Goal: Contribute content: Contribute content

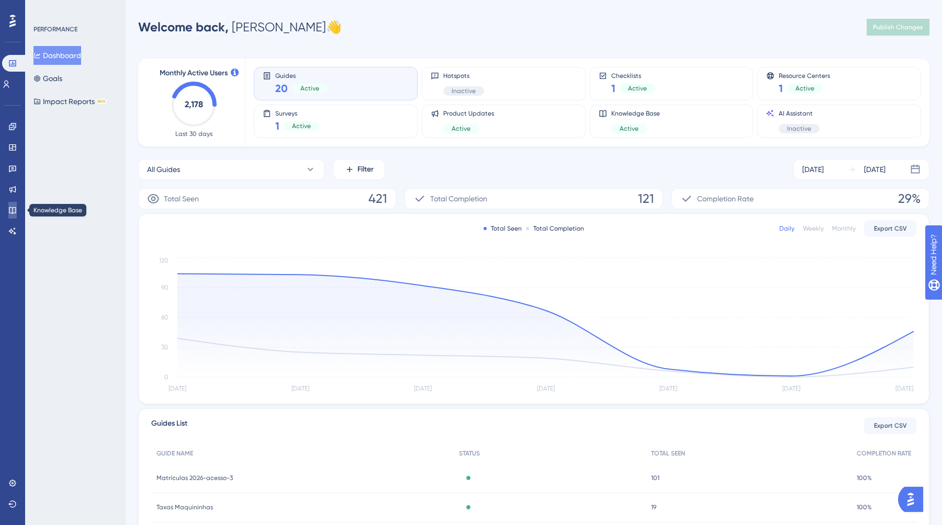
click at [9, 202] on link at bounding box center [12, 210] width 8 height 17
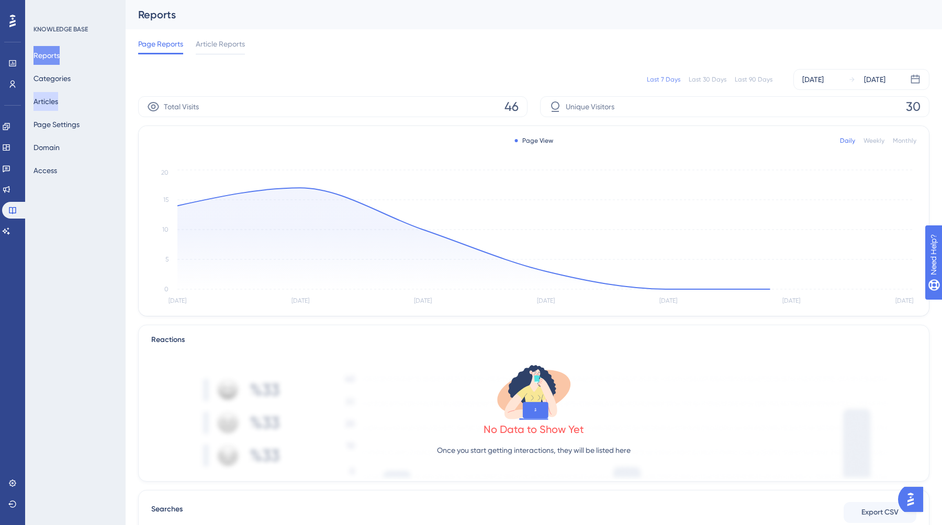
click at [53, 103] on button "Articles" at bounding box center [45, 101] width 25 height 19
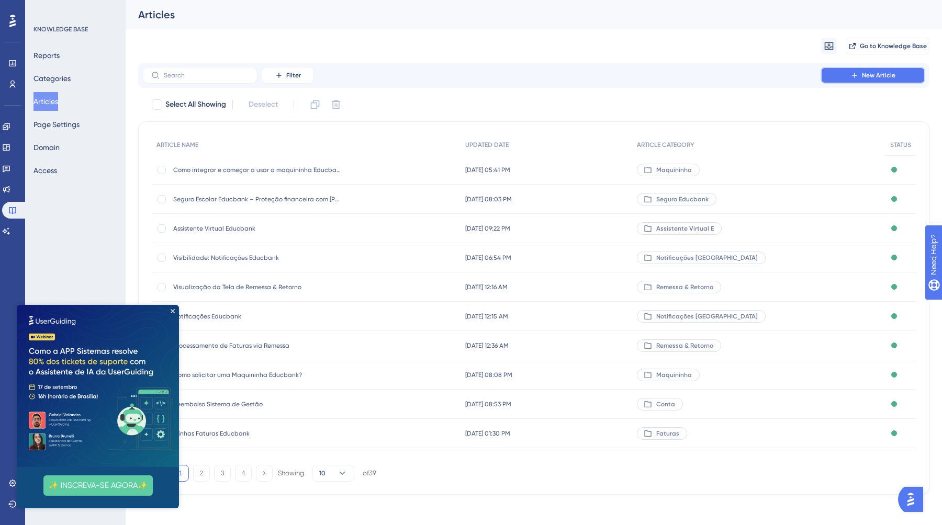
click at [865, 79] on span "New Article" at bounding box center [877, 75] width 33 height 8
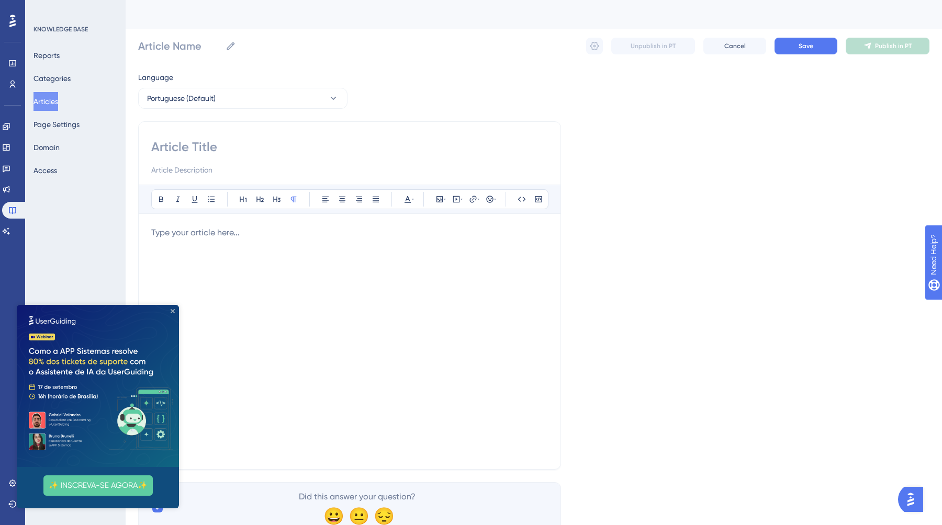
click at [173, 312] on icon "Close Preview" at bounding box center [173, 311] width 4 height 4
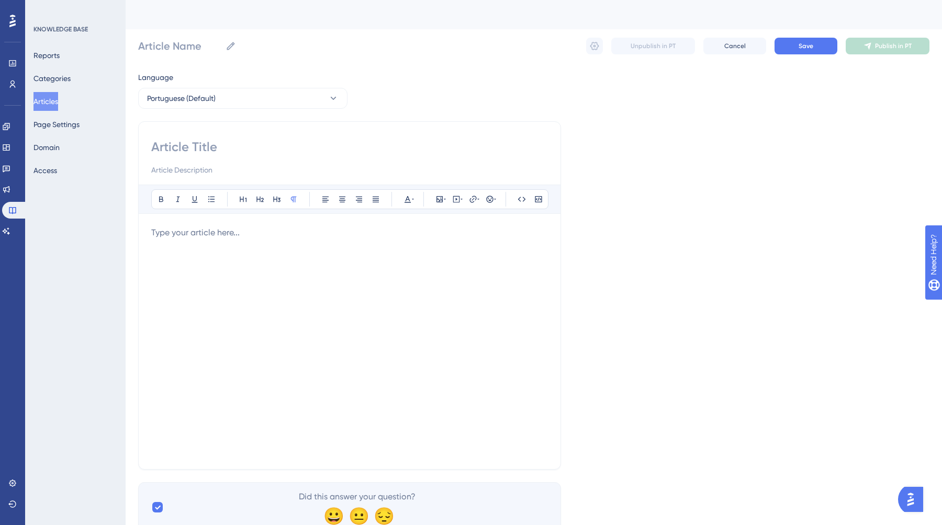
click at [248, 0] on html "✨ Save My Spot!✨" at bounding box center [472, 245] width 942 height 525
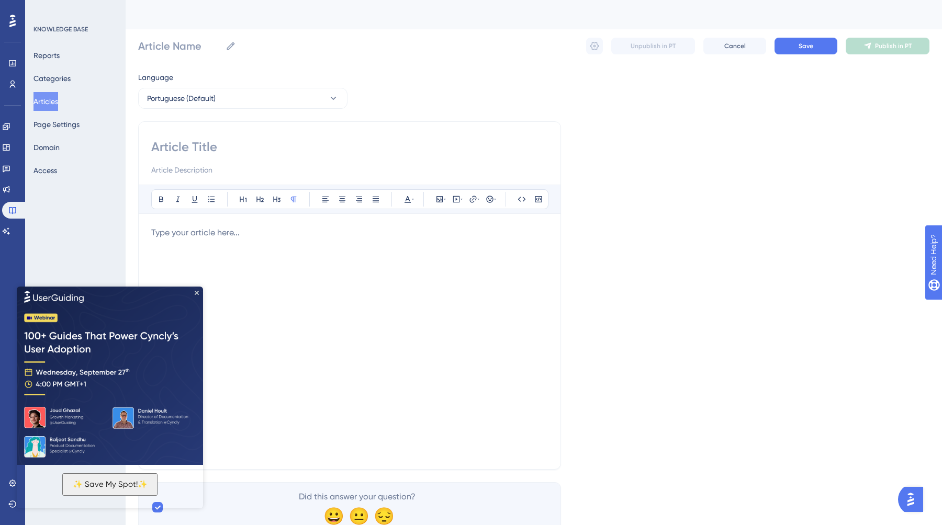
click at [212, 239] on div at bounding box center [349, 341] width 396 height 230
click at [199, 294] on img at bounding box center [110, 374] width 186 height 180
click at [197, 293] on icon "Close Preview" at bounding box center [197, 292] width 4 height 4
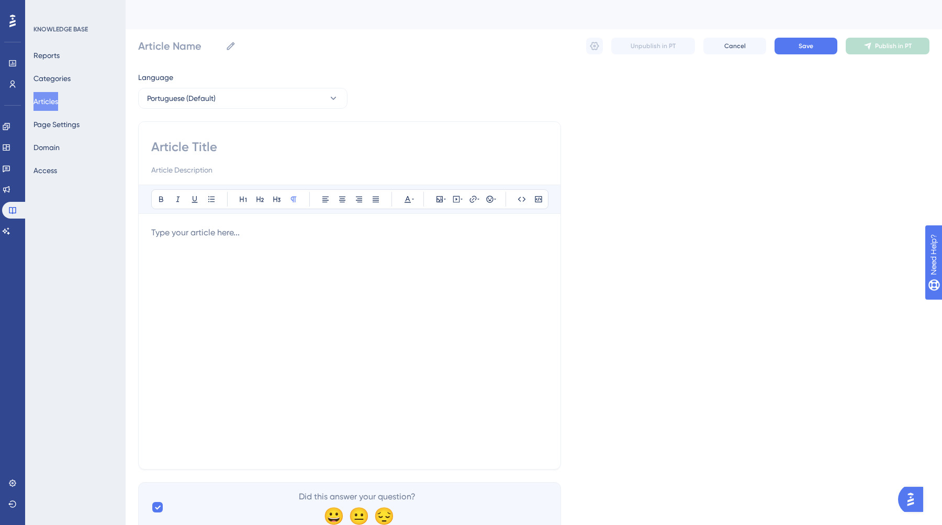
click at [180, 255] on div at bounding box center [349, 341] width 396 height 230
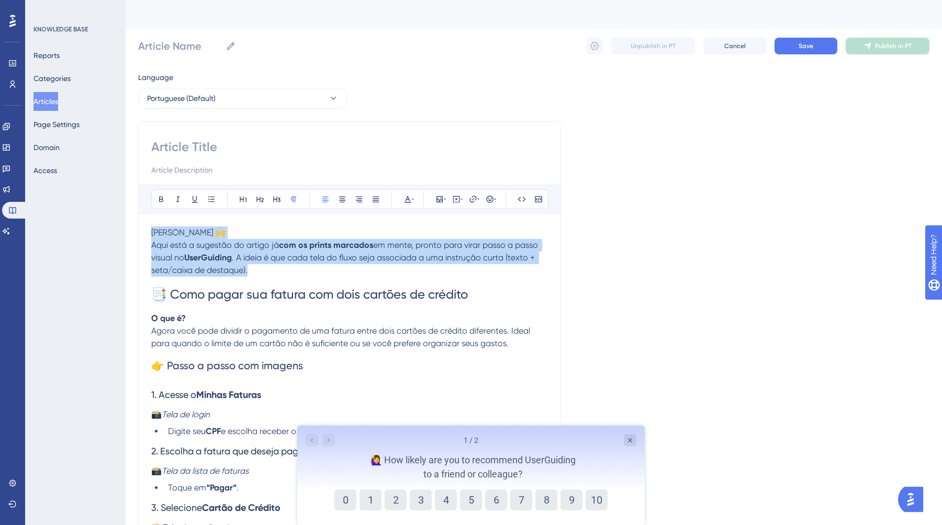
drag, startPoint x: 269, startPoint y: 273, endPoint x: 129, endPoint y: 230, distance: 146.6
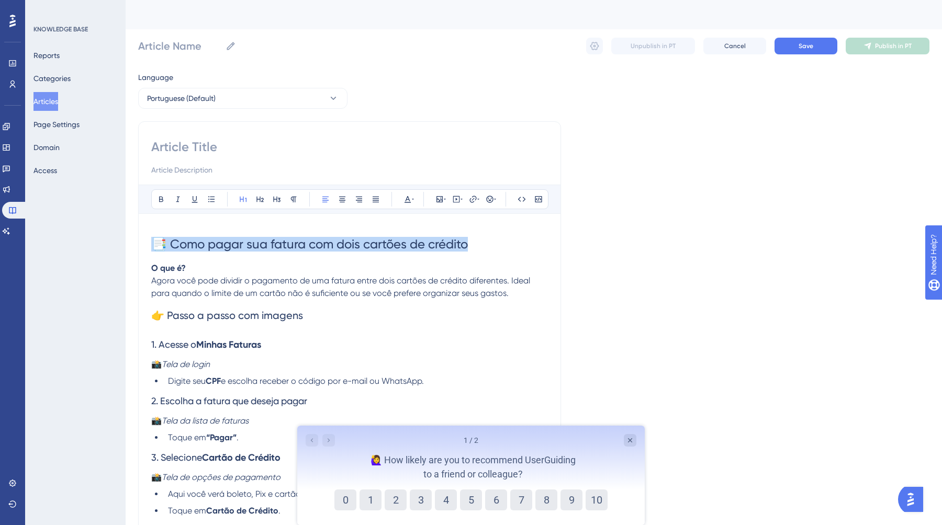
drag, startPoint x: 478, startPoint y: 246, endPoint x: 153, endPoint y: 243, distance: 324.8
click at [153, 243] on h1 "📑 Como pagar sua fatura com dois cartões de crédito" at bounding box center [349, 244] width 396 height 36
click at [195, 148] on input at bounding box center [349, 147] width 396 height 17
paste input "📑 Como pagar sua fatura com dois cartões de crédito"
type input "📑 Como pagar sua fatura com dois cartões de crédito"
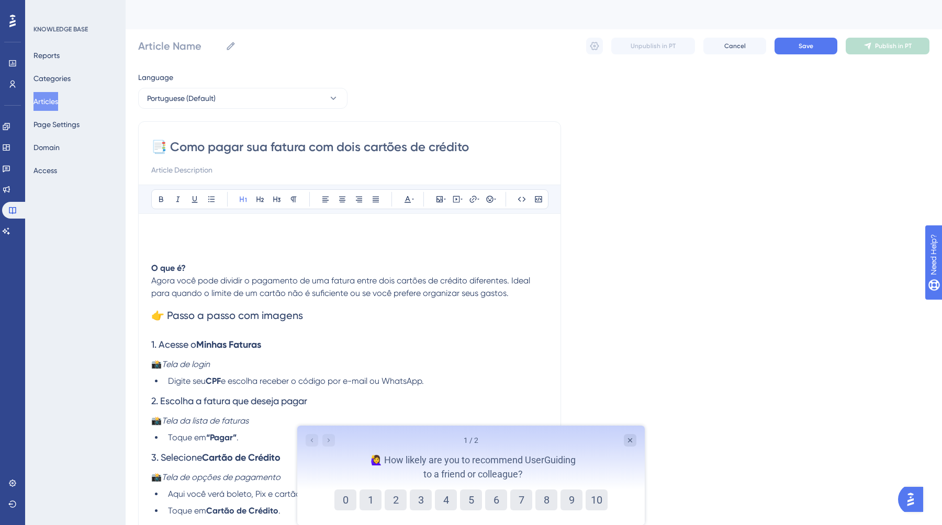
type input "📑 Como pagar sua fatura com dois cartões de crédito"
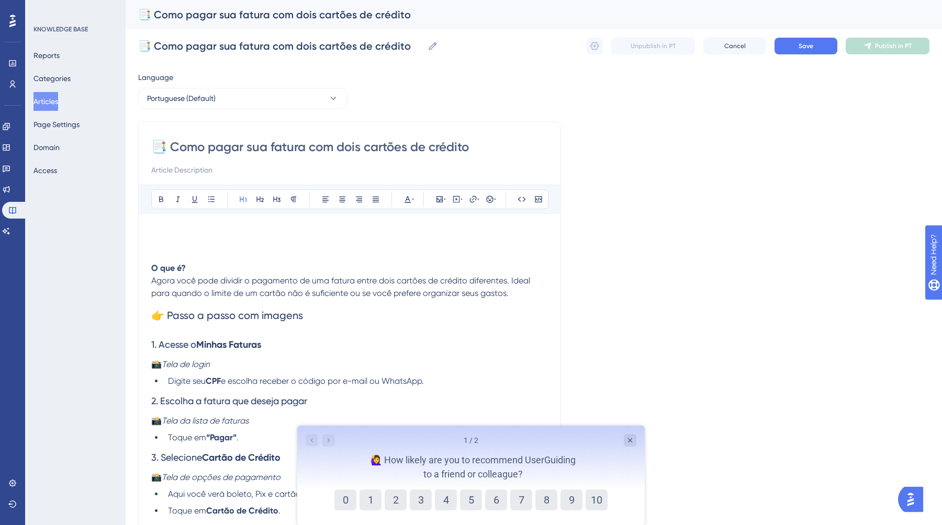
type input "📑 Como pagar sua fatura com dois cartões de crédito"
click at [175, 237] on h1 at bounding box center [349, 244] width 396 height 36
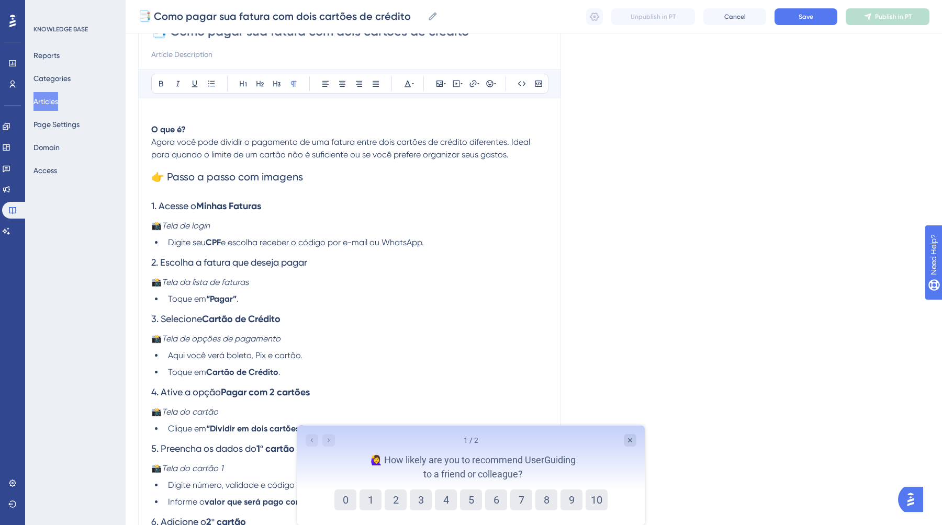
scroll to position [116, 0]
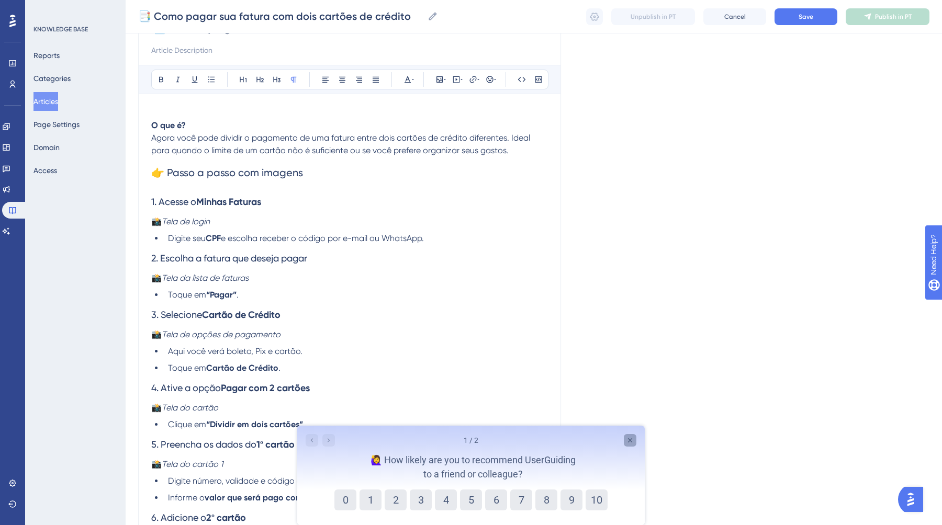
click at [630, 441] on icon "Close survey" at bounding box center [630, 440] width 8 height 8
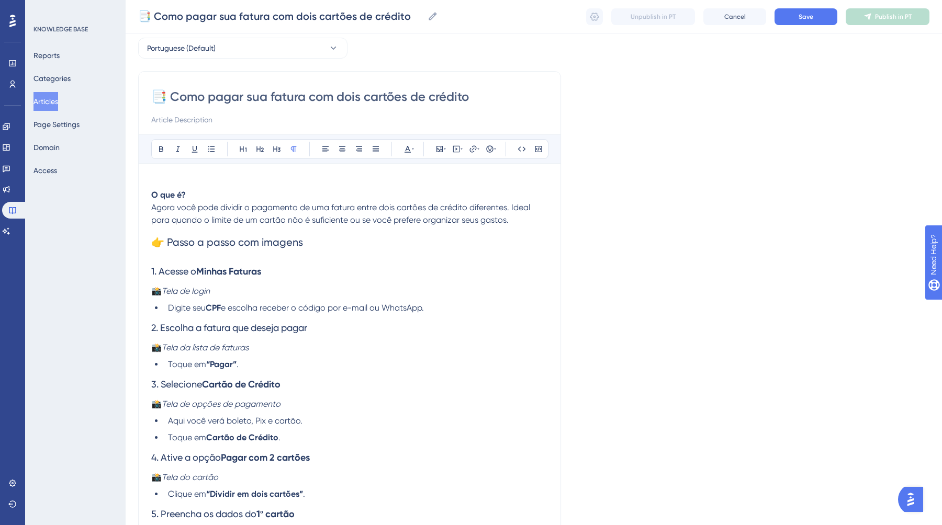
scroll to position [24, 0]
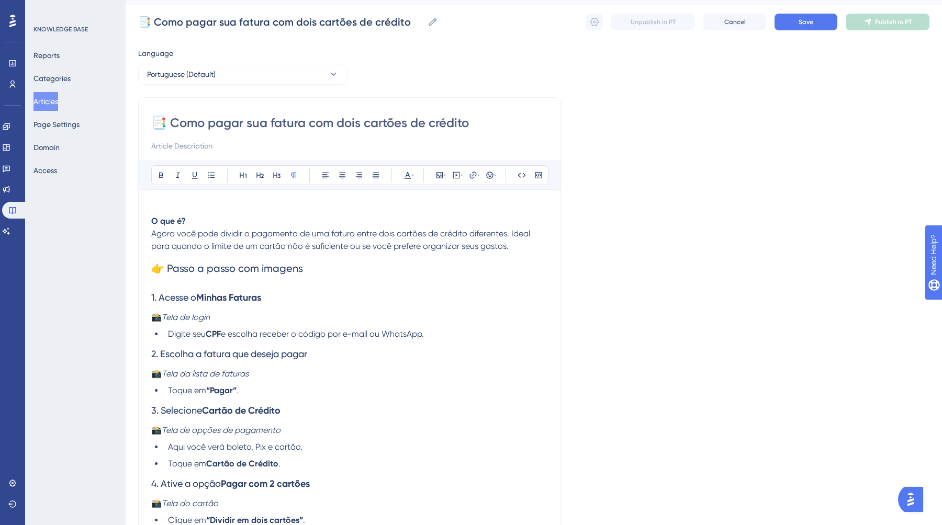
click at [222, 321] on p "📸 Tela de login" at bounding box center [349, 317] width 396 height 13
drag, startPoint x: 222, startPoint y: 321, endPoint x: 130, endPoint y: 320, distance: 92.1
click at [130, 320] on div "Performance Users Engagement Widgets Feedback Product Updates Knowledge Base AI…" at bounding box center [534, 510] width 816 height 1068
click at [436, 179] on button at bounding box center [439, 175] width 15 height 15
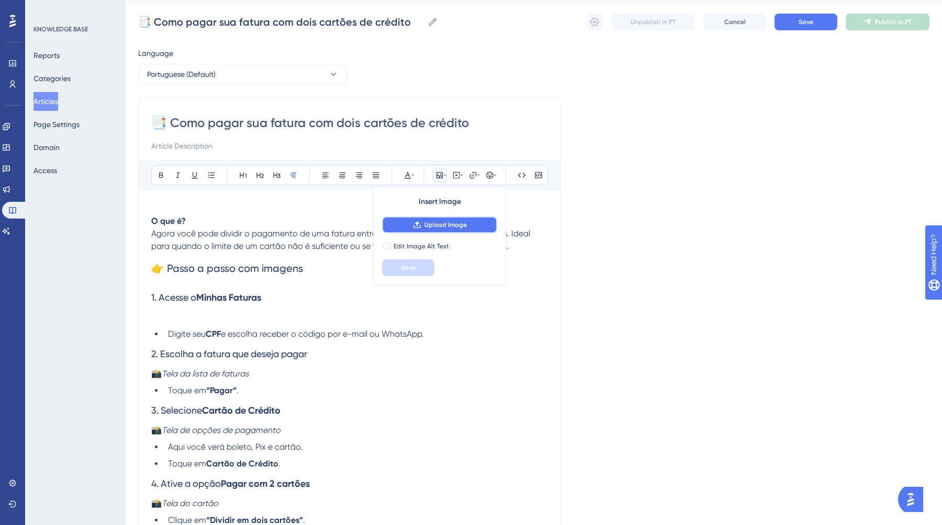
click at [434, 232] on button "Upload Image" at bounding box center [439, 225] width 115 height 17
click at [438, 179] on icon at bounding box center [439, 175] width 8 height 8
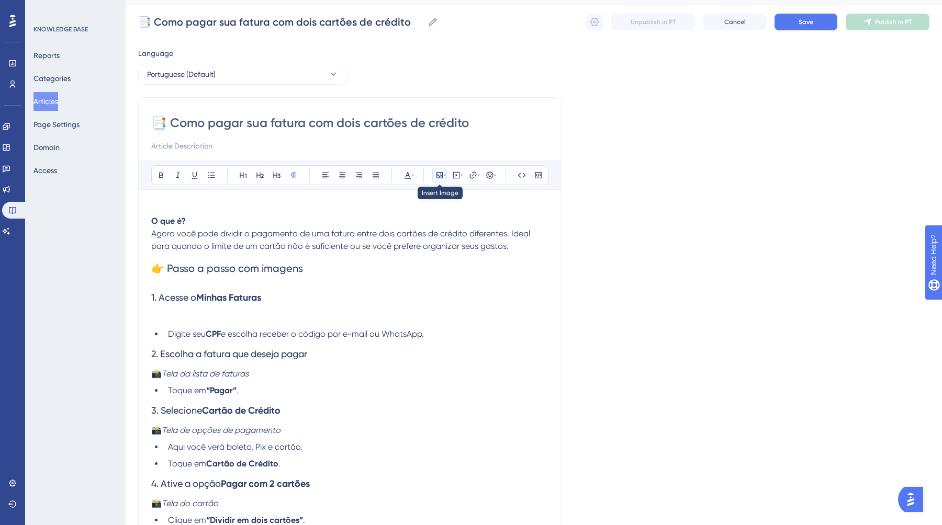
click at [438, 179] on icon at bounding box center [439, 175] width 8 height 8
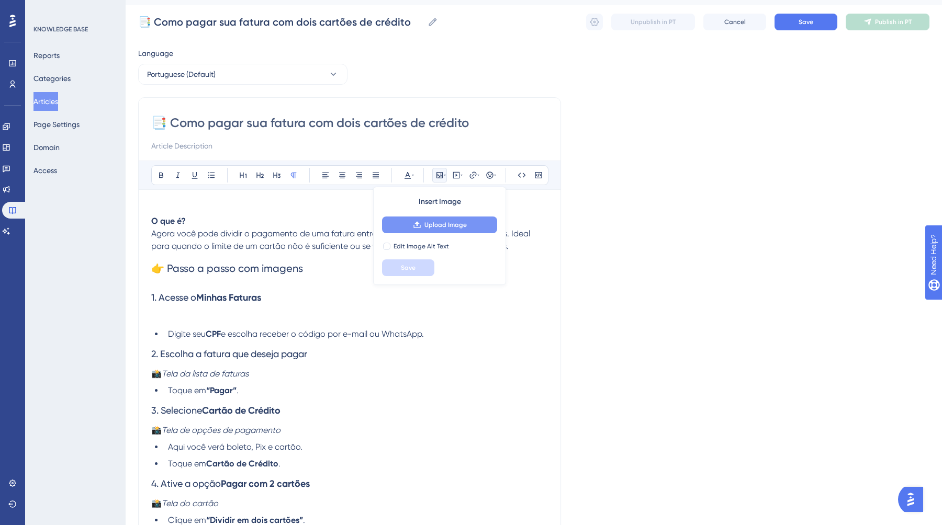
click at [433, 227] on span "Upload Image" at bounding box center [445, 225] width 42 height 8
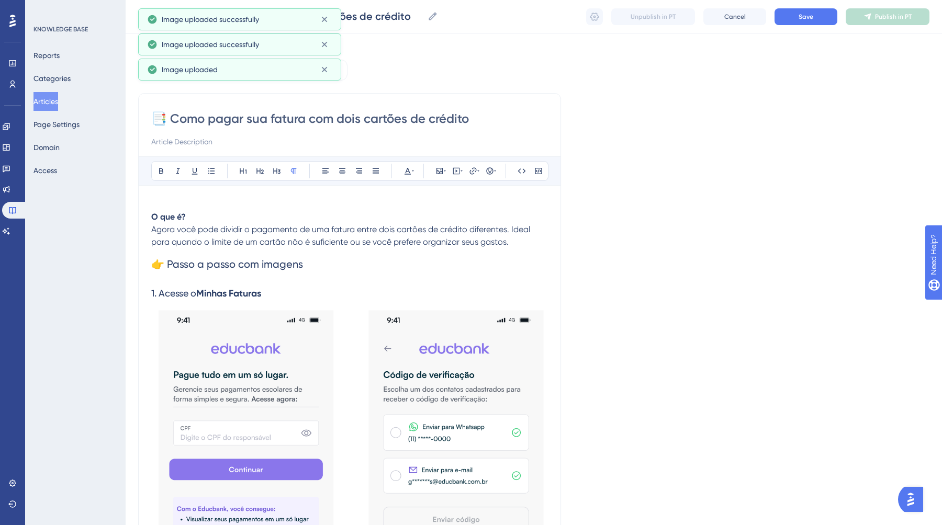
scroll to position [569, 0]
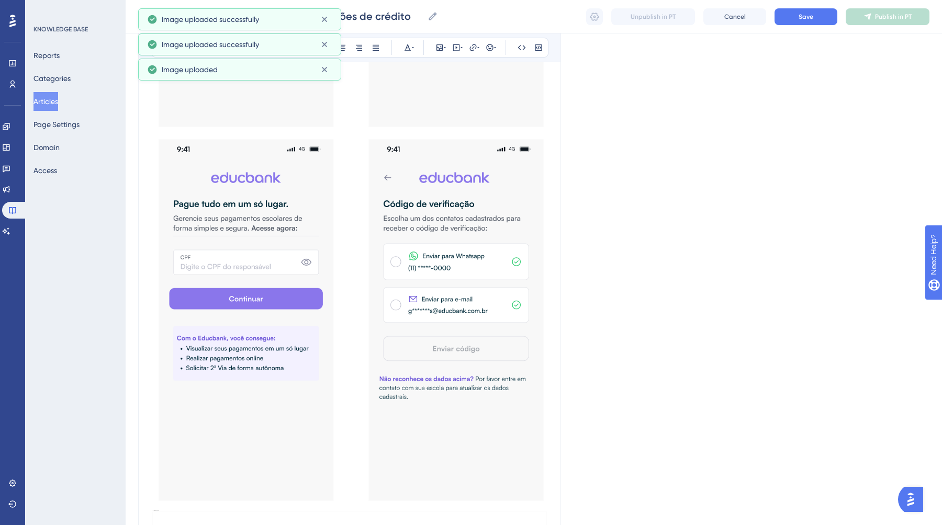
click at [369, 294] on img at bounding box center [349, 321] width 396 height 370
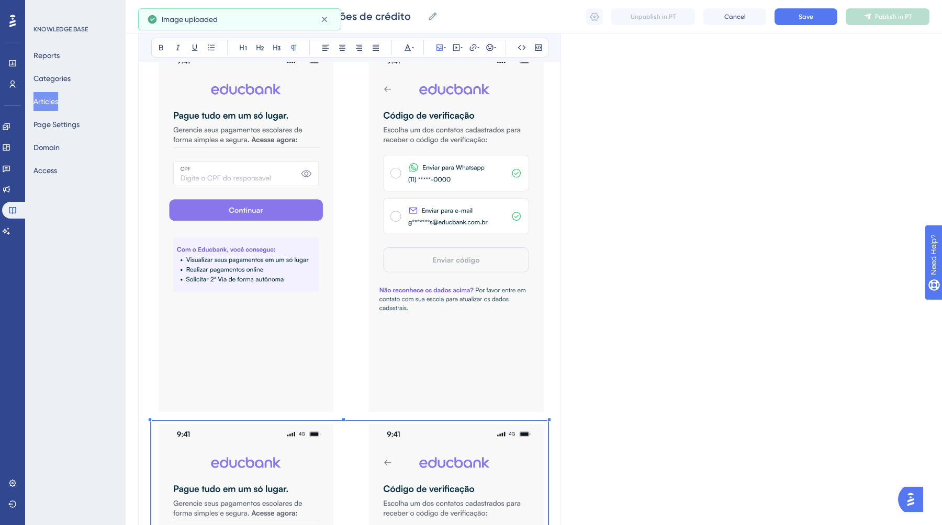
scroll to position [83, 0]
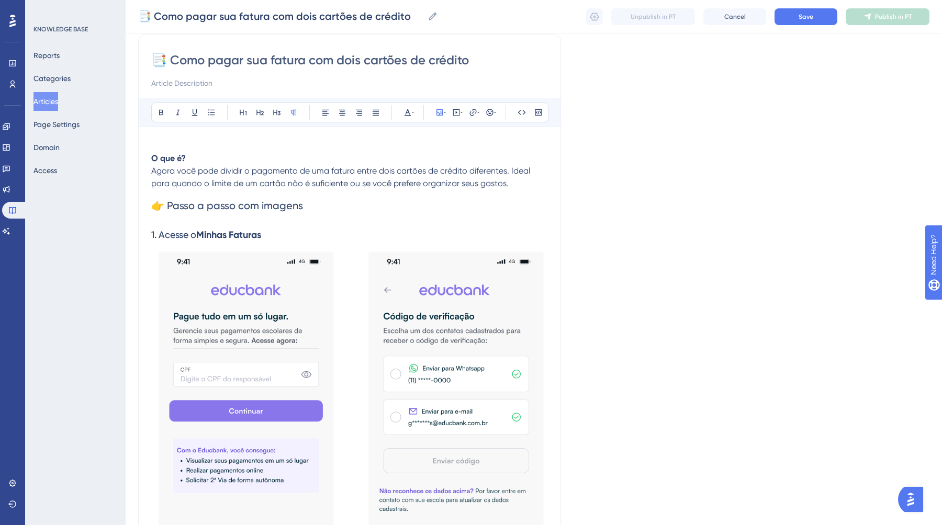
click at [369, 294] on img at bounding box center [349, 433] width 396 height 370
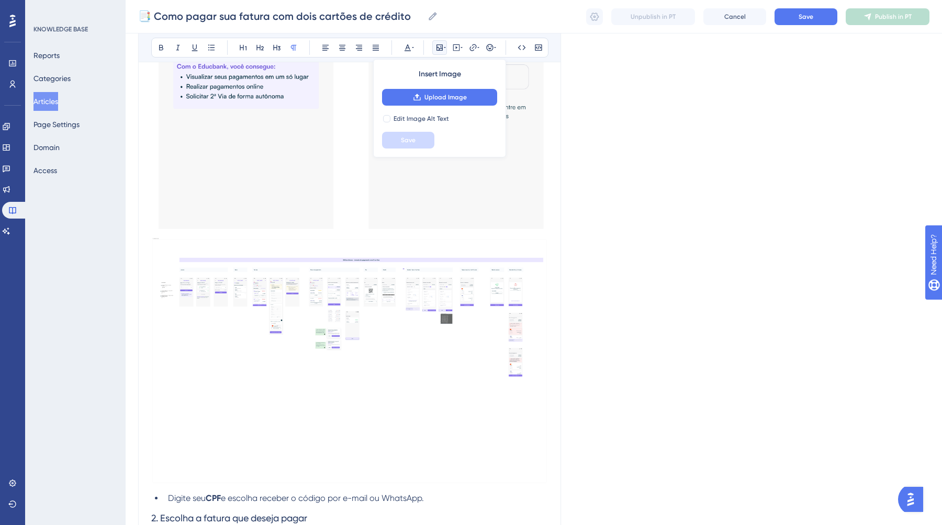
scroll to position [627, 0]
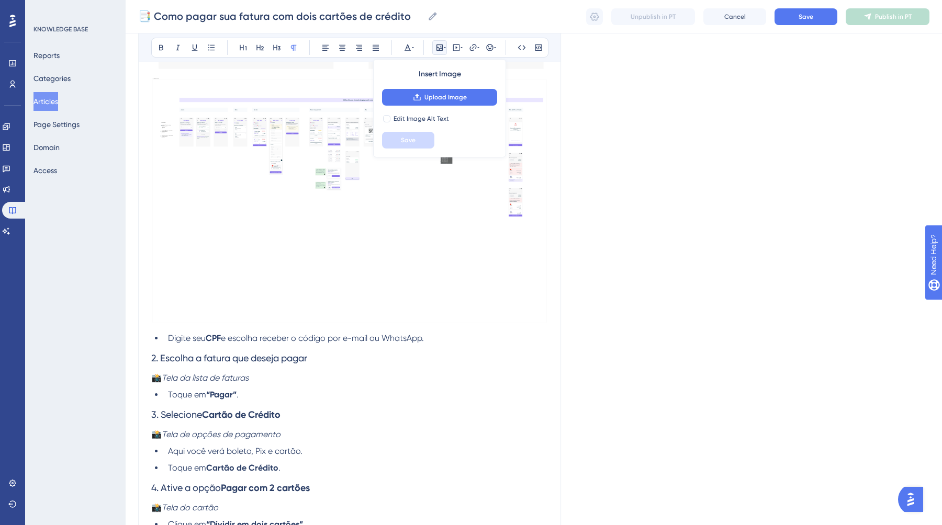
click at [325, 190] on img at bounding box center [349, 201] width 396 height 246
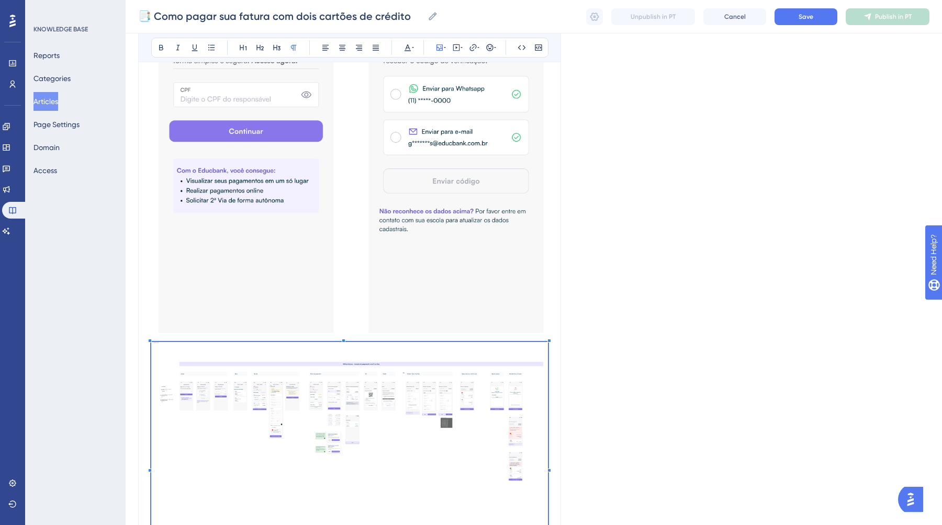
scroll to position [387, 0]
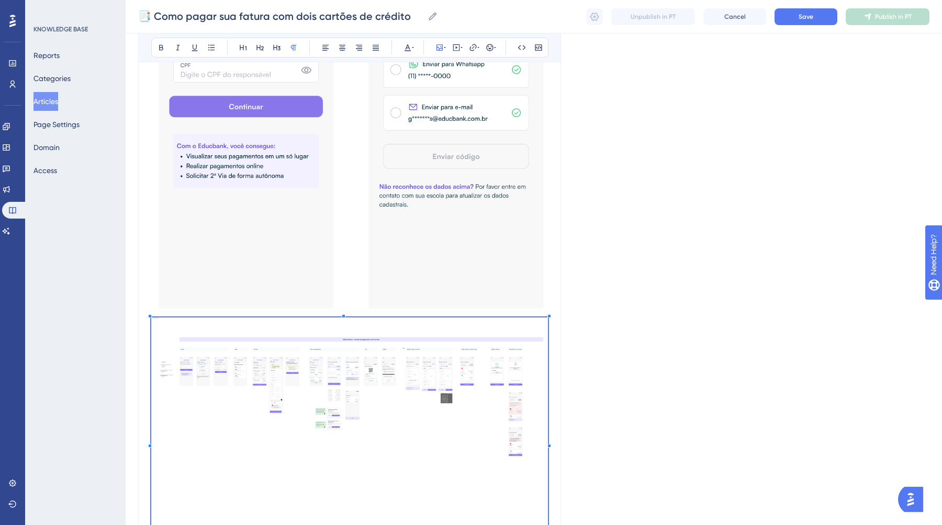
click at [417, 256] on img at bounding box center [349, 129] width 396 height 370
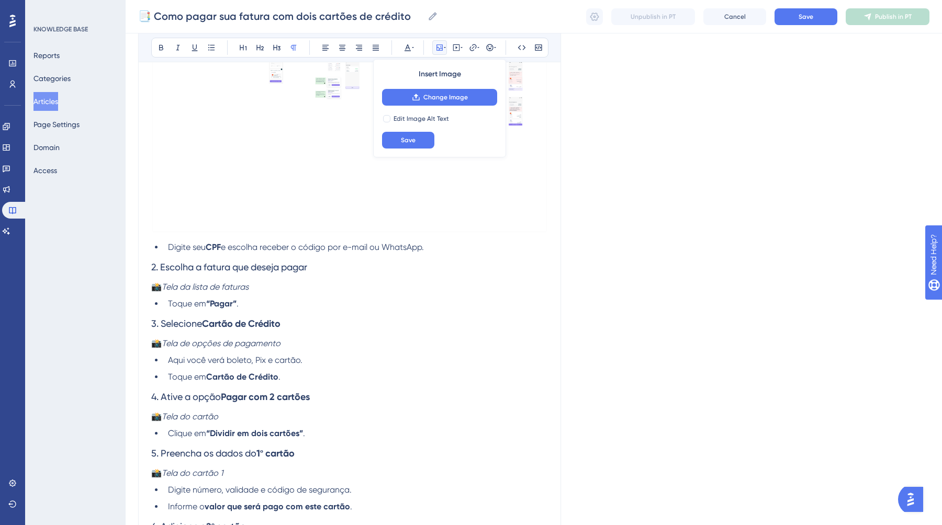
scroll to position [736, 0]
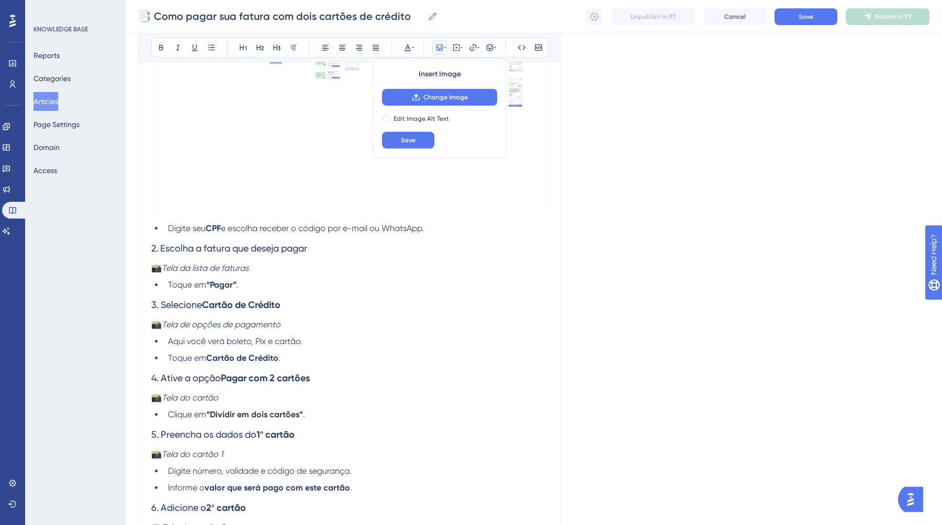
click at [279, 140] on img at bounding box center [349, 91] width 396 height 246
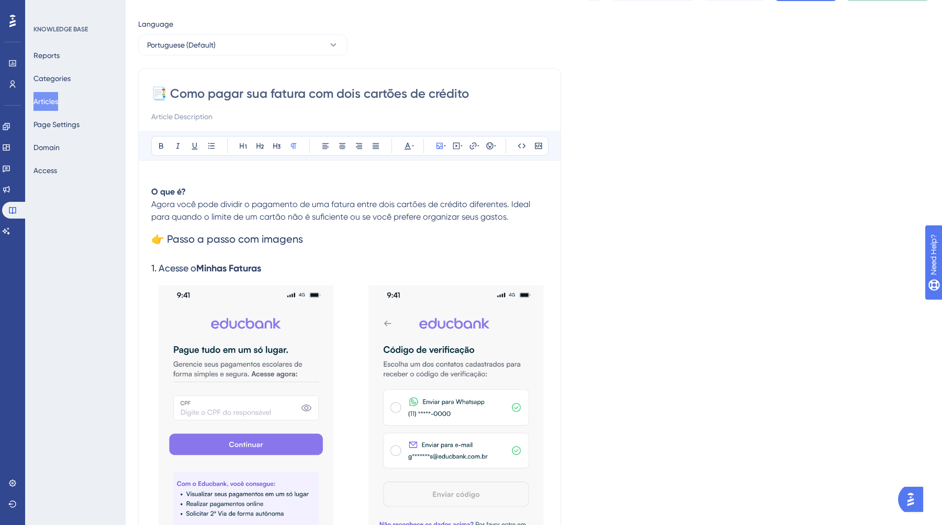
scroll to position [180, 0]
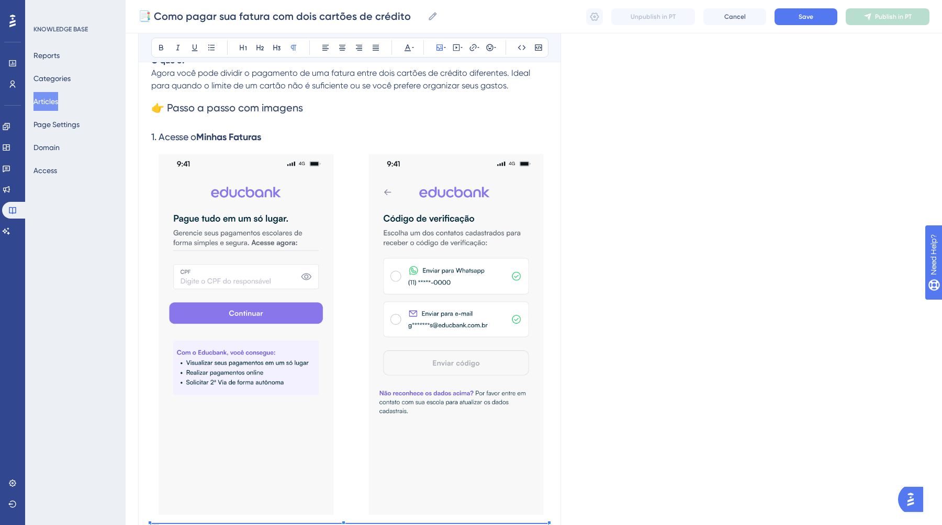
click at [533, 395] on img at bounding box center [349, 336] width 396 height 370
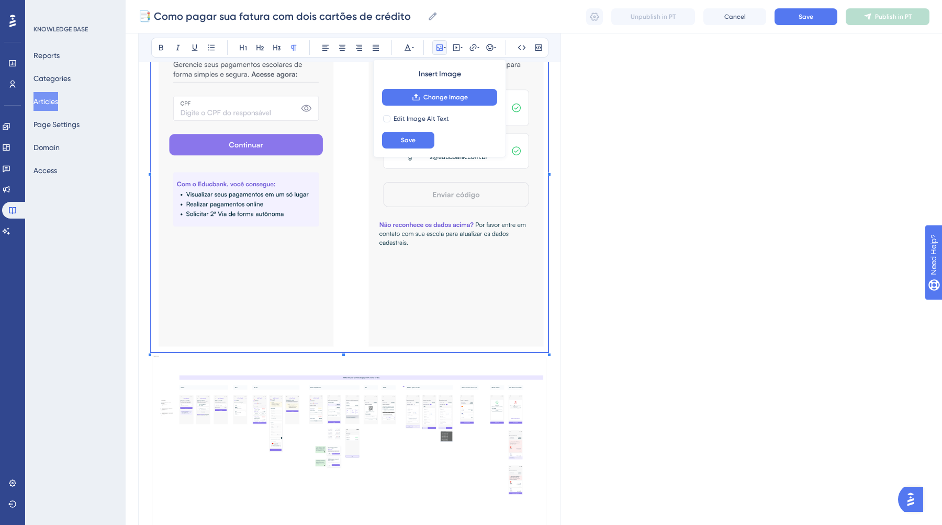
scroll to position [443, 0]
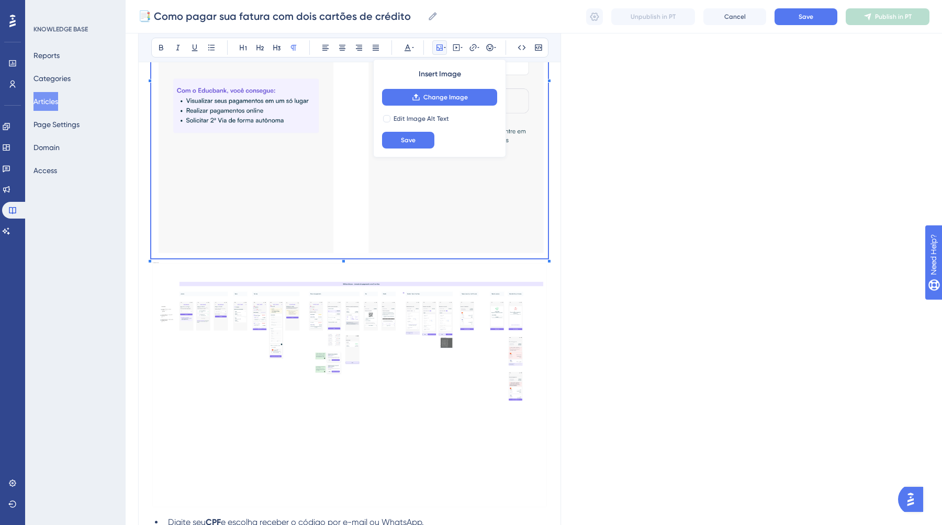
click at [401, 371] on img at bounding box center [349, 385] width 396 height 246
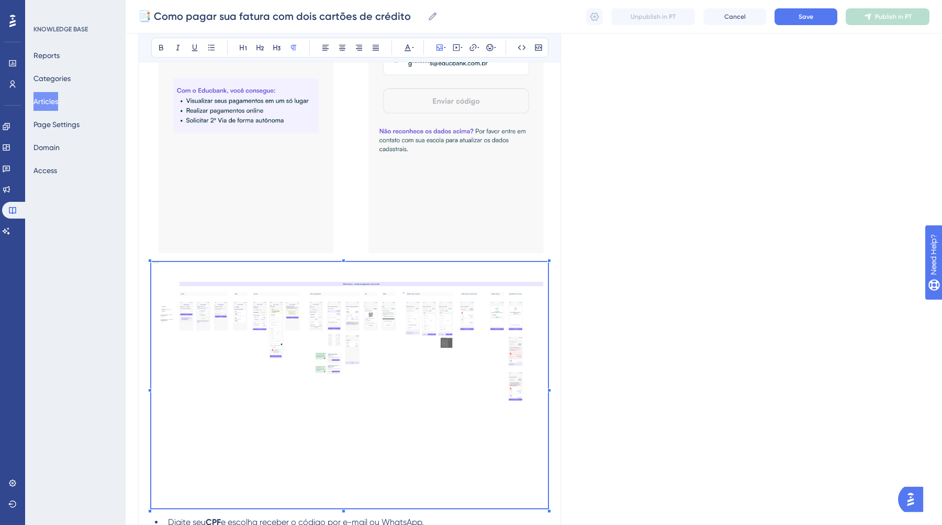
scroll to position [551, 0]
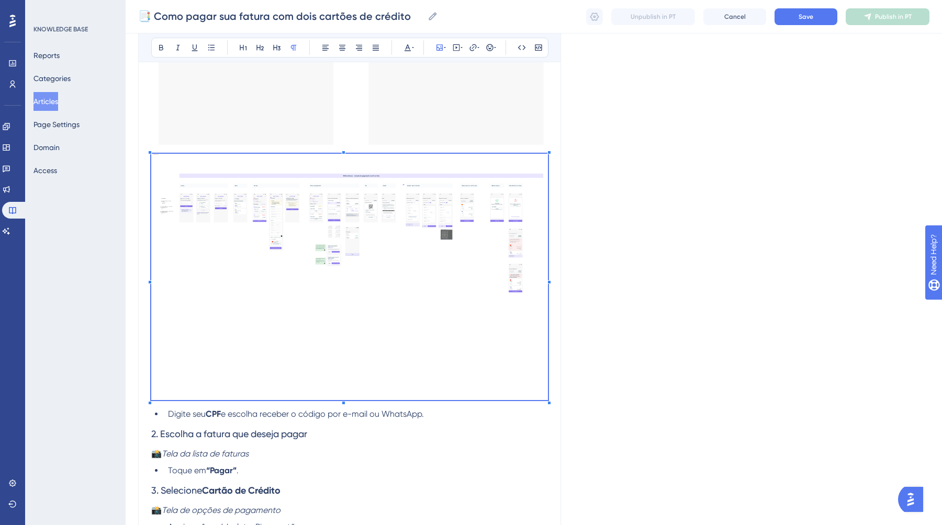
click at [557, 399] on div "📑 Como pagar sua fatura com dois cartões de crédito Bold Italic Underline Bulle…" at bounding box center [349, 305] width 423 height 1478
click at [547, 396] on img at bounding box center [349, 277] width 396 height 246
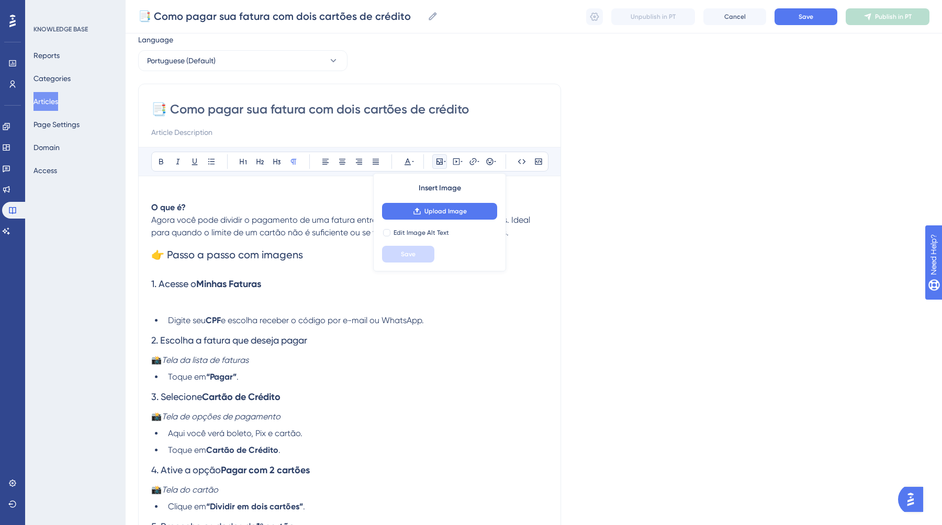
scroll to position [0, 0]
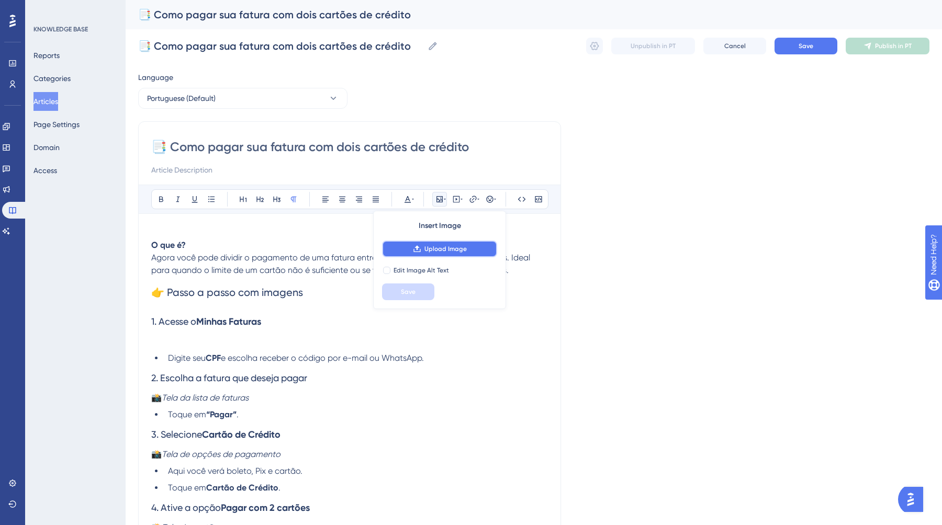
click at [439, 246] on span "Upload Image" at bounding box center [445, 249] width 42 height 8
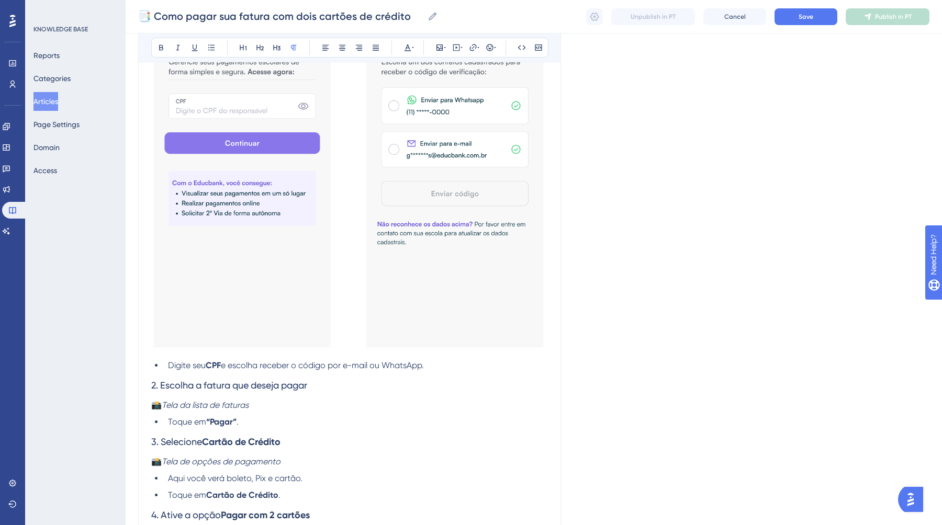
scroll to position [409, 0]
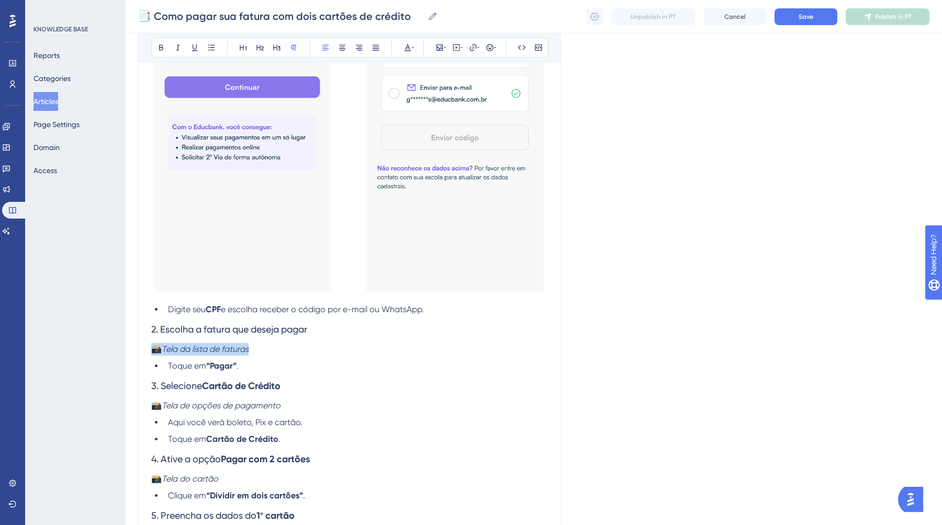
drag, startPoint x: 250, startPoint y: 351, endPoint x: 139, endPoint y: 354, distance: 111.4
click at [139, 354] on div "📑 Como pagar sua fatura com dois cartões de crédito Bold Italic Underline Bulle…" at bounding box center [349, 324] width 423 height 1231
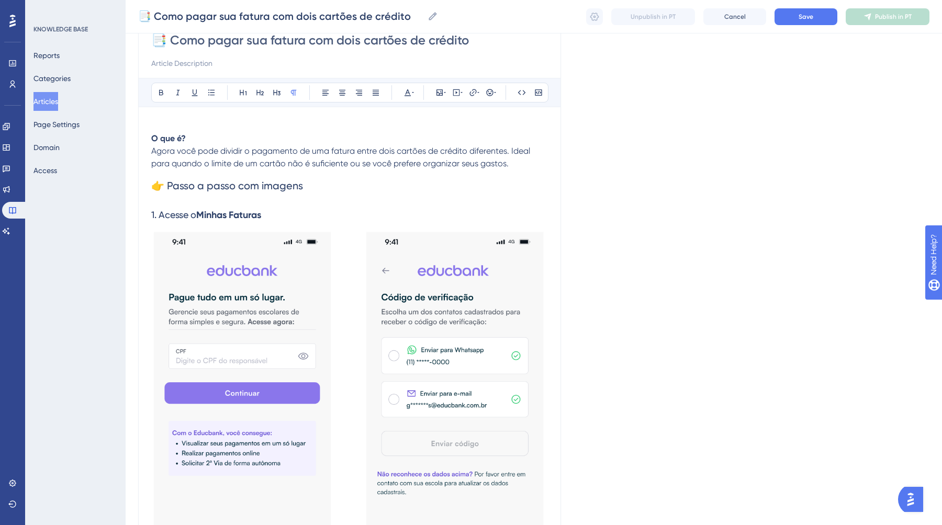
scroll to position [0, 0]
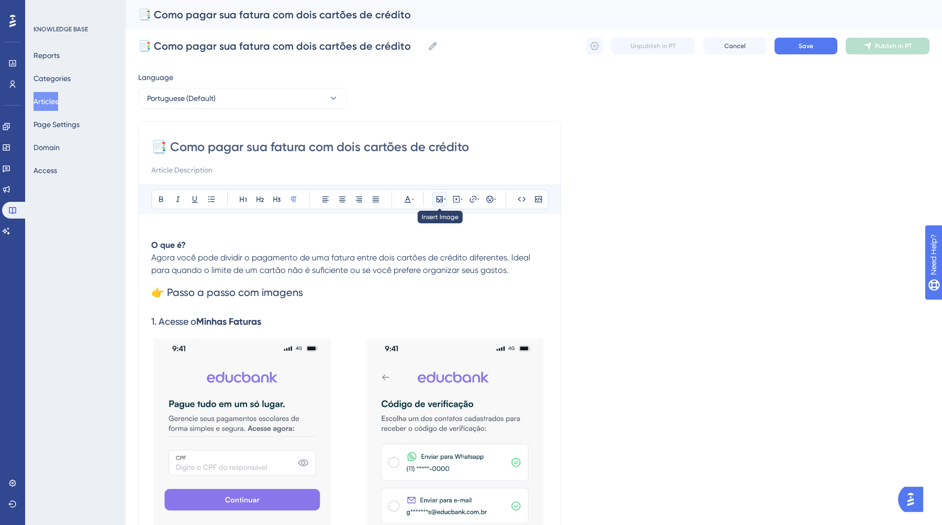
click at [439, 200] on icon at bounding box center [439, 199] width 6 height 6
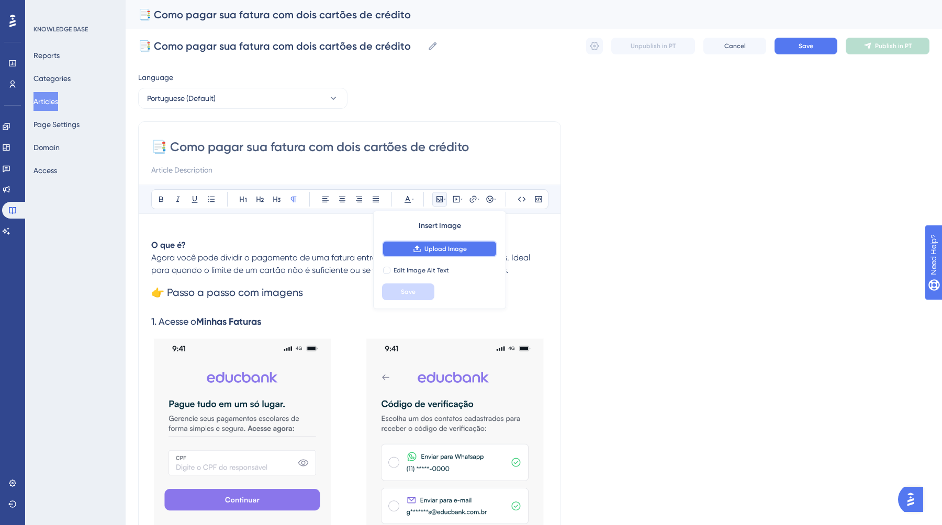
click at [404, 244] on button "Upload Image" at bounding box center [439, 249] width 115 height 17
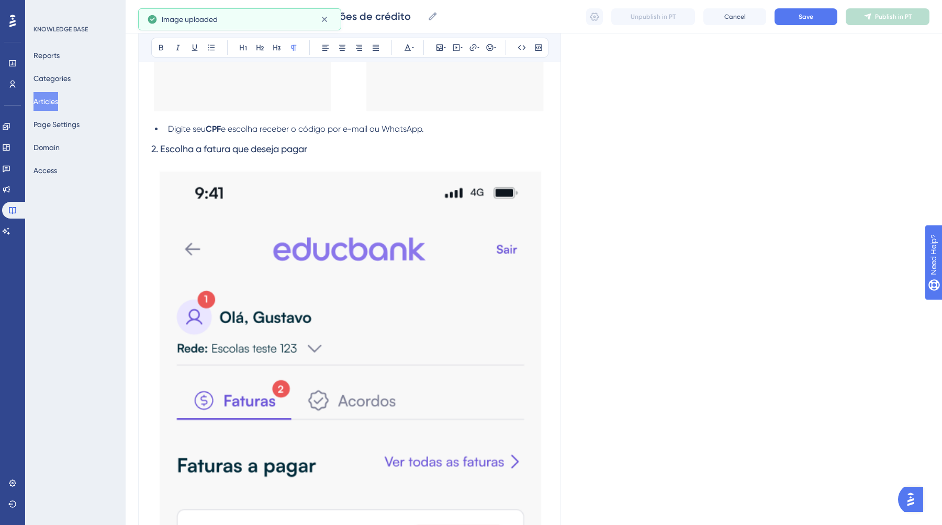
scroll to position [687, 0]
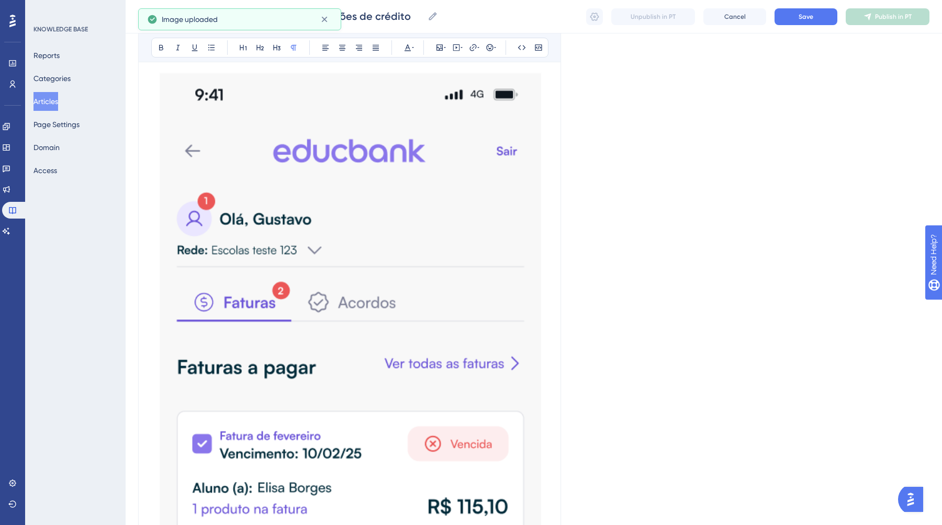
click at [331, 274] on img at bounding box center [349, 466] width 396 height 805
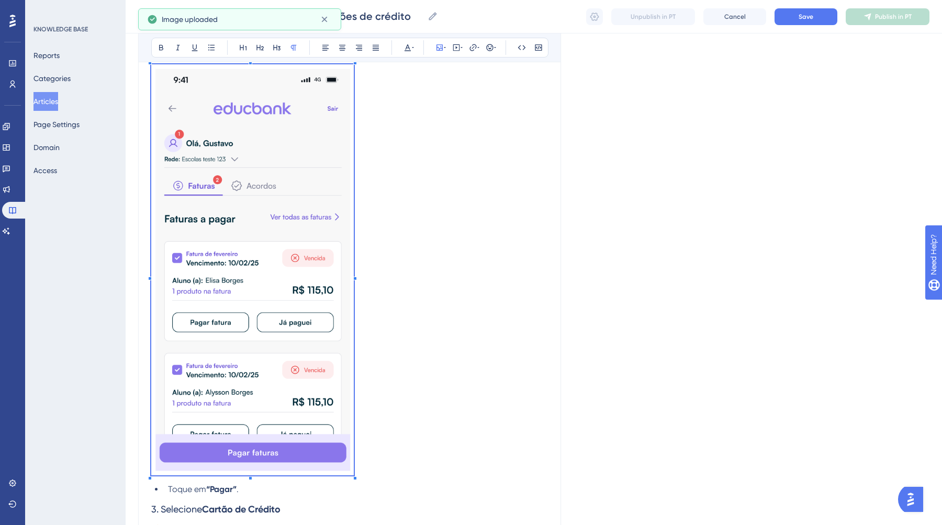
click at [373, 399] on p at bounding box center [349, 271] width 396 height 415
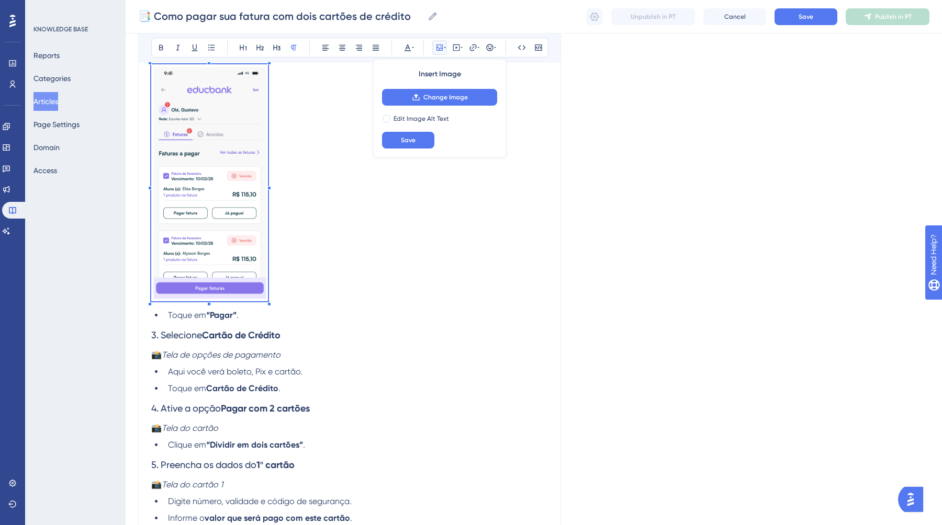
click at [208, 130] on span at bounding box center [209, 184] width 117 height 241
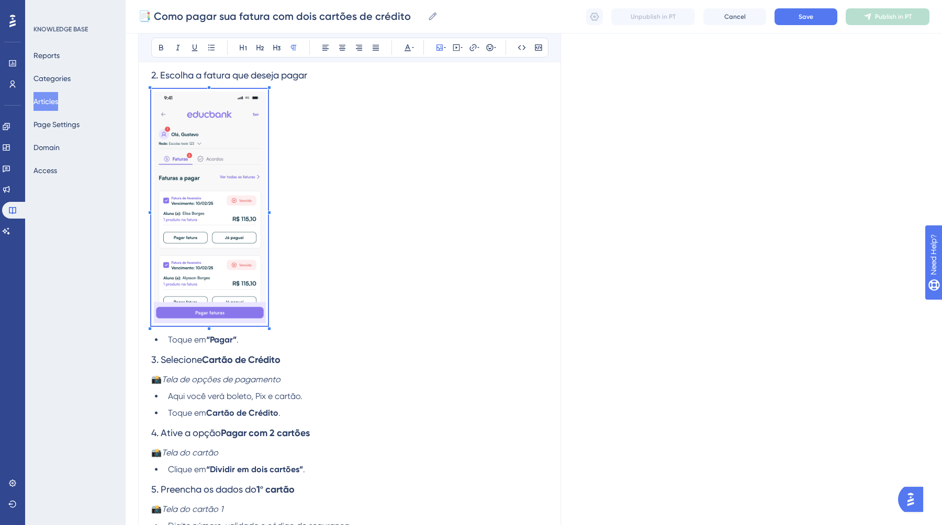
scroll to position [700, 0]
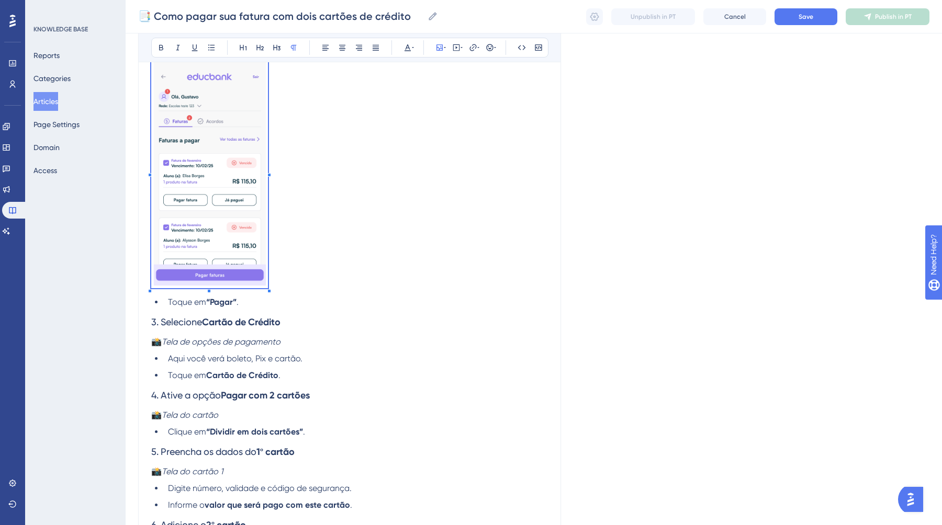
click at [191, 320] on span "3. Selecione" at bounding box center [176, 321] width 51 height 11
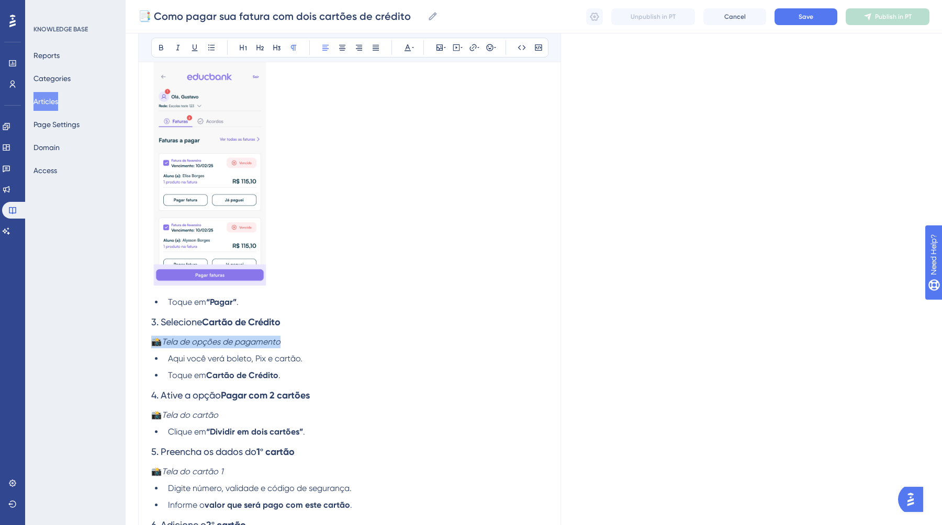
drag, startPoint x: 290, startPoint y: 347, endPoint x: 129, endPoint y: 344, distance: 160.6
click at [129, 344] on div "Performance Users Engagement Widgets Feedback Product Updates Knowledge Base AI…" at bounding box center [534, 128] width 816 height 1656
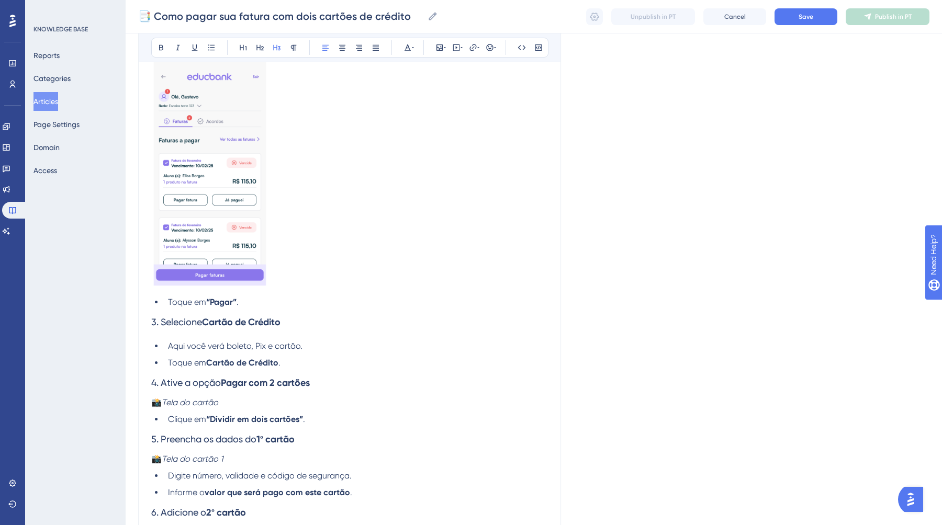
click at [303, 366] on li "Toque em Cartão de Crédito ." at bounding box center [356, 363] width 384 height 13
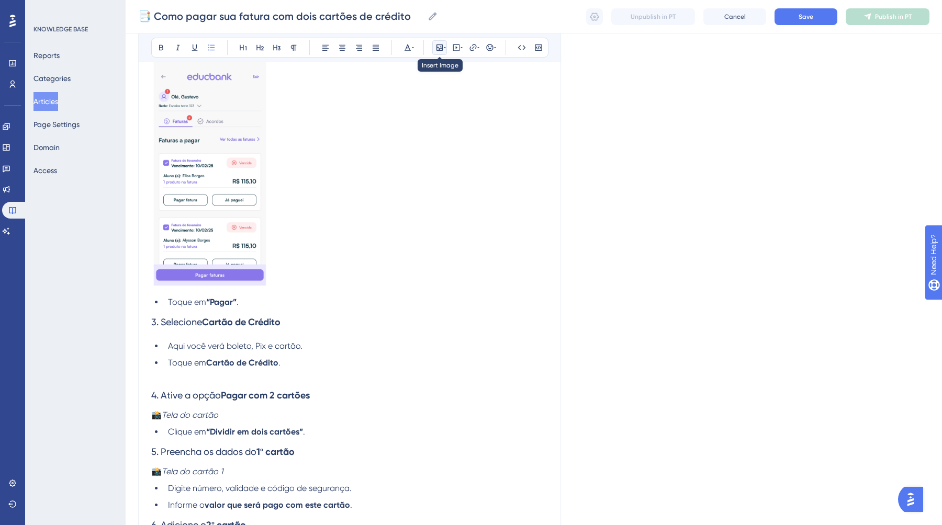
click at [437, 49] on icon at bounding box center [439, 47] width 8 height 8
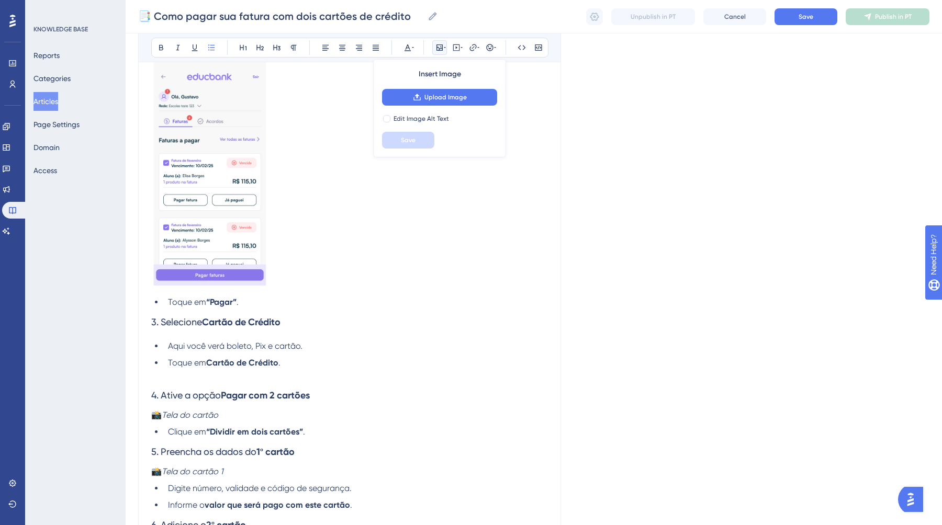
click at [432, 110] on div "Insert Image Upload Image Edit Image Alt Text Save" at bounding box center [439, 108] width 133 height 98
click at [432, 92] on button "Upload Image" at bounding box center [439, 97] width 115 height 17
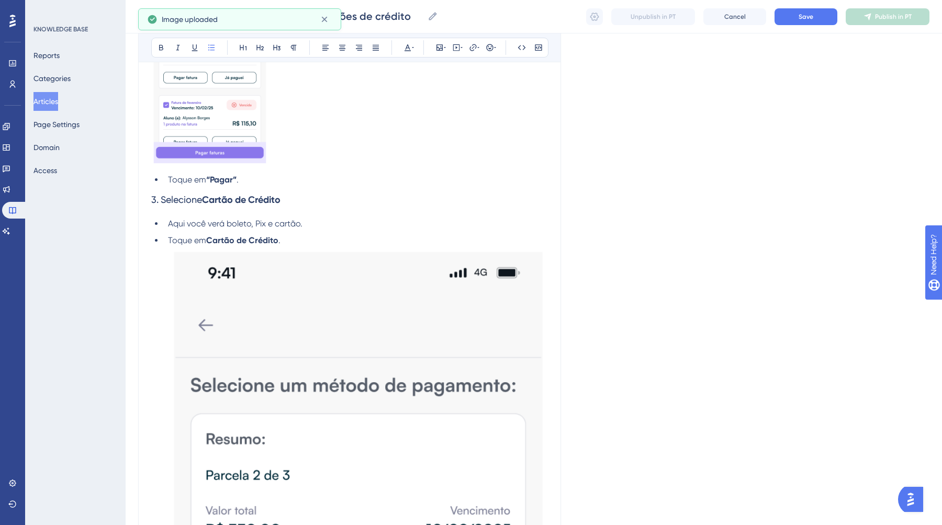
scroll to position [898, 0]
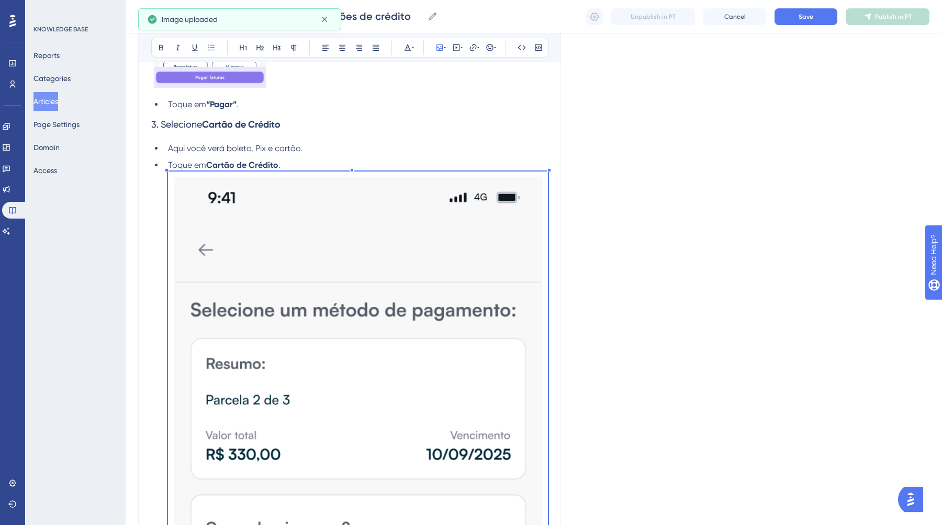
scroll to position [1319, 0]
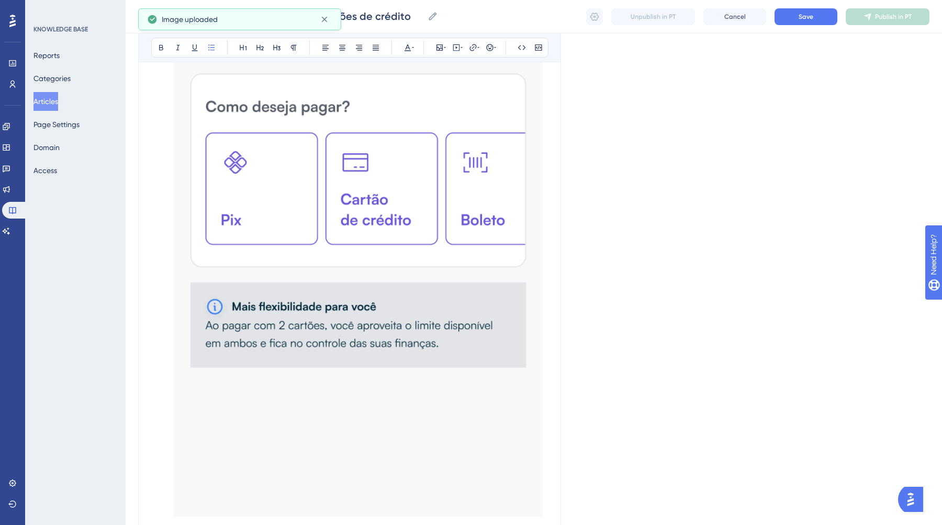
click at [167, 175] on li "Toque em Cartão de Crédito ." at bounding box center [356, 132] width 384 height 788
click at [220, 250] on img at bounding box center [358, 137] width 380 height 772
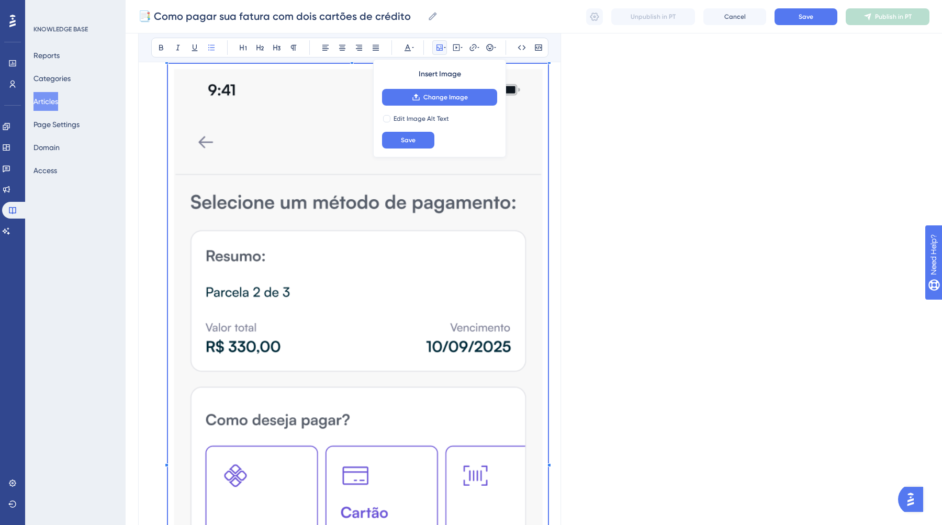
scroll to position [958, 0]
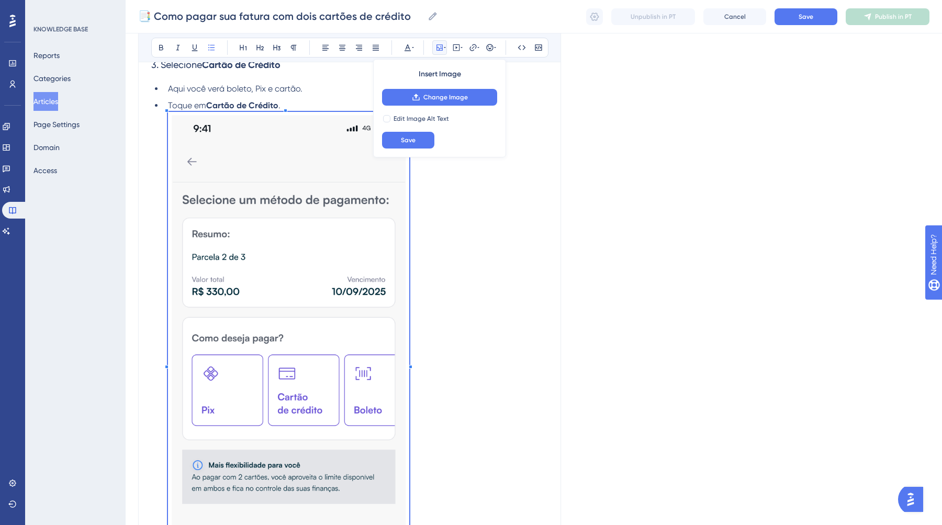
click at [374, 405] on li "Toque em Cartão de Crédito ." at bounding box center [356, 352] width 384 height 506
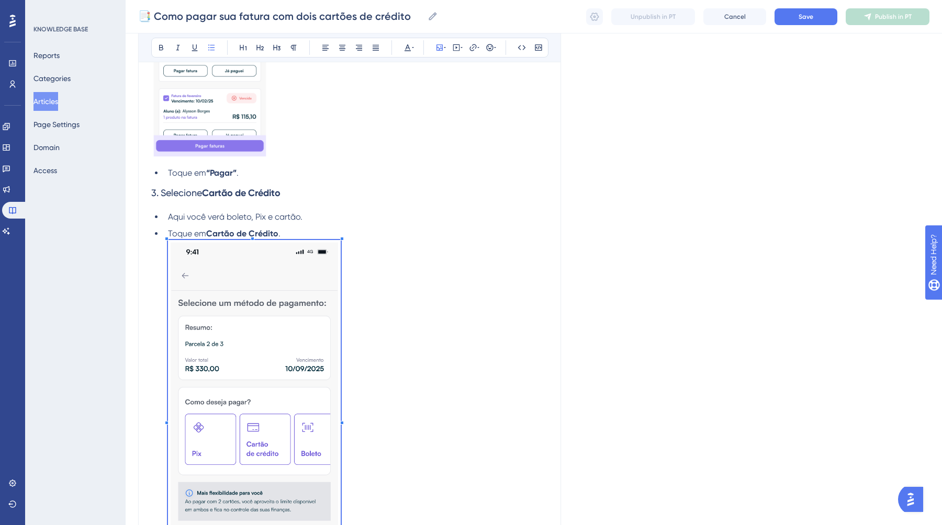
scroll to position [824, 0]
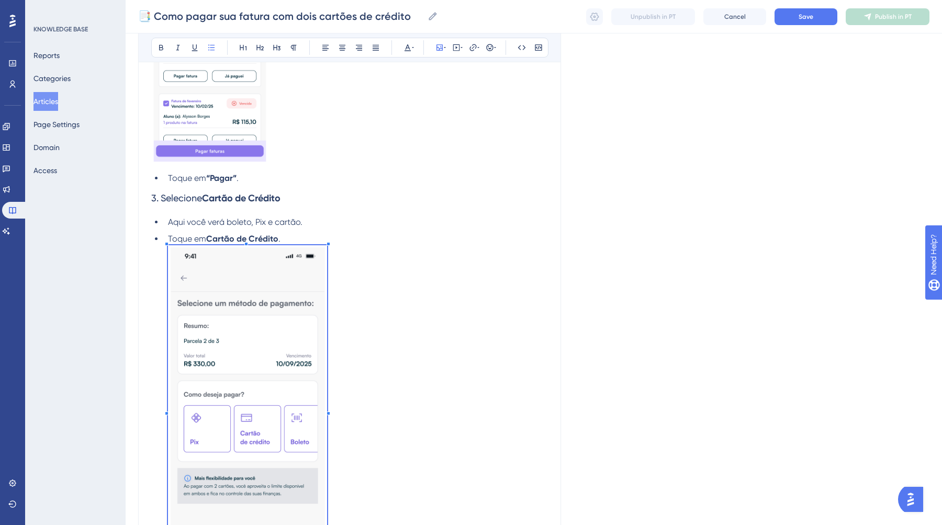
click at [217, 278] on span at bounding box center [247, 408] width 159 height 327
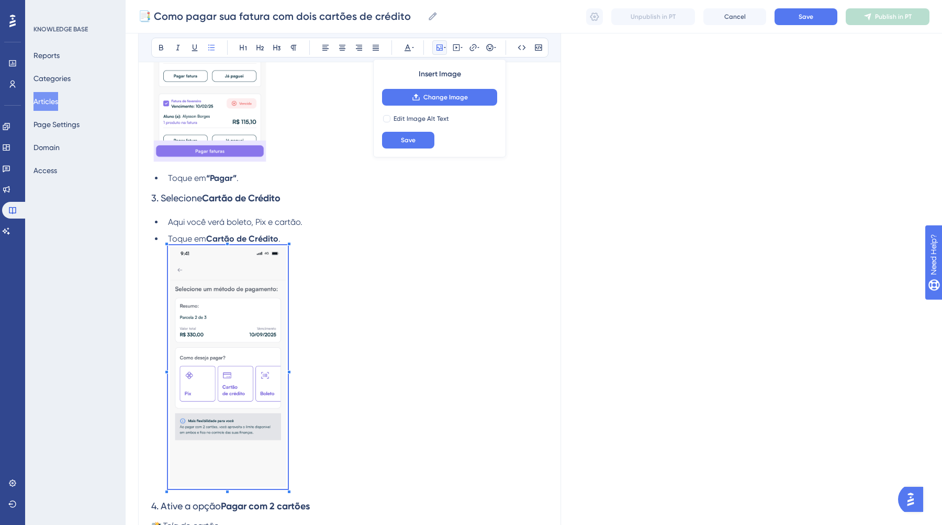
click at [371, 326] on li "Toque em Cartão de Crédito ." at bounding box center [356, 362] width 384 height 259
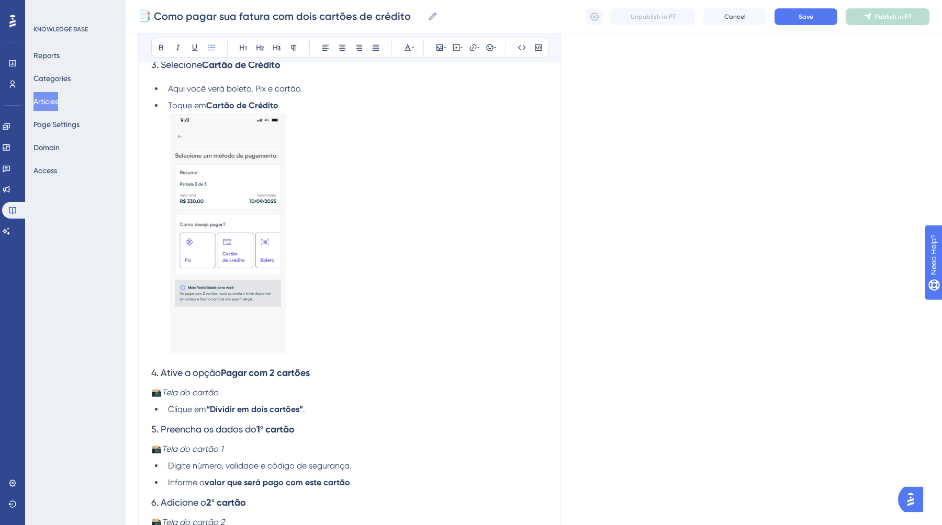
scroll to position [967, 0]
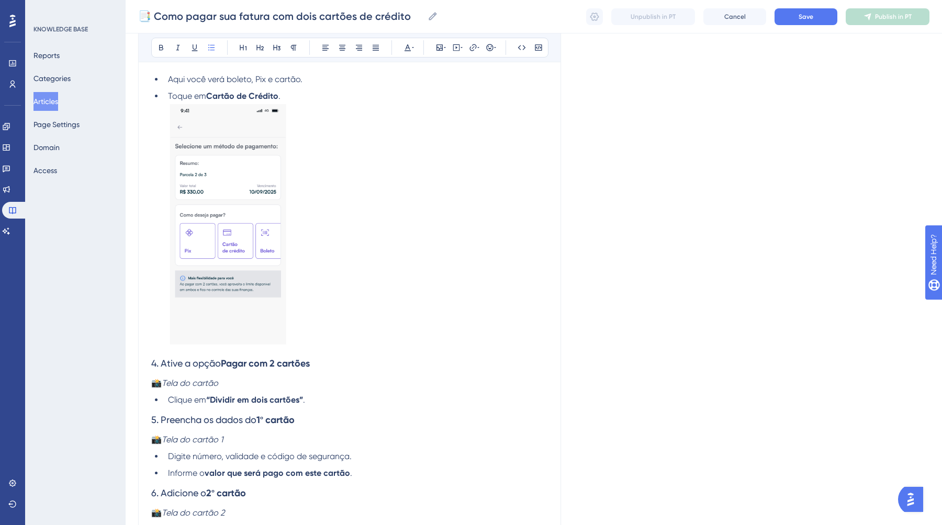
click at [281, 90] on ul "Aqui você verá boleto, Pix e cartão. Toque em Cartão de Crédito ." at bounding box center [349, 211] width 396 height 276
click at [281, 93] on li "Toque em Cartão de Crédito ." at bounding box center [356, 219] width 384 height 259
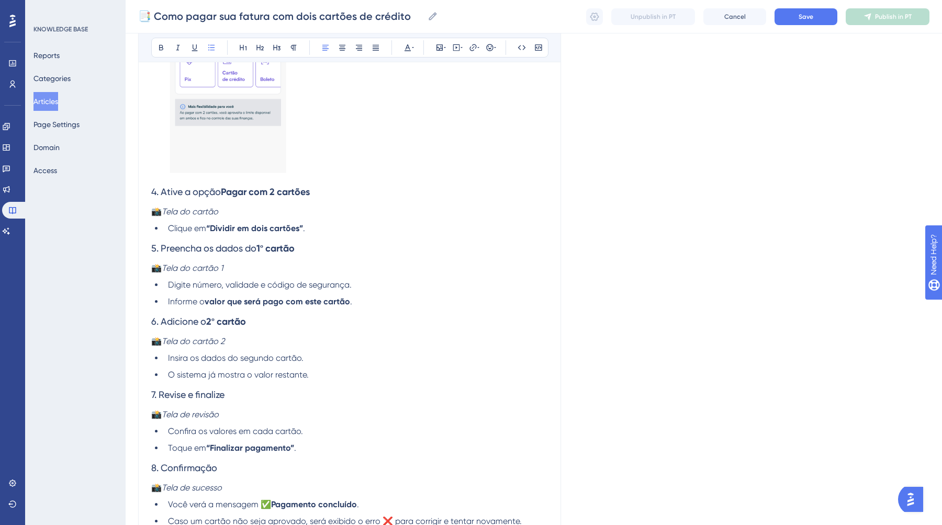
scroll to position [1234, 0]
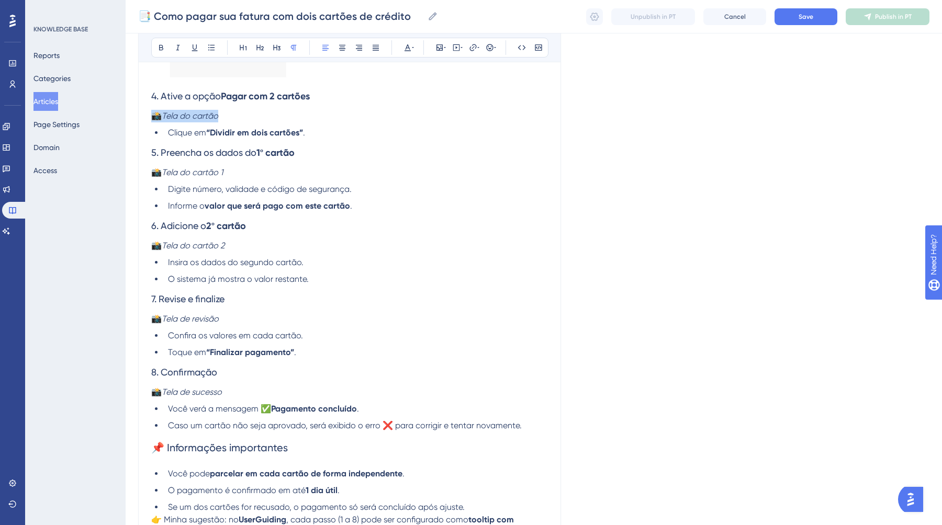
drag, startPoint x: 233, startPoint y: 116, endPoint x: 134, endPoint y: 118, distance: 99.4
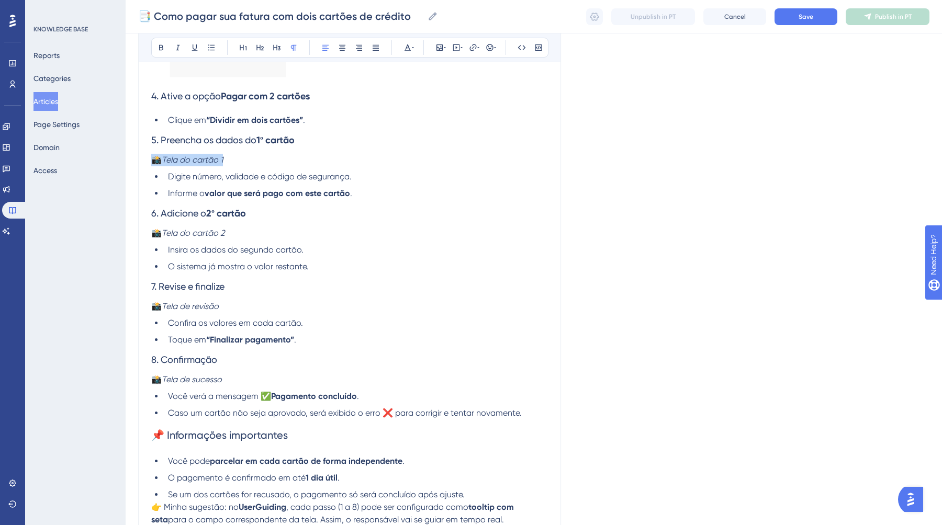
drag, startPoint x: 234, startPoint y: 162, endPoint x: 112, endPoint y: 161, distance: 121.9
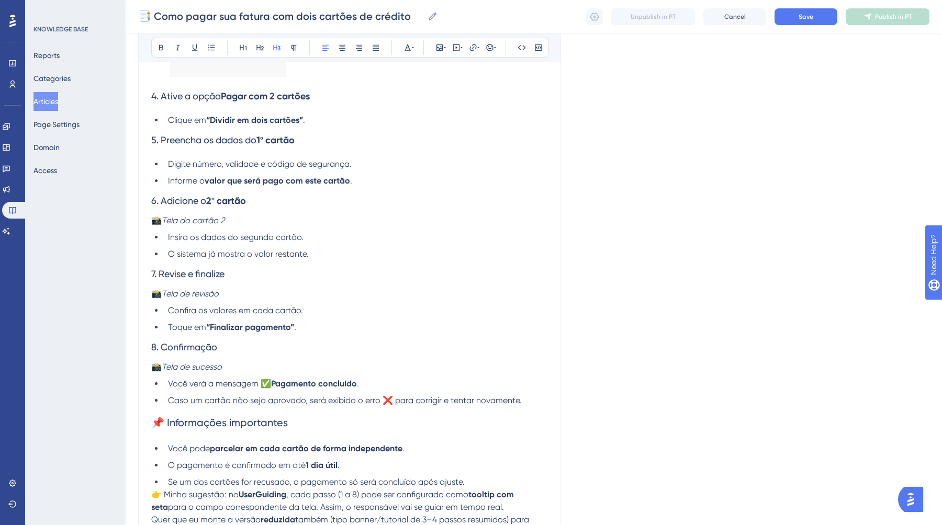
click at [352, 179] on li "Informe o valor que será pago com este cartão ." at bounding box center [356, 181] width 384 height 13
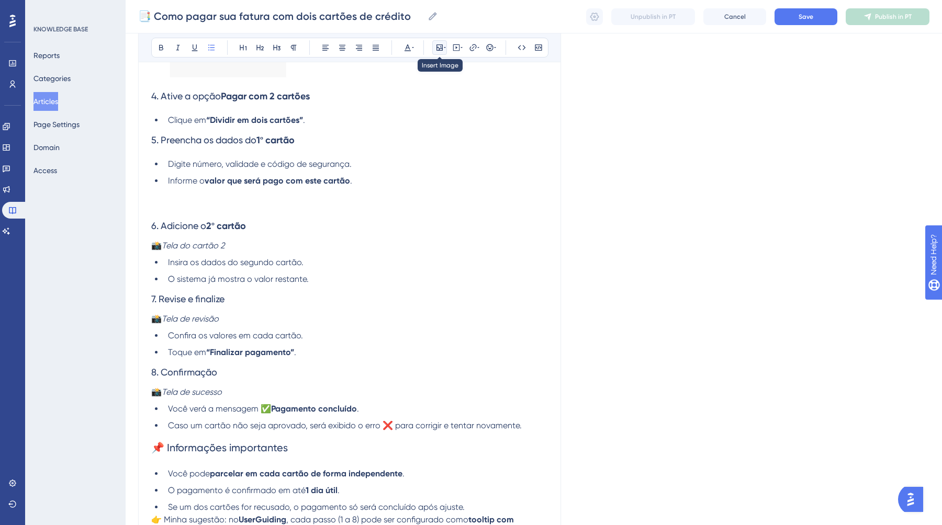
click at [439, 47] on icon at bounding box center [439, 47] width 8 height 8
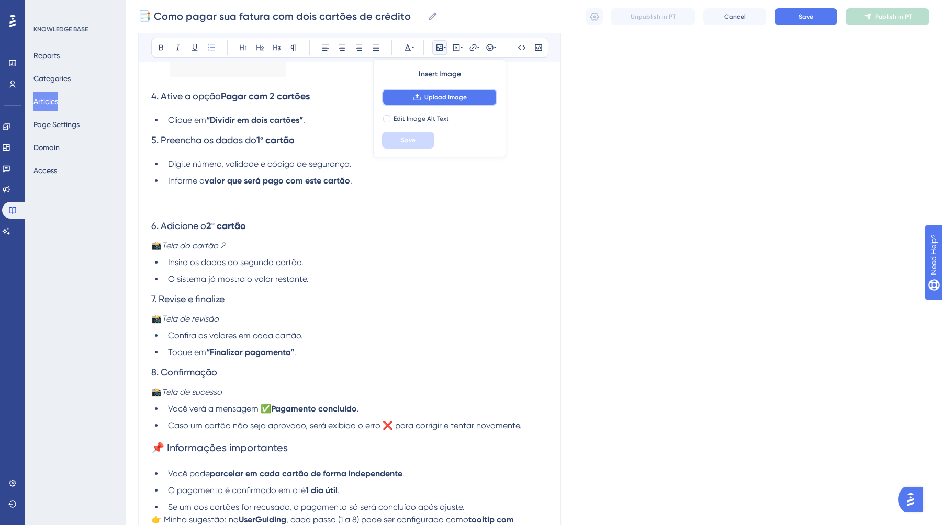
click at [436, 101] on button "Upload Image" at bounding box center [439, 97] width 115 height 17
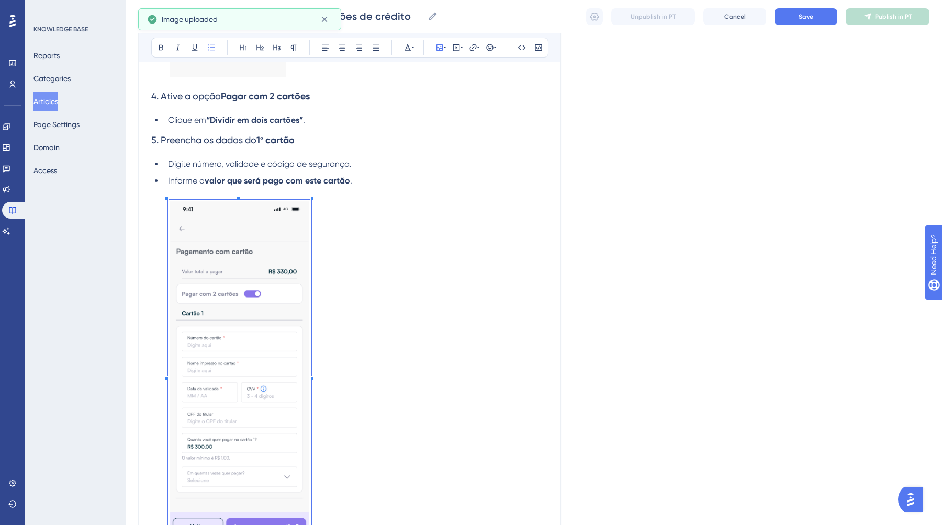
click at [416, 486] on li "Informe o valor que será pago com este cartão ." at bounding box center [356, 361] width 384 height 372
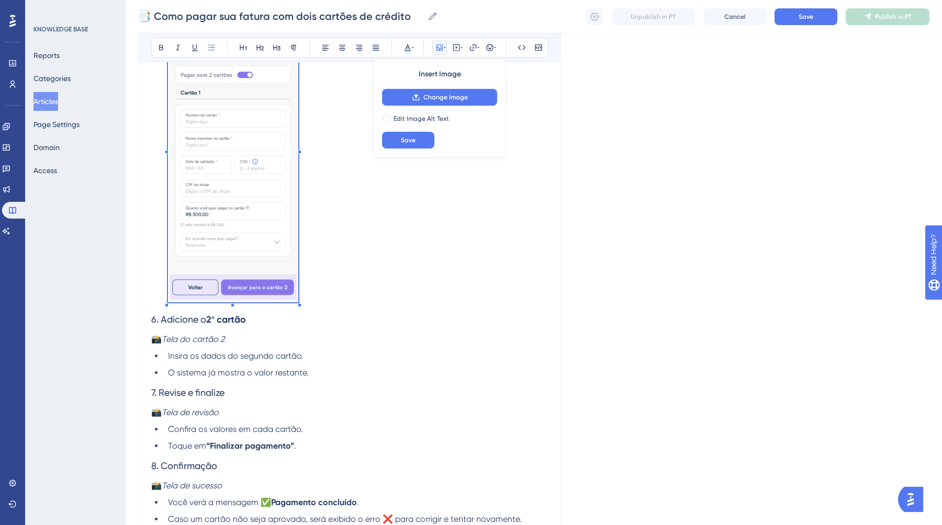
scroll to position [1481, 0]
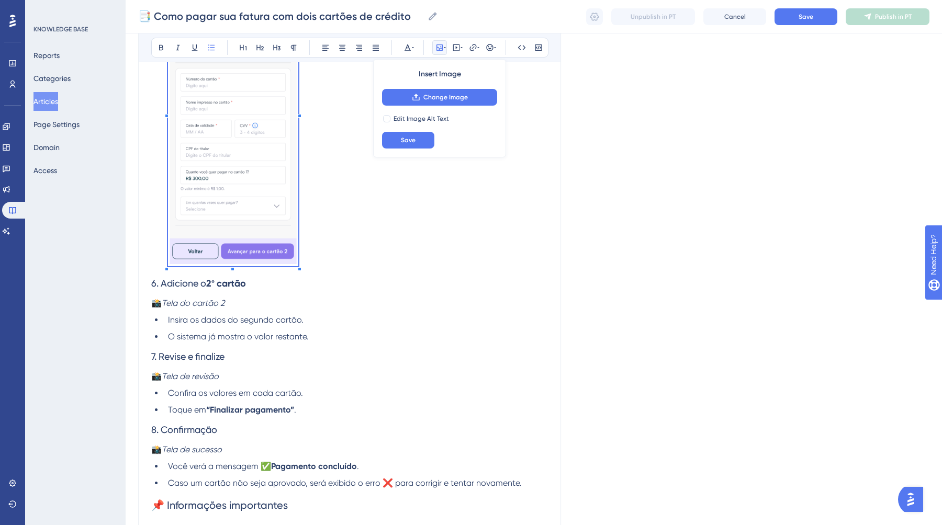
click at [243, 298] on p "📸 Tela do cartão 2" at bounding box center [349, 303] width 396 height 13
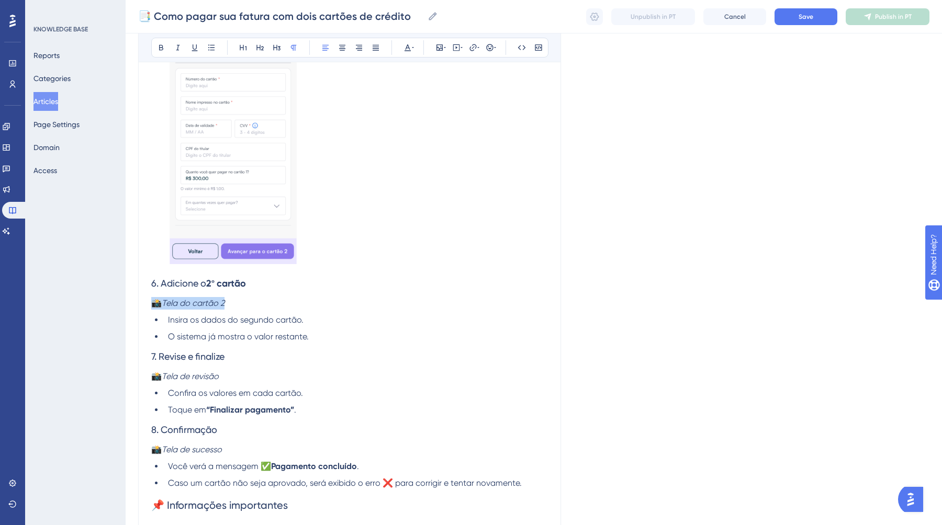
drag, startPoint x: 242, startPoint y: 304, endPoint x: 119, endPoint y: 304, distance: 123.4
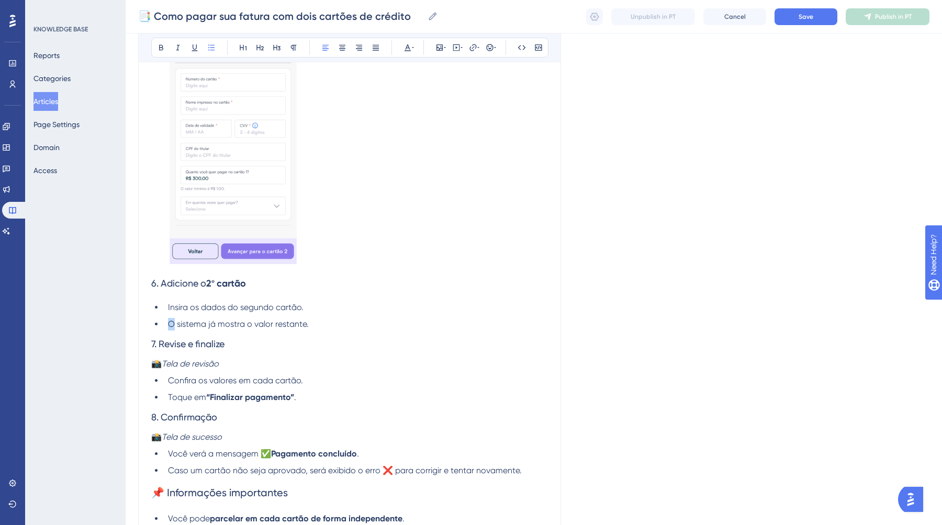
drag, startPoint x: 175, startPoint y: 326, endPoint x: 163, endPoint y: 326, distance: 12.0
click at [163, 326] on ul "Insira os dados do segundo cartão. O sistema já mostra o valor restante." at bounding box center [349, 315] width 396 height 29
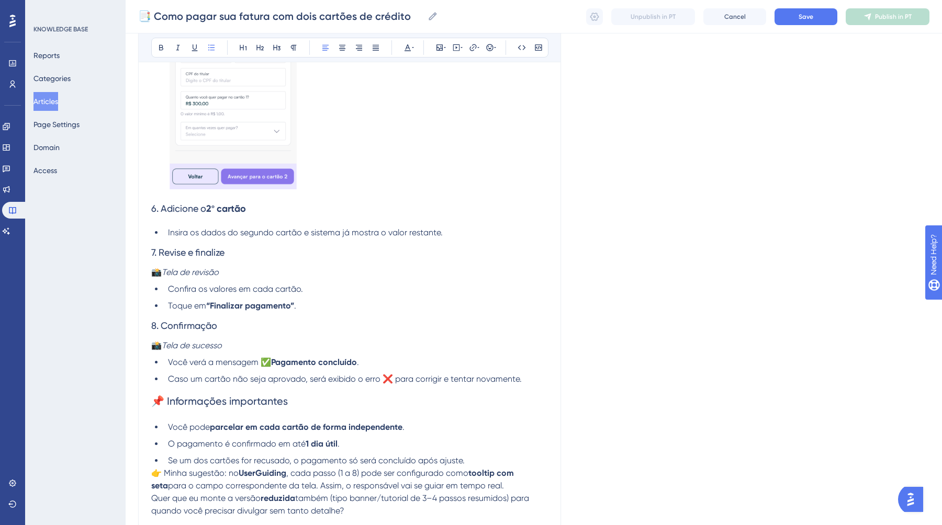
scroll to position [1592, 0]
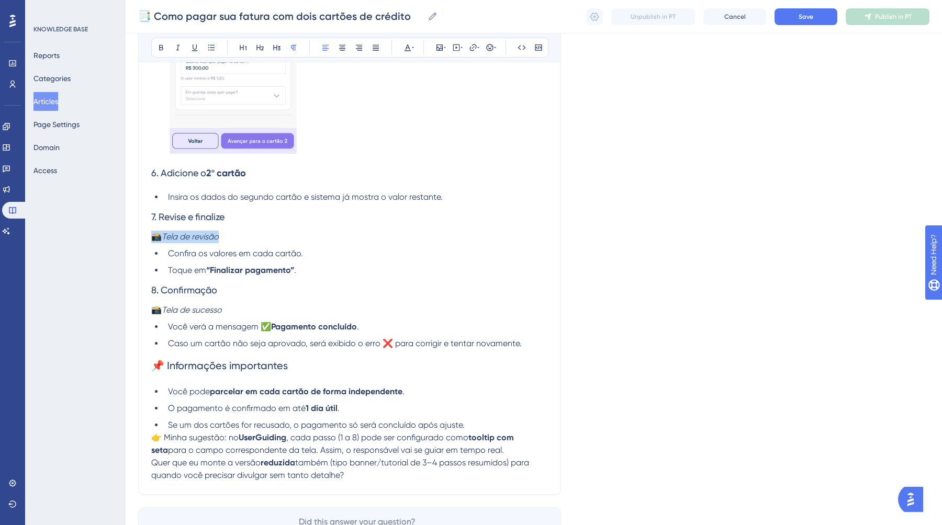
drag, startPoint x: 213, startPoint y: 234, endPoint x: 130, endPoint y: 234, distance: 83.2
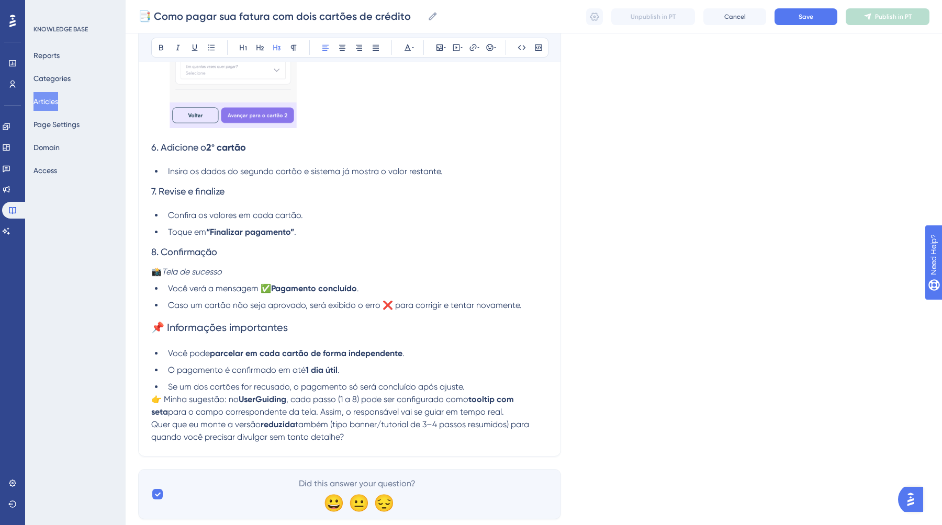
scroll to position [1623, 0]
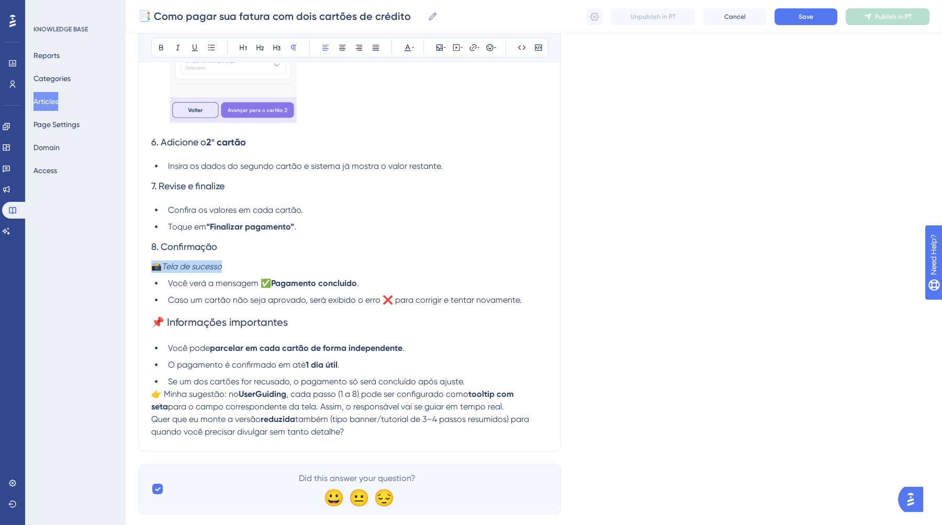
drag, startPoint x: 234, startPoint y: 269, endPoint x: 153, endPoint y: 269, distance: 80.6
click at [153, 269] on p "📸 Tela de sucesso" at bounding box center [349, 266] width 396 height 13
click at [375, 287] on li "Você verá a mensagem ✅ Pagamento concluído ." at bounding box center [356, 283] width 384 height 13
drag, startPoint x: 223, startPoint y: 268, endPoint x: 135, endPoint y: 265, distance: 87.9
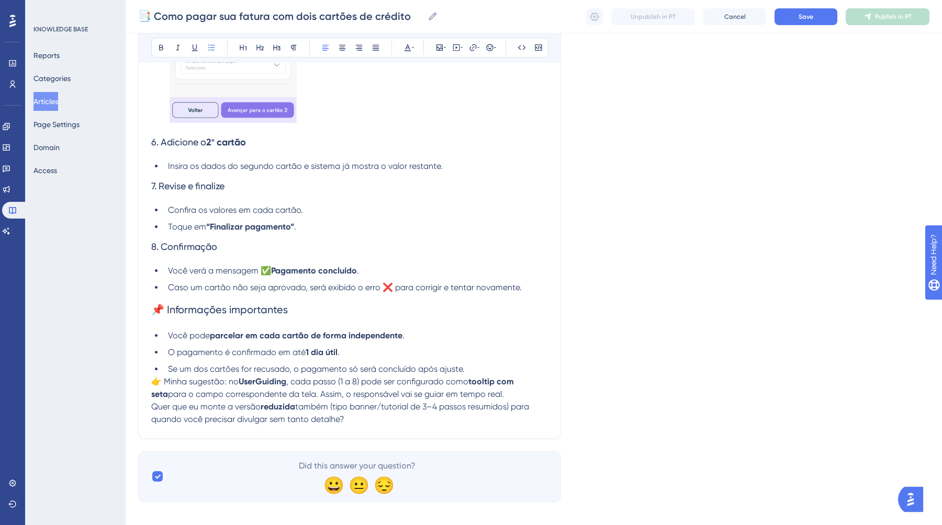
click at [370, 274] on li "Você verá a mensagem ✅ Pagamento concluído ." at bounding box center [356, 271] width 384 height 13
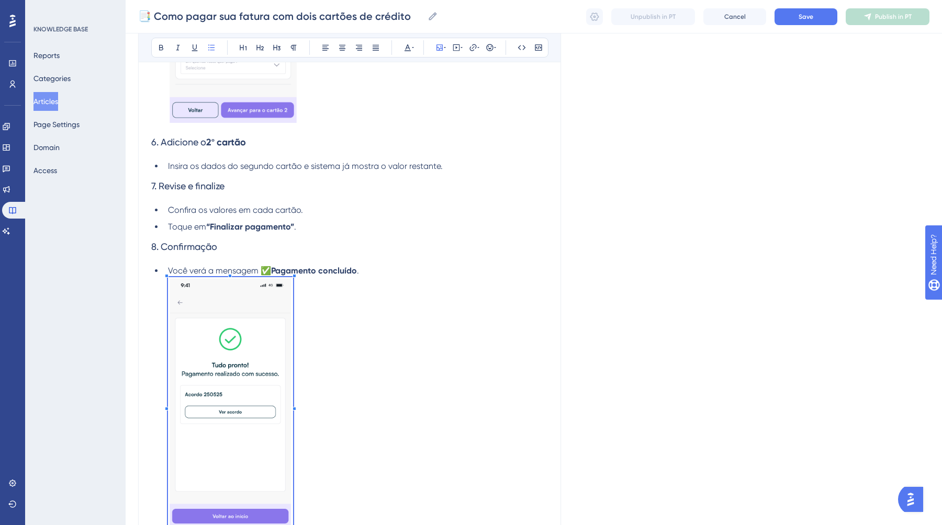
click at [294, 473] on li "Você verá a mensagem ✅ Pagamento concluído ." at bounding box center [356, 400] width 384 height 270
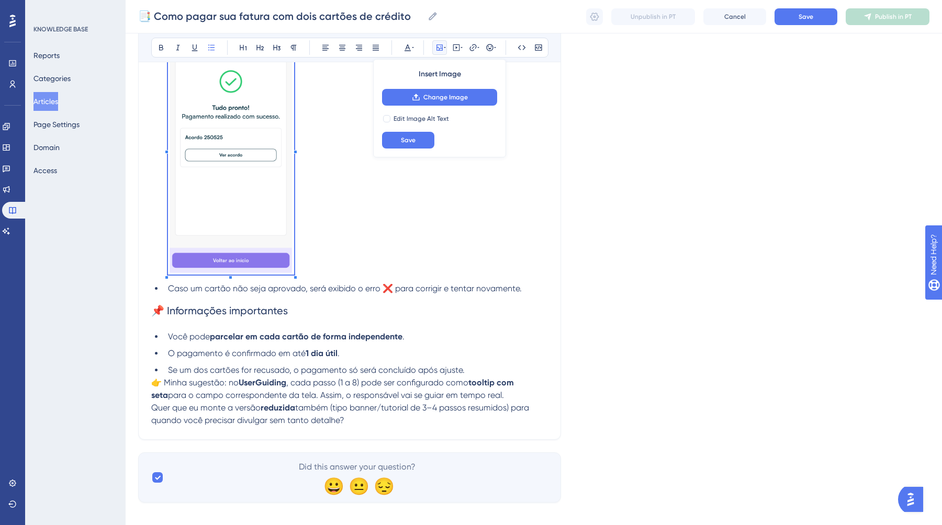
scroll to position [1895, 0]
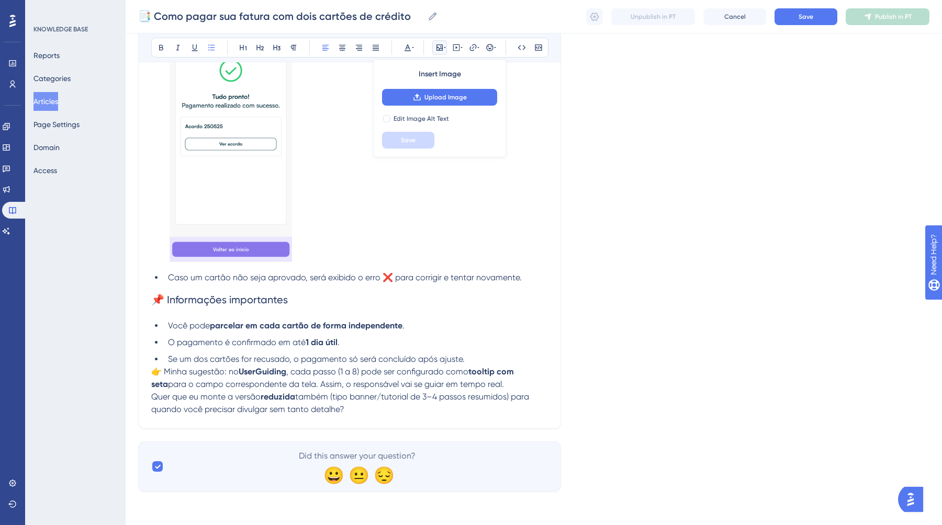
click at [528, 277] on li "Caso um cartão não seja aprovado, será exibido o erro ❌ para corrigir e tentar …" at bounding box center [356, 277] width 384 height 13
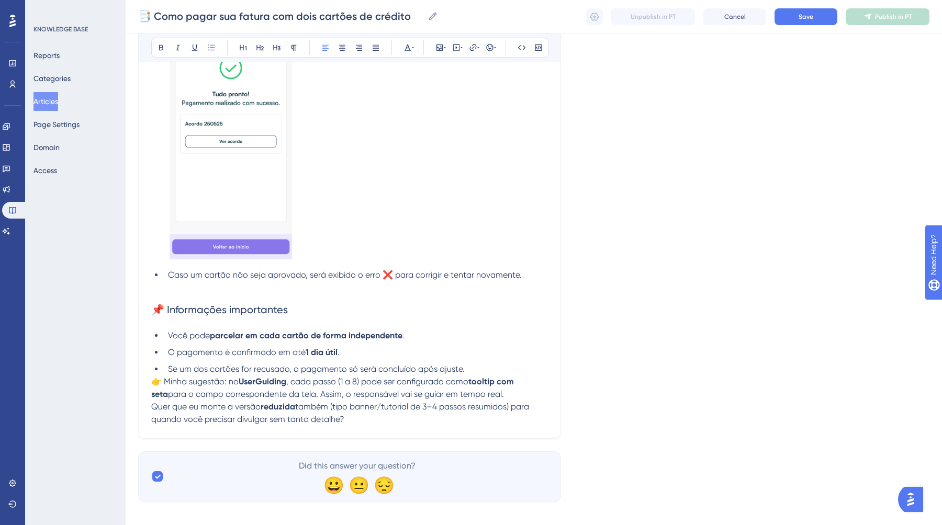
click at [480, 373] on li "Se um dos cartões for recusado, o pagamento só será concluído após ajuste." at bounding box center [356, 369] width 384 height 13
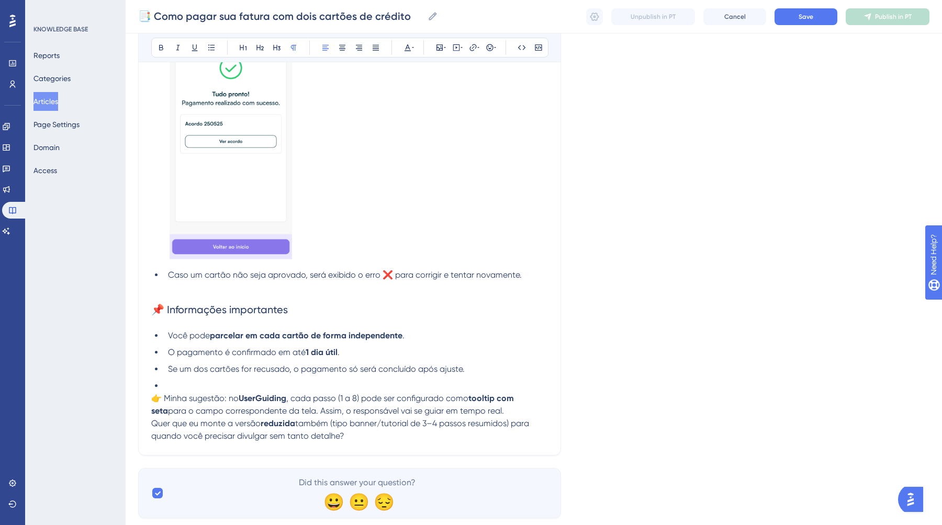
drag, startPoint x: 362, startPoint y: 440, endPoint x: 108, endPoint y: 393, distance: 258.0
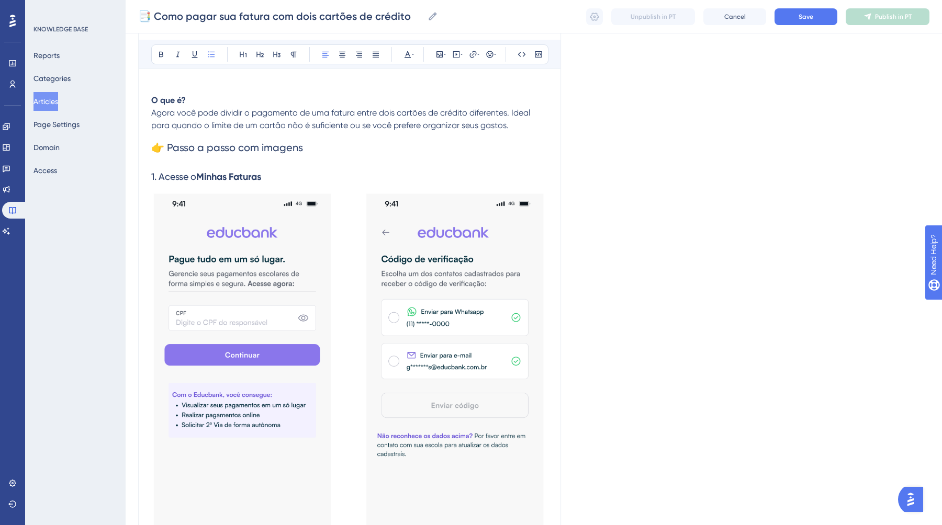
scroll to position [0, 0]
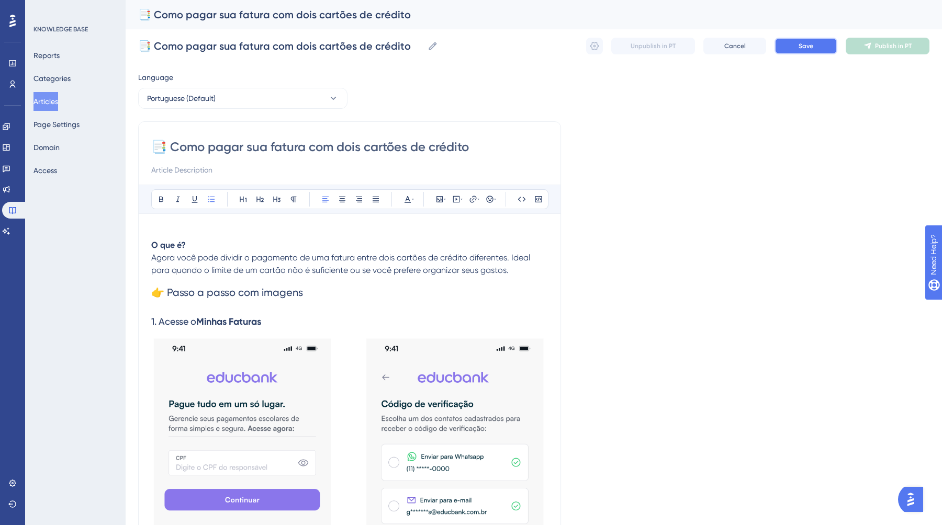
click at [805, 47] on span "Save" at bounding box center [805, 46] width 15 height 8
click at [594, 48] on icon at bounding box center [594, 46] width 10 height 10
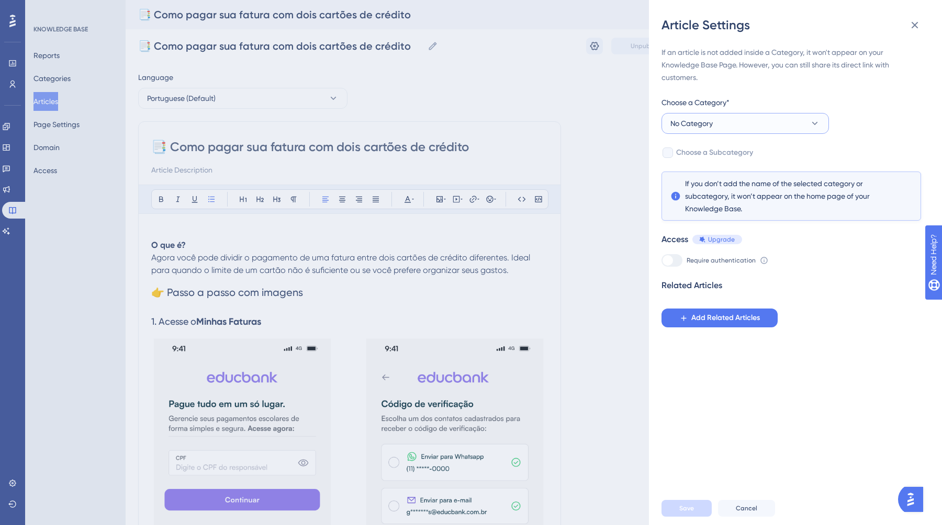
click at [810, 124] on icon at bounding box center [814, 123] width 10 height 10
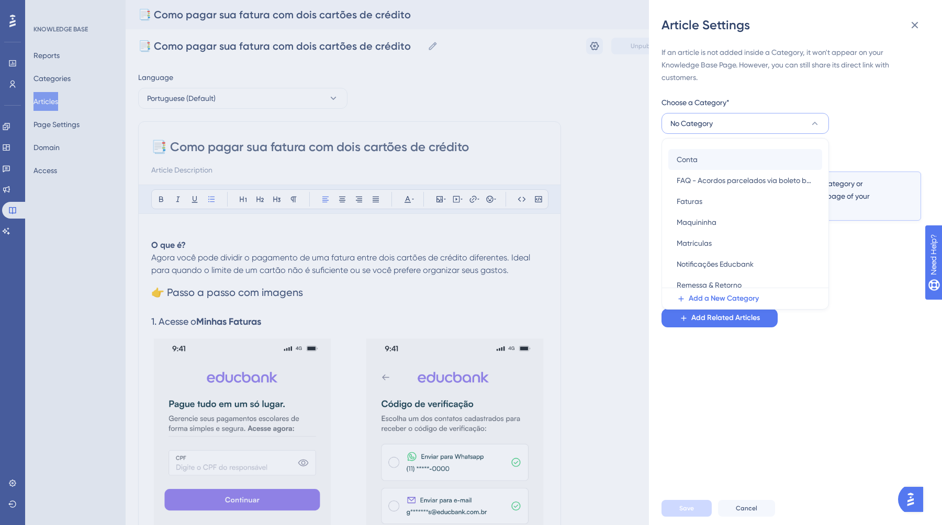
scroll to position [87, 0]
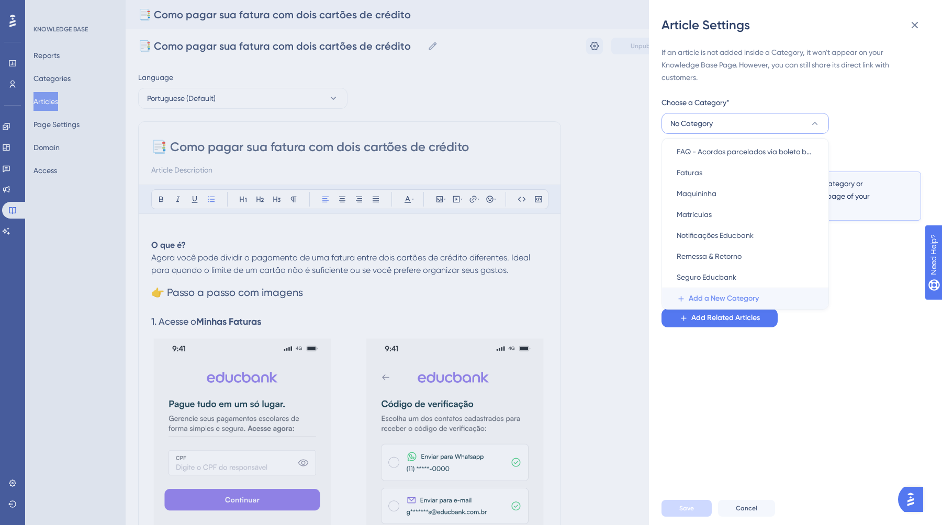
click at [729, 301] on span "Add a New Category" at bounding box center [723, 298] width 70 height 13
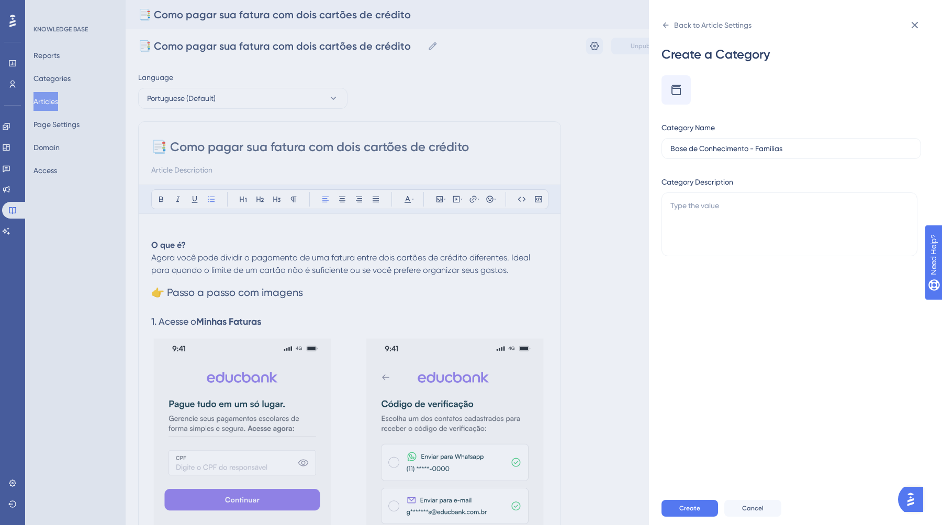
type input "Base de Conhecimento - Famílias"
click at [688, 498] on div "Create Cancel" at bounding box center [807, 508] width 293 height 33
click at [687, 504] on span "Create" at bounding box center [689, 508] width 21 height 8
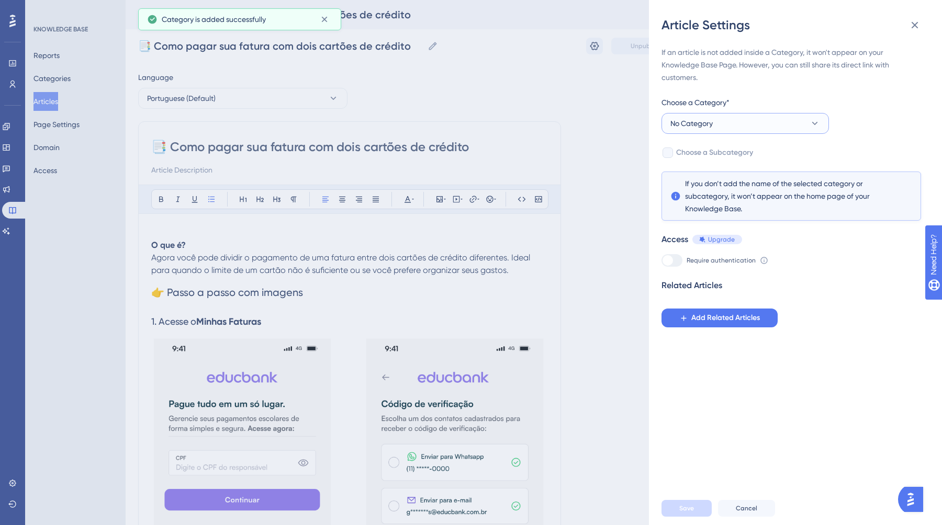
click at [728, 115] on button "No Category" at bounding box center [744, 123] width 167 height 21
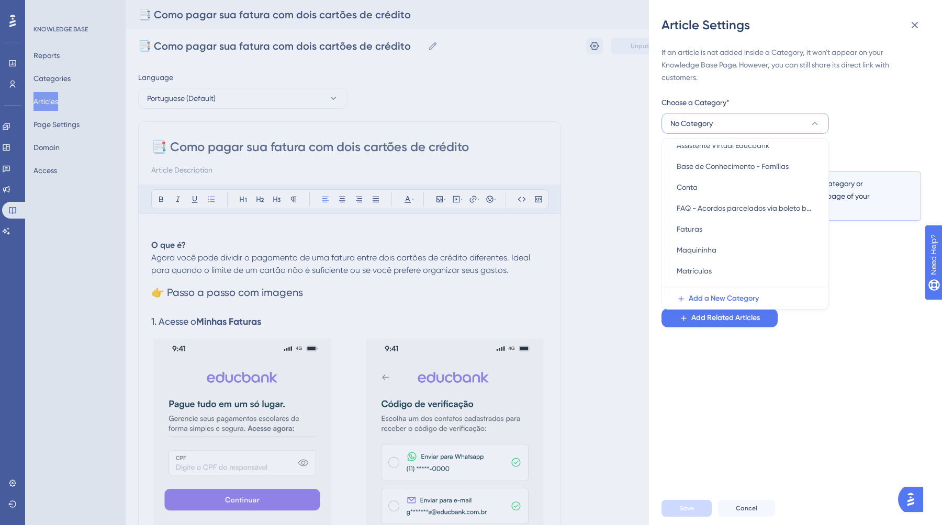
scroll to position [0, 0]
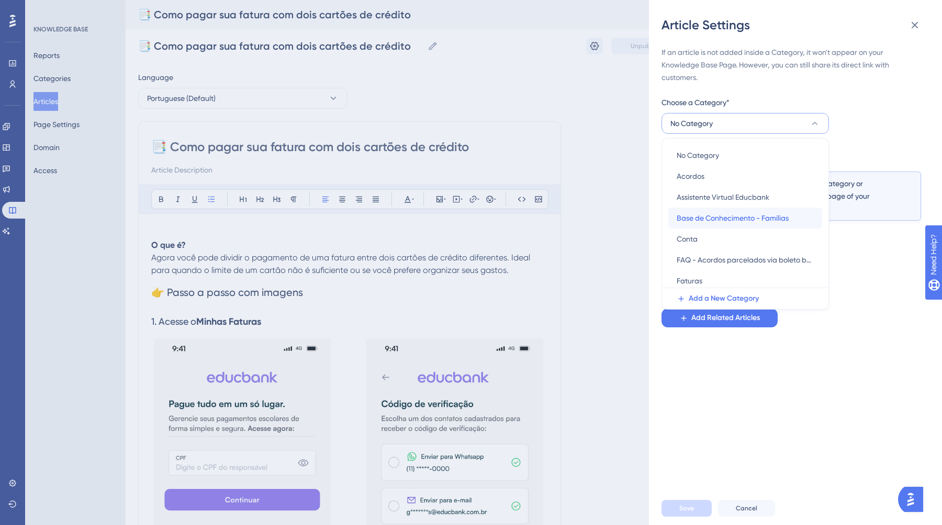
click at [742, 213] on span "Base de Conhecimento - Famílias" at bounding box center [732, 218] width 112 height 13
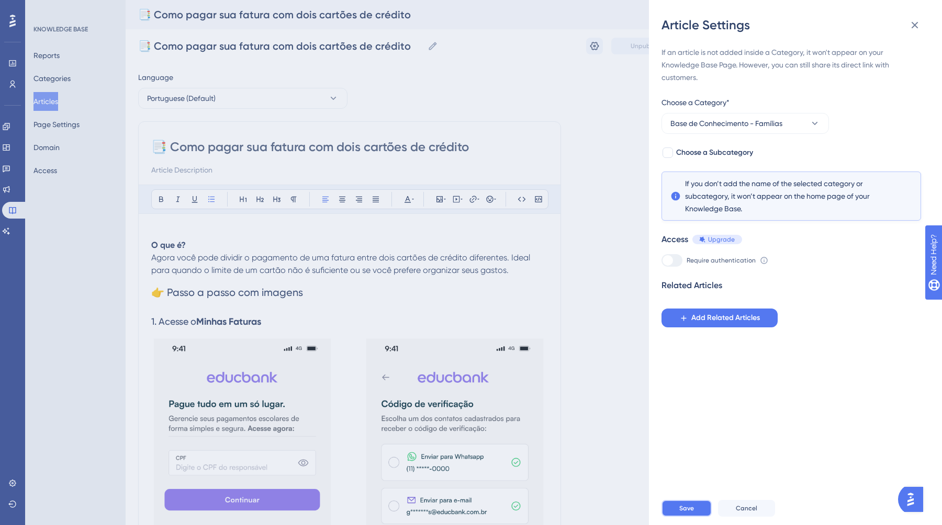
click at [698, 513] on button "Save" at bounding box center [686, 508] width 50 height 17
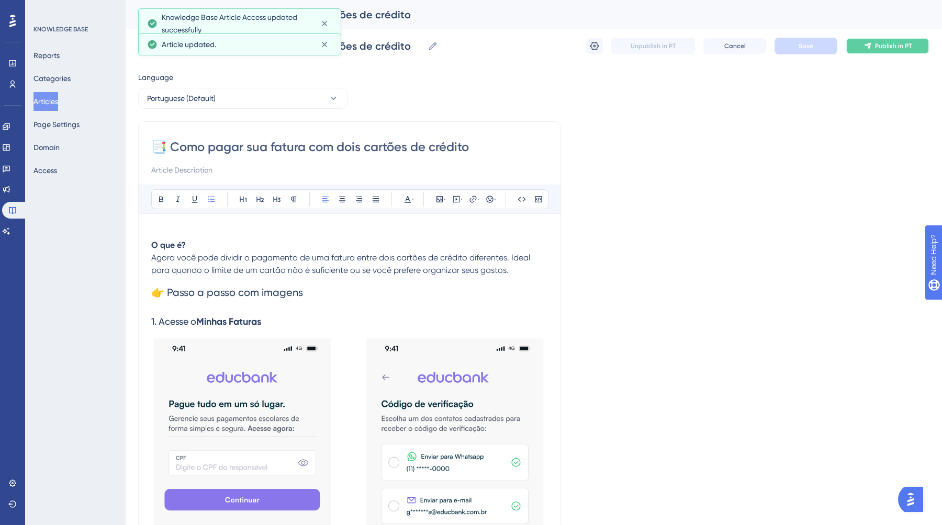
click at [879, 44] on span "Publish in PT" at bounding box center [893, 46] width 37 height 8
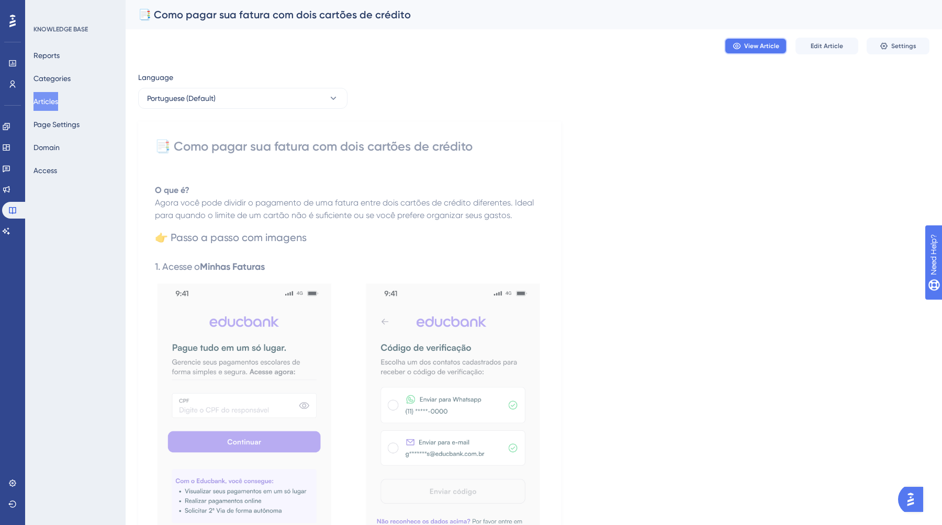
click at [747, 53] on button "View Article" at bounding box center [755, 46] width 63 height 17
click at [53, 105] on button "Articles" at bounding box center [45, 101] width 25 height 19
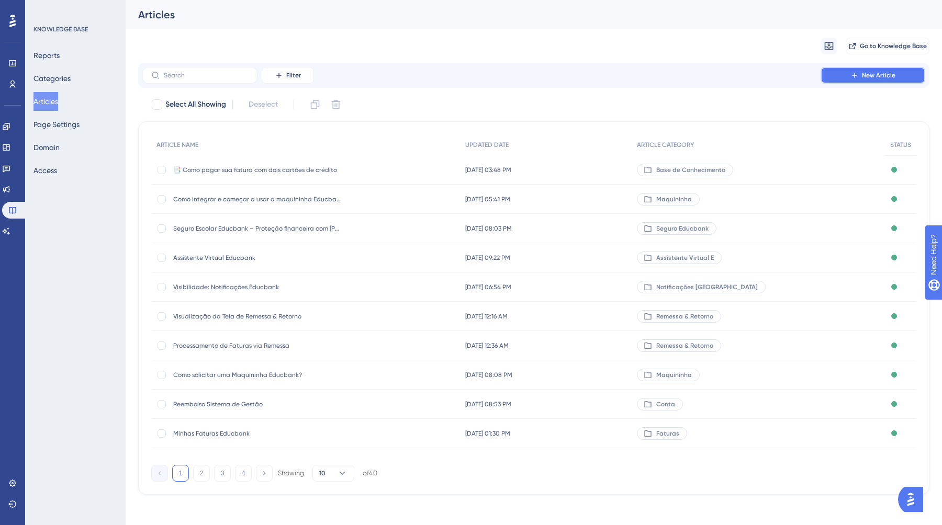
click at [879, 80] on button "New Article" at bounding box center [872, 75] width 105 height 17
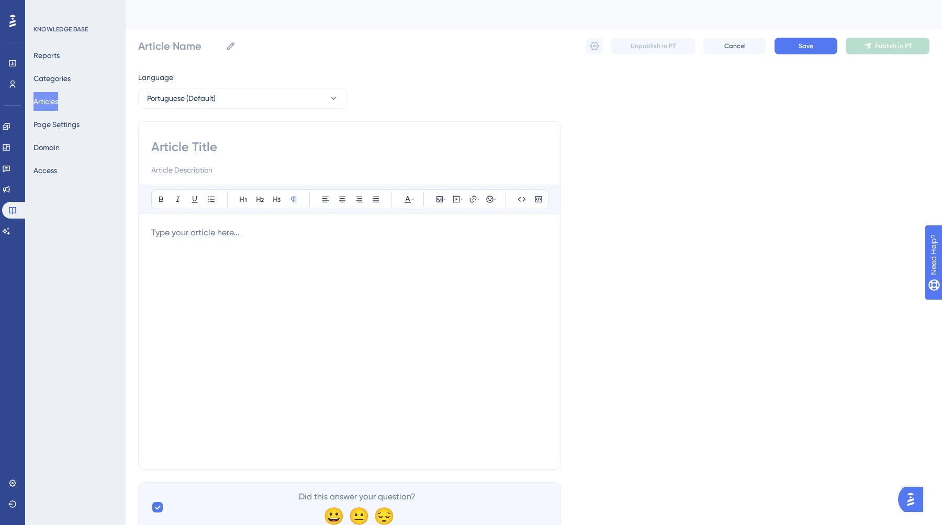
click at [168, 239] on p at bounding box center [349, 232] width 396 height 13
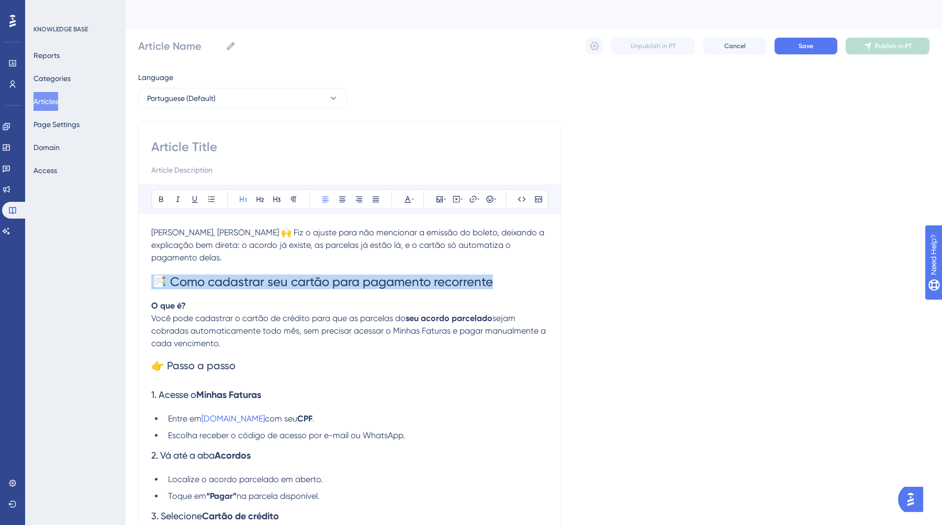
drag, startPoint x: 501, startPoint y: 265, endPoint x: 130, endPoint y: 268, distance: 371.4
click at [130, 268] on div "Performance Users Engagement Widgets Feedback Product Updates Knowledge Base AI…" at bounding box center [534, 472] width 816 height 945
click at [213, 153] on input at bounding box center [349, 147] width 396 height 17
paste input "📑 Como cadastrar seu cartão para pagamento recorrente"
type input "📑 Como cadastrar seu cartão para pagamento recorrente"
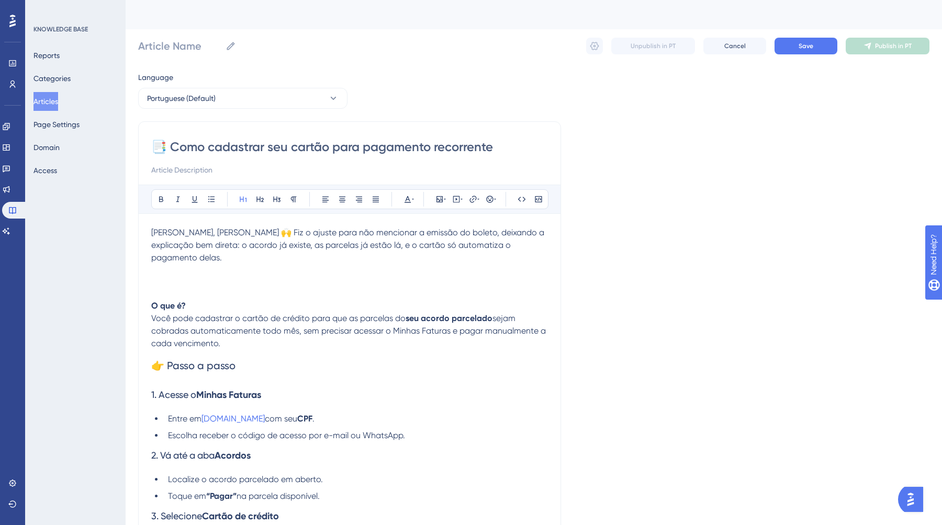
type input "📑 Como cadastrar seu cartão para pagamento recorrente"
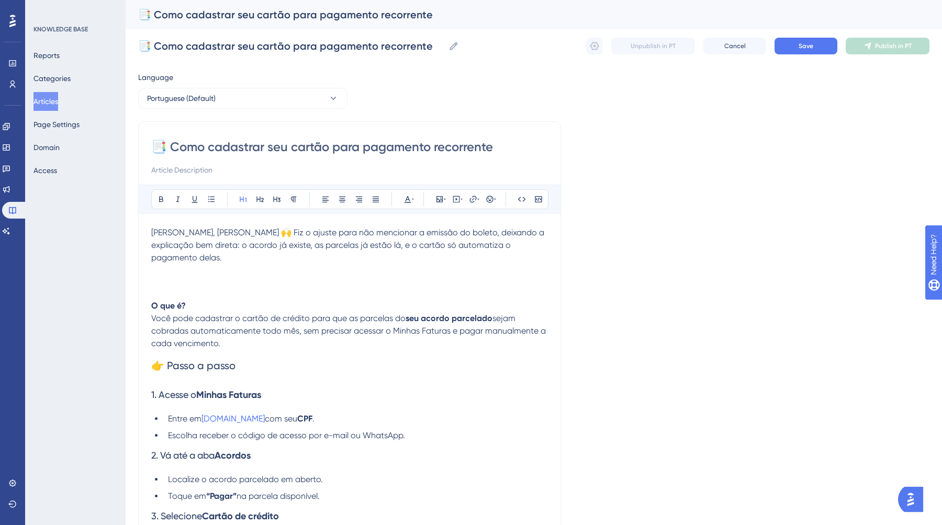
type input "📑 Como cadastrar seu cartão para pagamento recorrente"
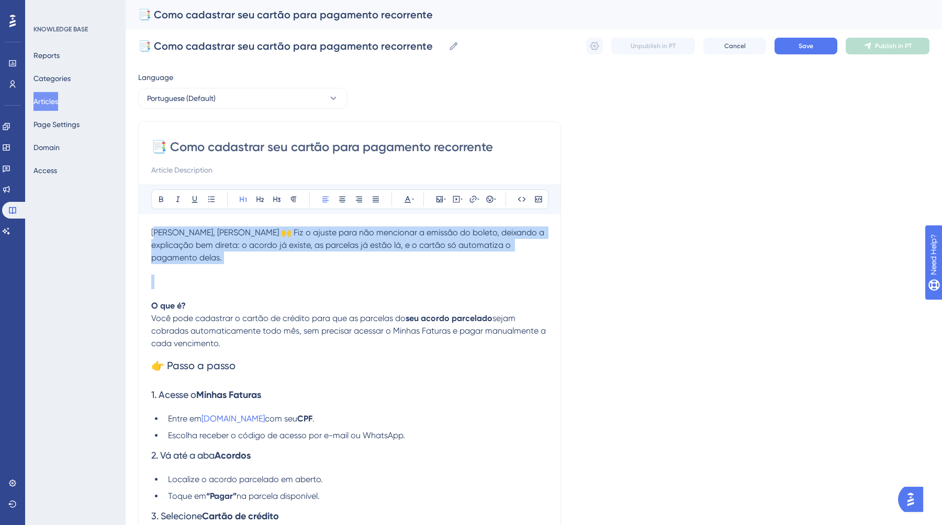
drag, startPoint x: 159, startPoint y: 264, endPoint x: 156, endPoint y: 228, distance: 36.7
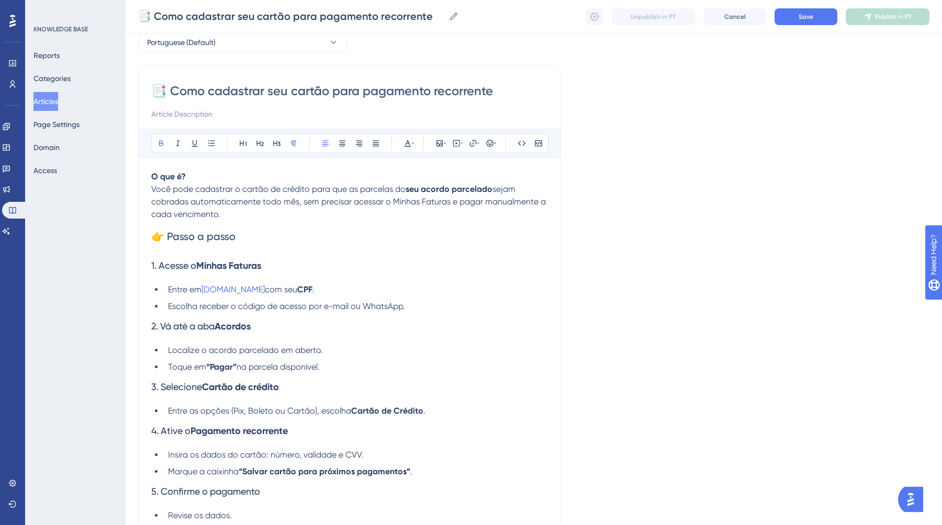
scroll to position [69, 0]
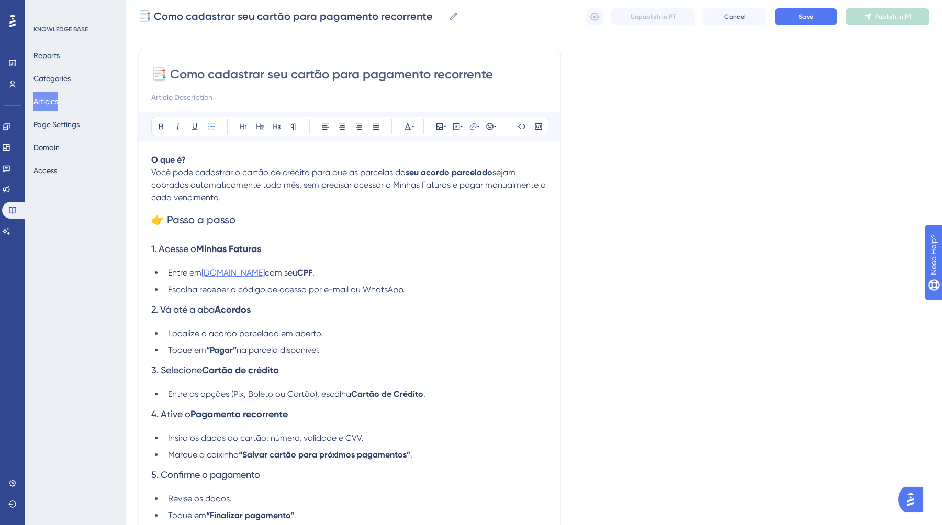
click at [264, 274] on span "[DOMAIN_NAME]" at bounding box center [232, 273] width 63 height 10
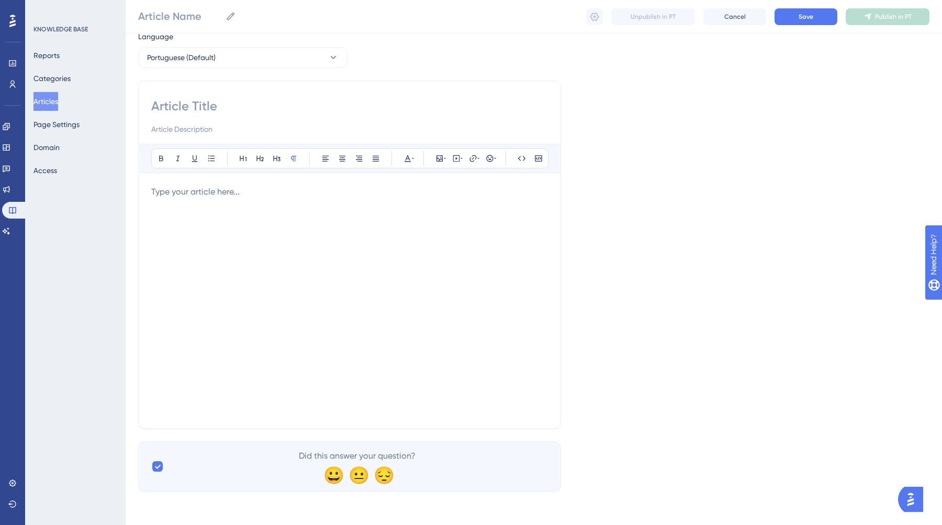
click at [310, 202] on div at bounding box center [349, 301] width 396 height 230
click at [200, 203] on div at bounding box center [349, 301] width 396 height 230
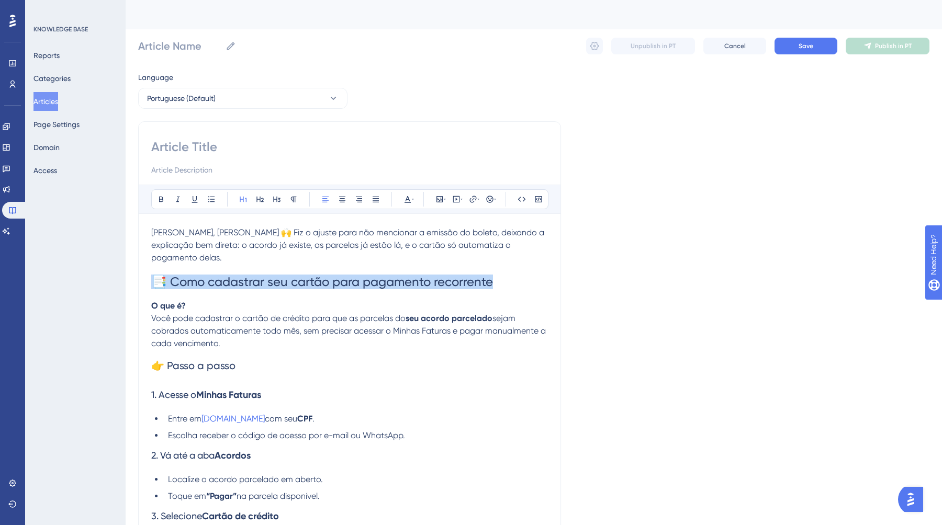
drag, startPoint x: 497, startPoint y: 273, endPoint x: 131, endPoint y: 271, distance: 365.6
click at [131, 271] on div "Performance Users Engagement Widgets Feedback Product Updates Knowledge Base AI…" at bounding box center [534, 472] width 816 height 945
click at [193, 156] on div at bounding box center [349, 158] width 396 height 38
click at [188, 143] on input at bounding box center [349, 147] width 396 height 17
paste input "📑 Como cadastrar seu cartão para pagamento recorrente"
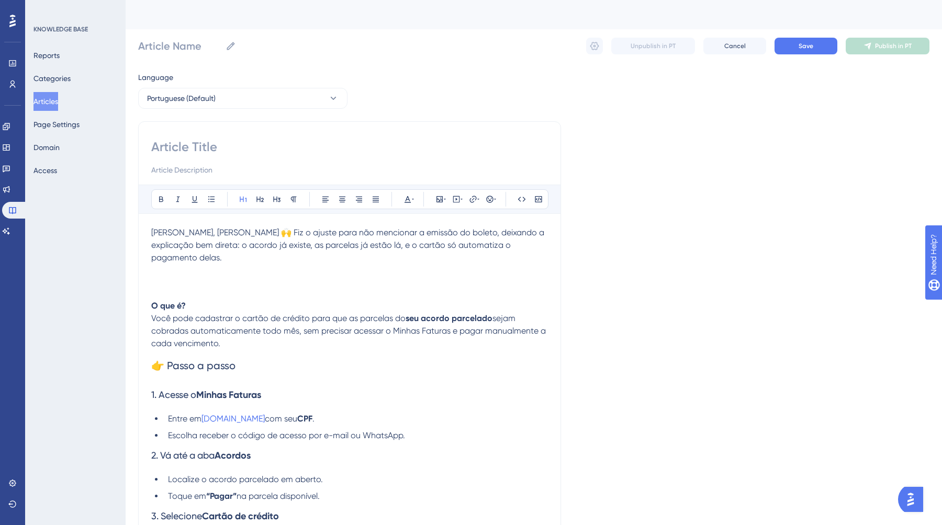
type input "📑 Como cadastrar seu cartão para pagamento recorrente"
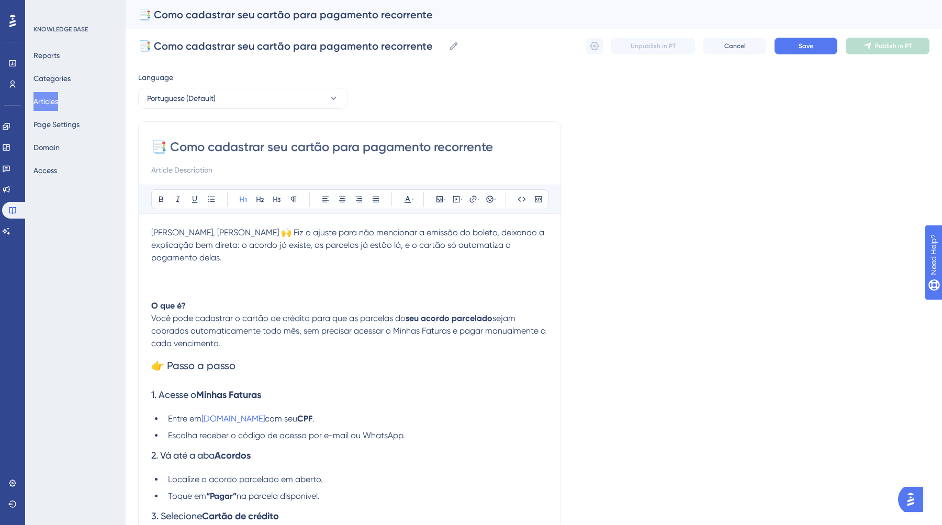
type input "📑 Como cadastrar seu cartão para pagamento recorrente"
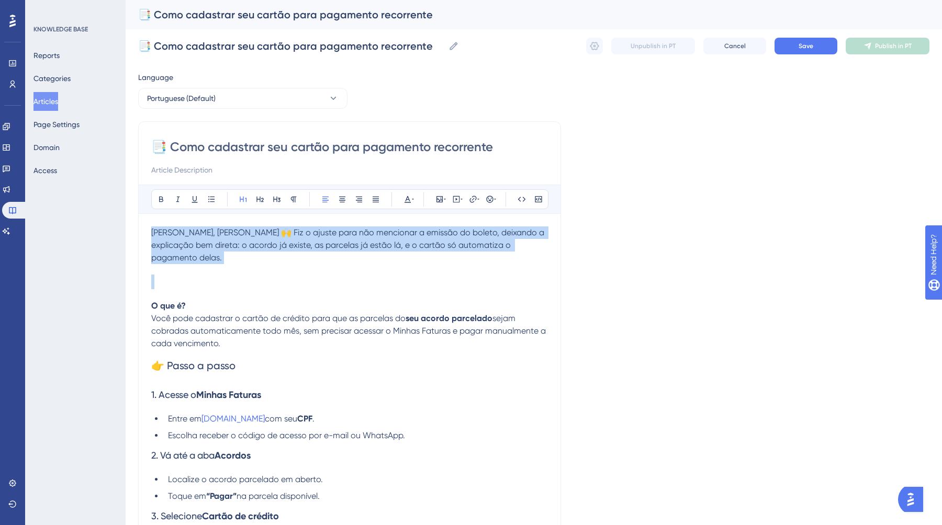
drag, startPoint x: 165, startPoint y: 276, endPoint x: 129, endPoint y: 214, distance: 72.2
click at [129, 214] on div "Performance Users Engagement Widgets Feedback Product Updates Knowledge Base AI…" at bounding box center [534, 472] width 816 height 945
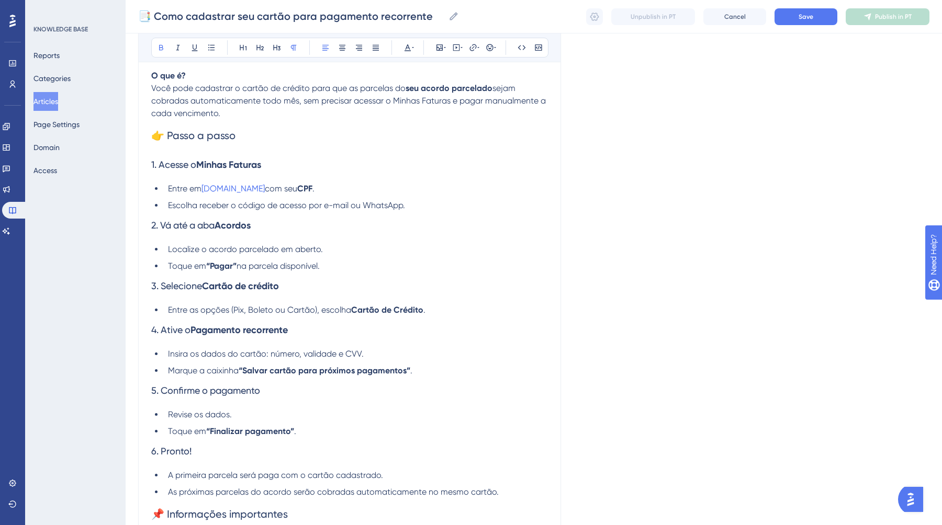
scroll to position [158, 0]
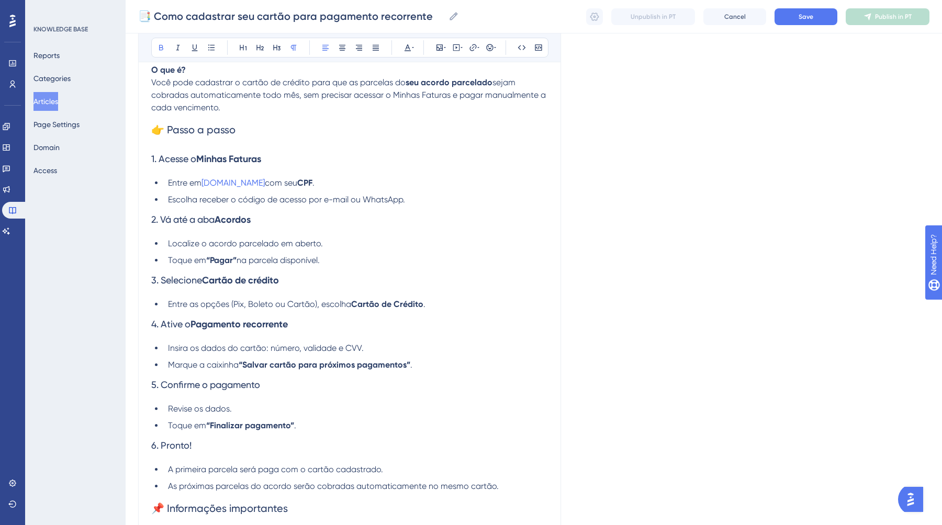
click at [337, 265] on li "Toque em “Pagar” na parcela disponível." at bounding box center [356, 260] width 384 height 13
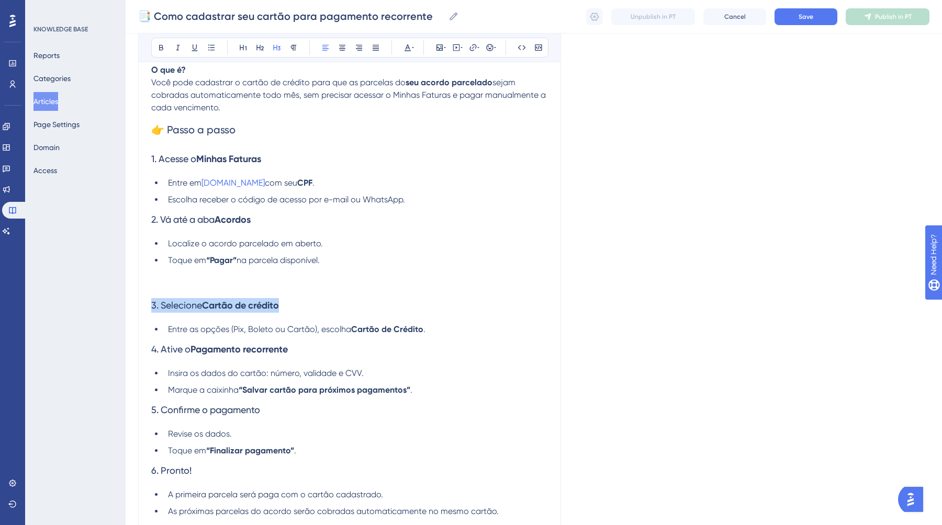
drag, startPoint x: 225, startPoint y: 307, endPoint x: 118, endPoint y: 293, distance: 108.0
click at [126, 293] on div "Performance Users Engagement Widgets Feedback Product Updates Knowledge Base AI…" at bounding box center [534, 288] width 816 height 892
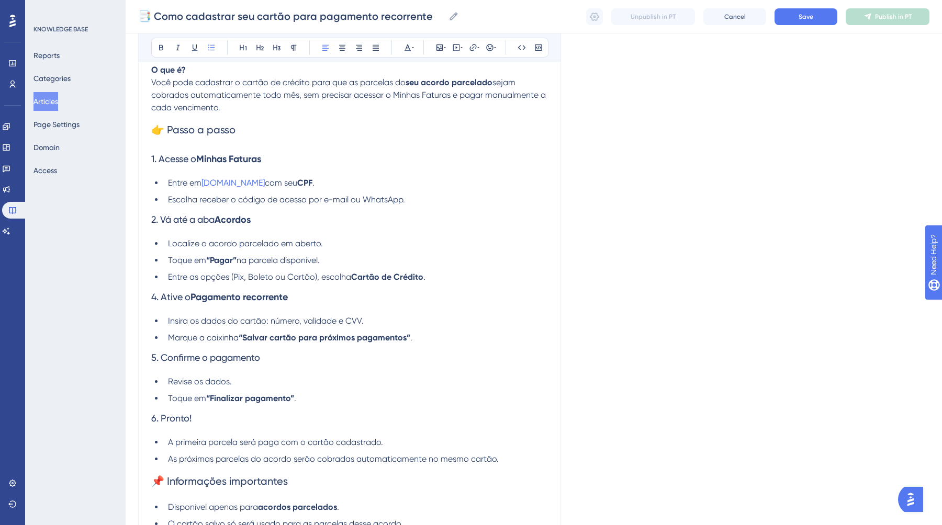
click at [436, 286] on h3 "4. Ative o Pagamento recorrente" at bounding box center [349, 296] width 396 height 27
click at [431, 278] on li "Entre as opções (Pix, Boleto ou Cartão), escolha Cartão de Crédito ." at bounding box center [356, 277] width 384 height 13
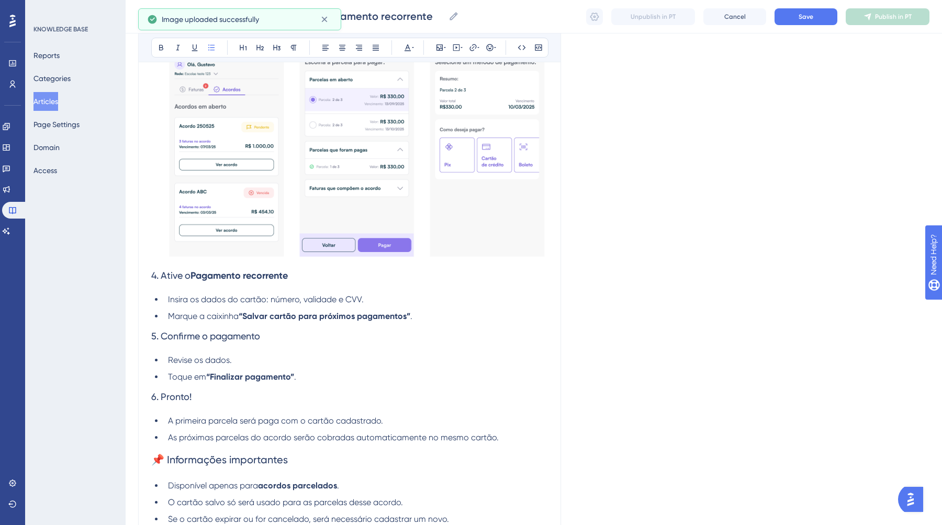
scroll to position [430, 0]
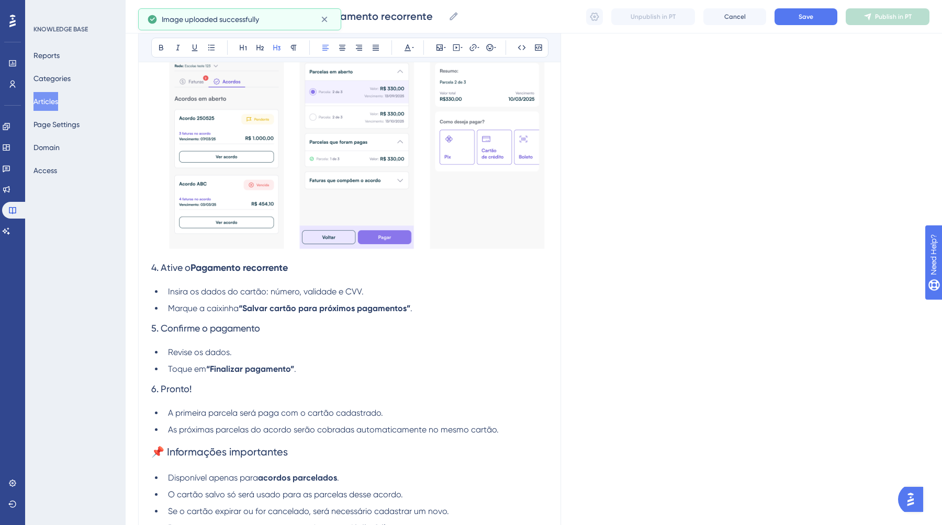
click at [153, 270] on span "4. Ative o" at bounding box center [170, 267] width 39 height 11
click at [154, 332] on span "5. Confirme o pagamento" at bounding box center [205, 328] width 109 height 11
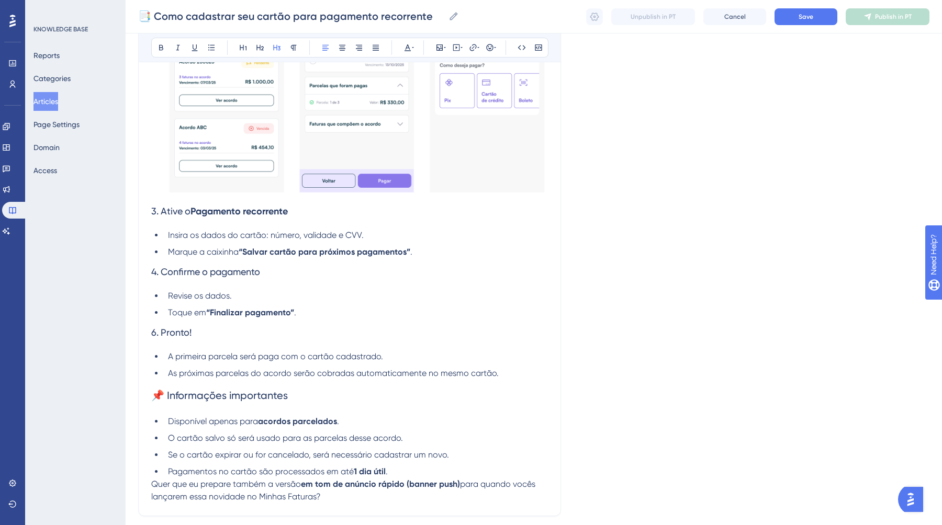
scroll to position [487, 0]
click at [162, 275] on span "4. Confirme o pagamento" at bounding box center [205, 271] width 109 height 11
drag, startPoint x: 279, startPoint y: 274, endPoint x: 141, endPoint y: 272, distance: 138.6
click at [141, 272] on div "📑 Como cadastrar seu cartão para pagamento recorrente Bold Italic Underline Bul…" at bounding box center [349, 73] width 423 height 886
click at [310, 213] on h3 "3. Ative o Pagamento recorrente" at bounding box center [349, 210] width 396 height 27
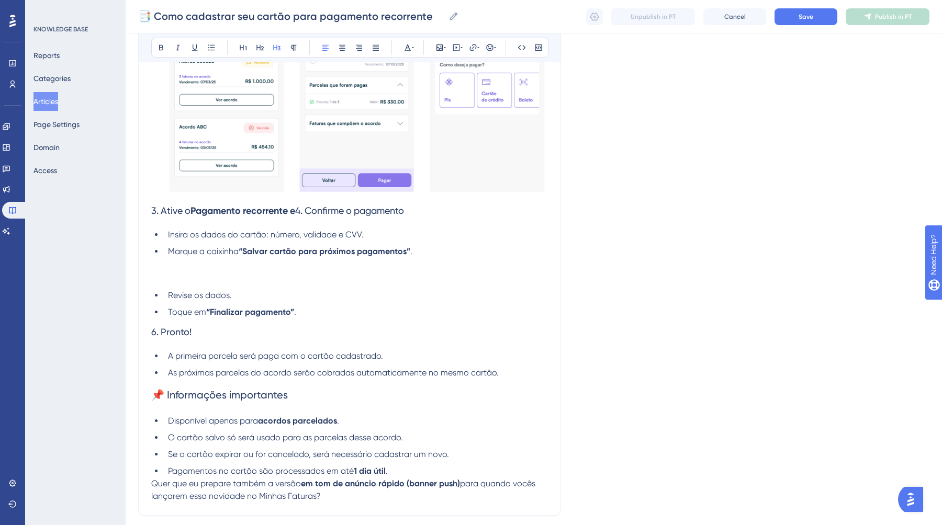
click at [310, 213] on span "4. Confirme o pagamento" at bounding box center [349, 210] width 109 height 11
click at [305, 212] on span "Confirme o pagamento" at bounding box center [344, 210] width 99 height 11
drag, startPoint x: 301, startPoint y: 214, endPoint x: 293, endPoint y: 214, distance: 7.8
click at [293, 214] on h3 "3. Ative o Pagamento recorrente e confirme o pagamento" at bounding box center [349, 210] width 396 height 27
click at [164, 41] on button at bounding box center [161, 47] width 15 height 15
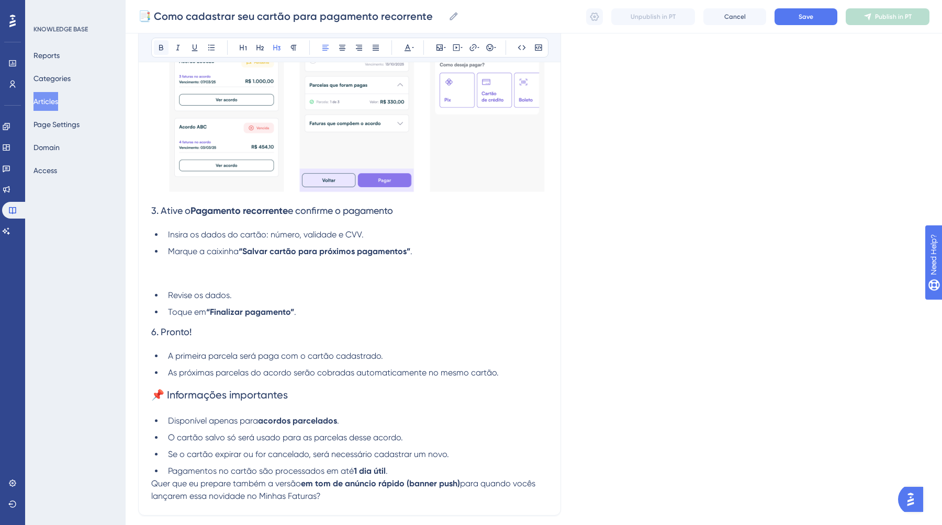
click at [164, 41] on button at bounding box center [161, 47] width 15 height 15
click at [276, 283] on h3 at bounding box center [349, 271] width 396 height 27
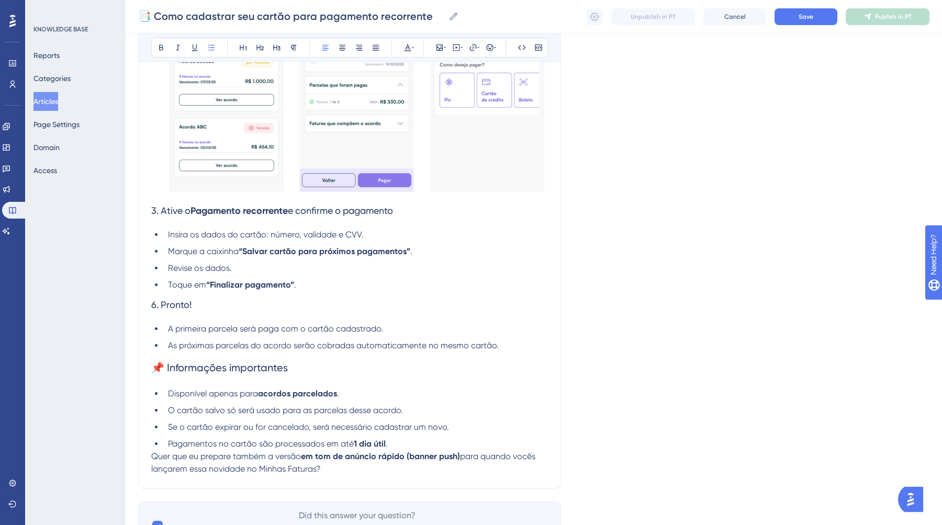
click at [316, 283] on li "Toque em “Finalizar pagamento” ." at bounding box center [356, 285] width 384 height 13
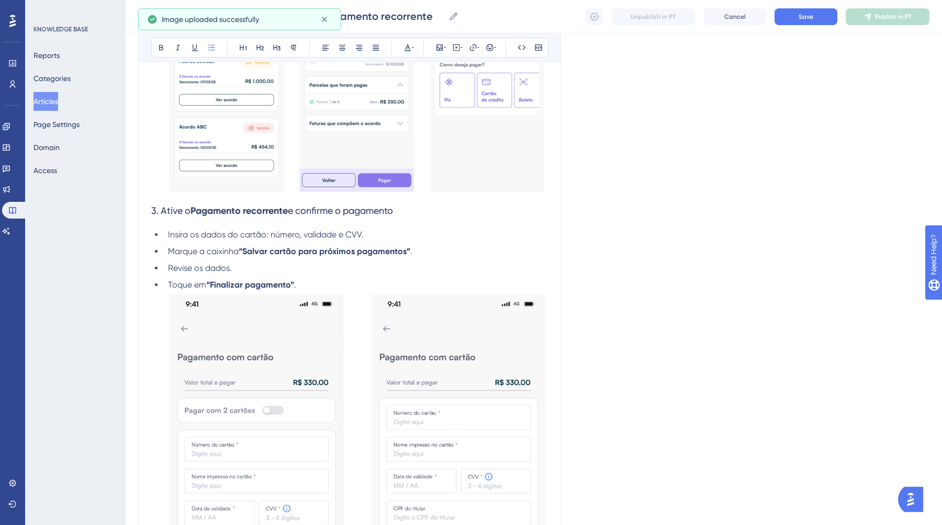
click at [171, 301] on li "Toque em “Finalizar pagamento” ." at bounding box center [356, 469] width 384 height 381
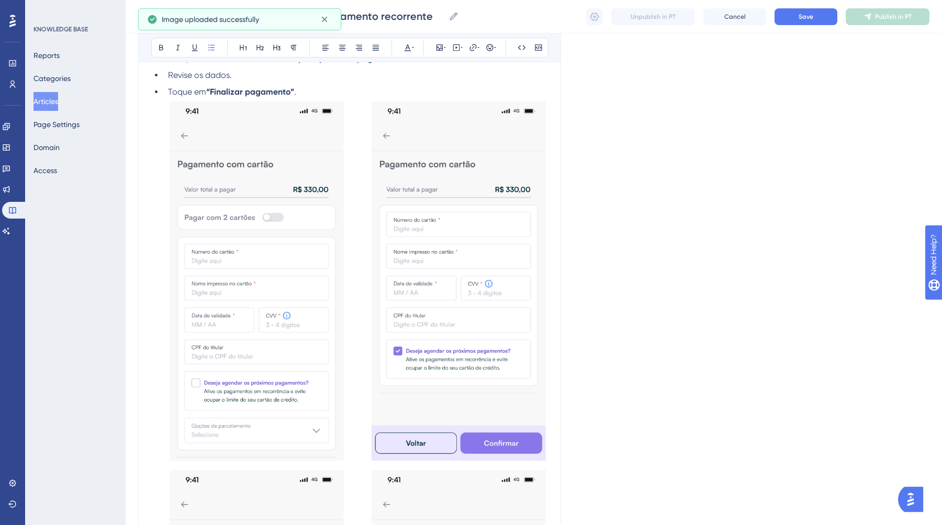
scroll to position [655, 0]
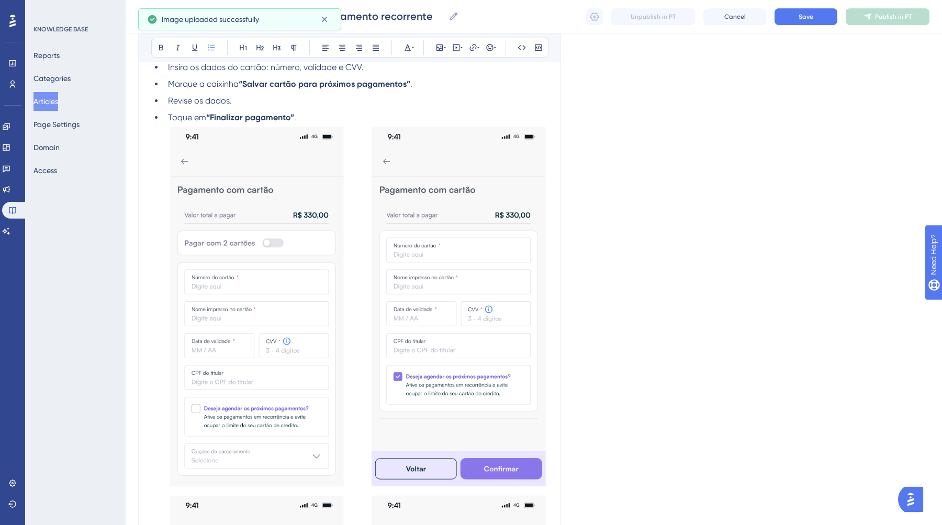
click at [274, 282] on img at bounding box center [358, 306] width 380 height 365
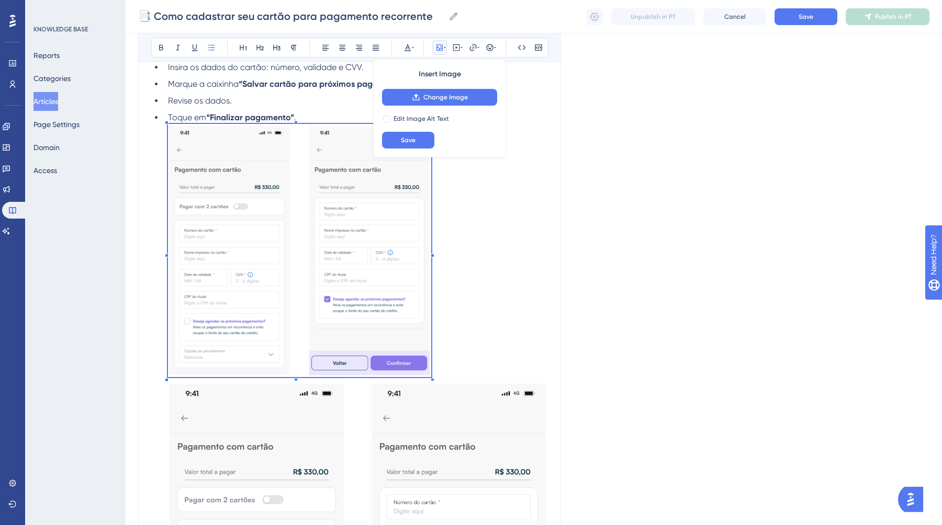
click at [284, 210] on span at bounding box center [299, 252] width 263 height 257
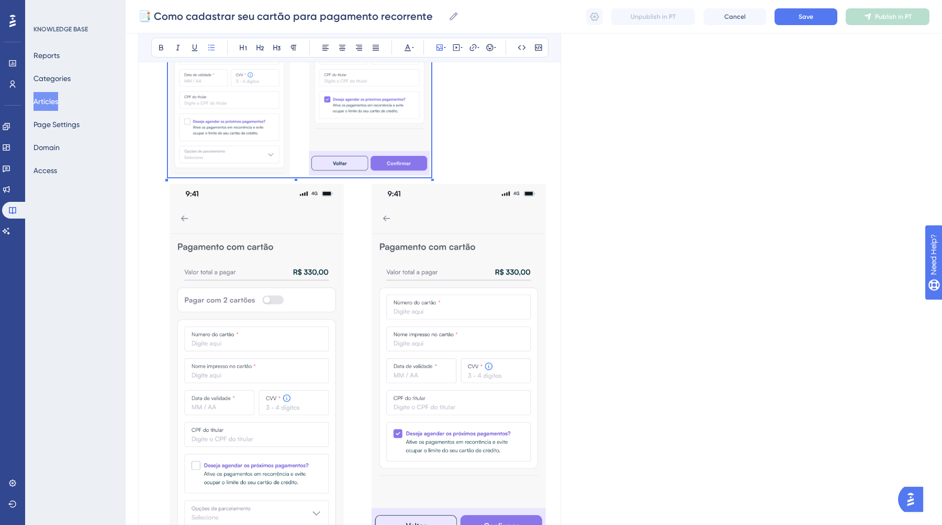
click at [293, 212] on img at bounding box center [358, 363] width 380 height 365
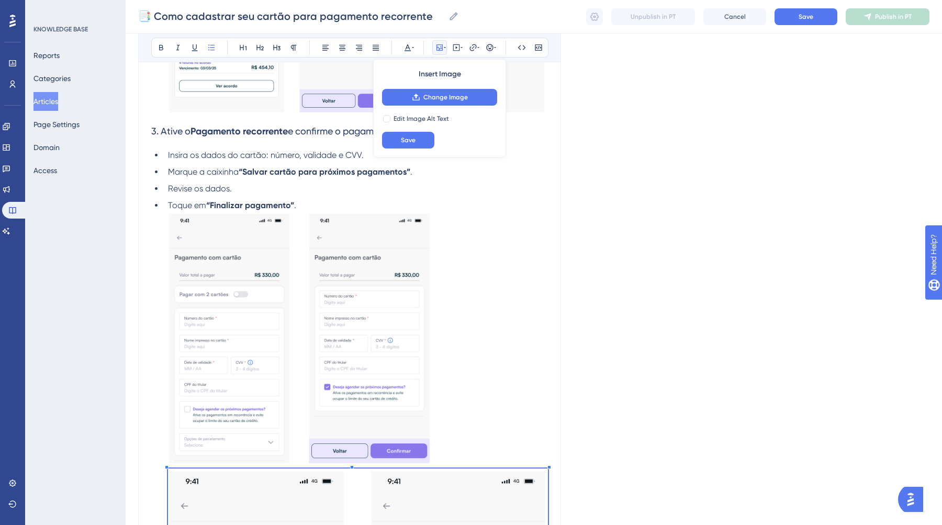
scroll to position [624, 0]
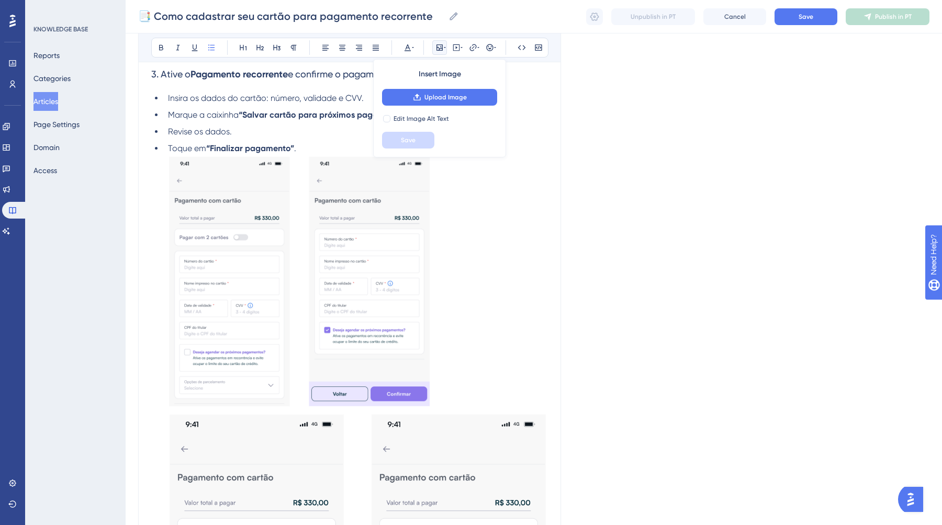
drag, startPoint x: 167, startPoint y: 216, endPoint x: 236, endPoint y: 261, distance: 82.8
click at [236, 261] on li "Toque em “Finalizar pagamento” ." at bounding box center [356, 461] width 384 height 638
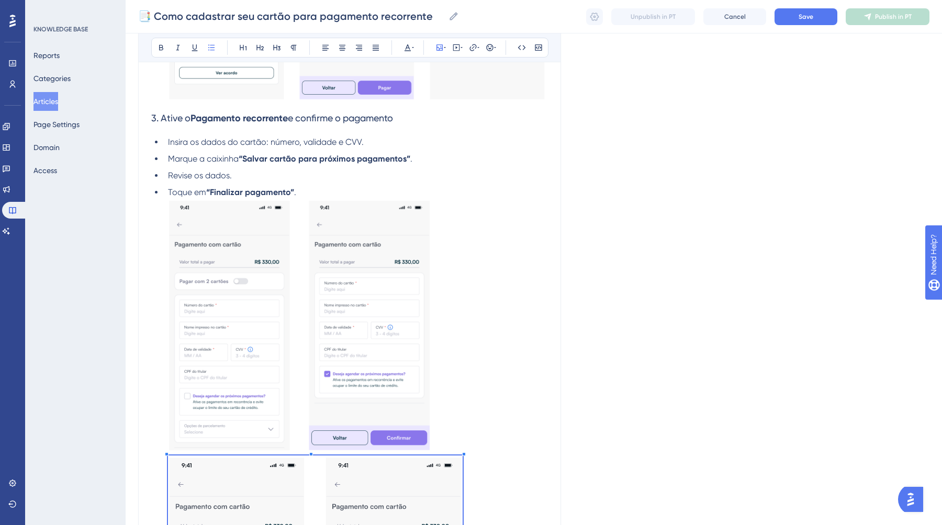
scroll to position [622, 0]
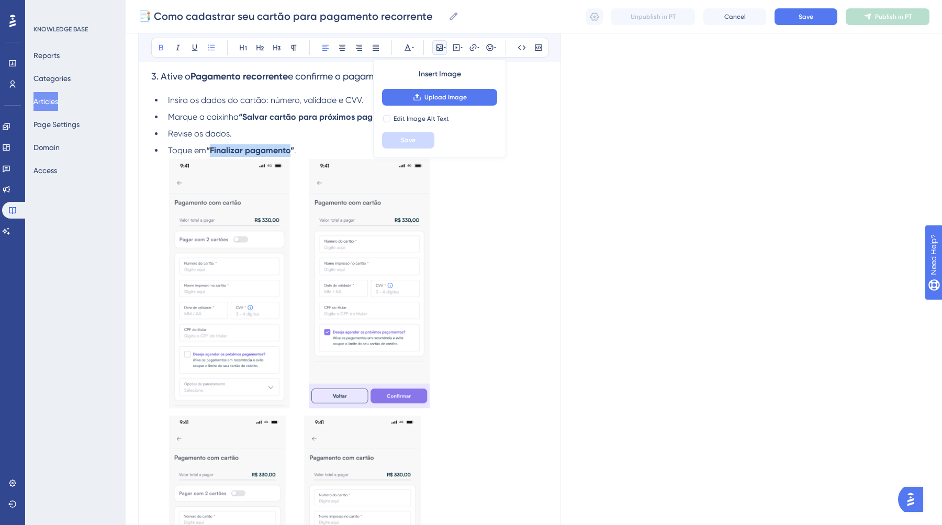
drag, startPoint x: 292, startPoint y: 153, endPoint x: 212, endPoint y: 150, distance: 80.1
click at [212, 150] on strong "“Finalizar pagamento”" at bounding box center [250, 150] width 88 height 10
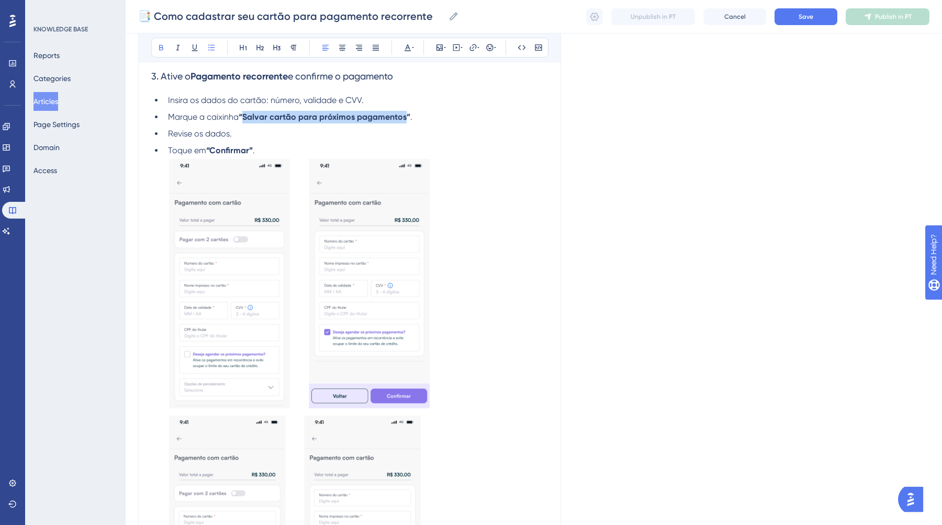
drag, startPoint x: 406, startPoint y: 120, endPoint x: 246, endPoint y: 119, distance: 160.1
click at [246, 119] on strong "“Salvar cartão para próximos pagamentos”" at bounding box center [325, 117] width 172 height 10
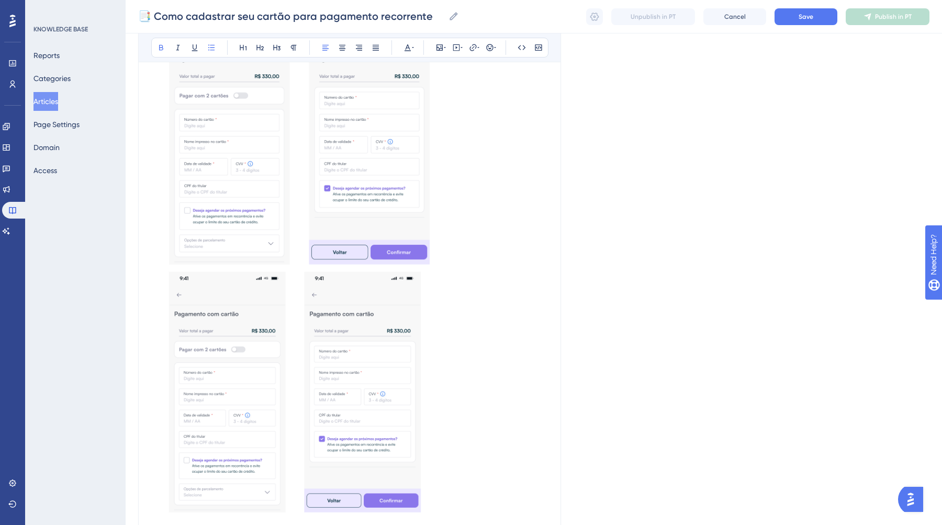
scroll to position [766, 0]
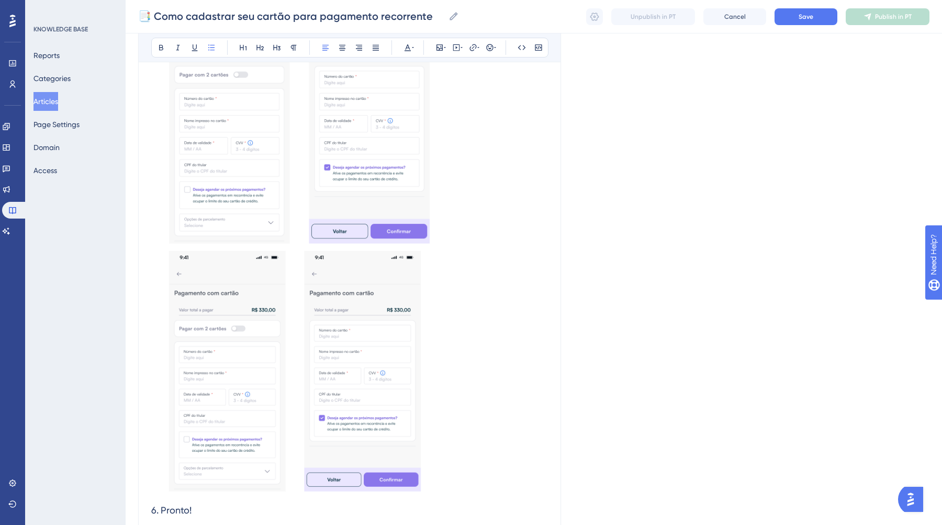
scroll to position [798, 0]
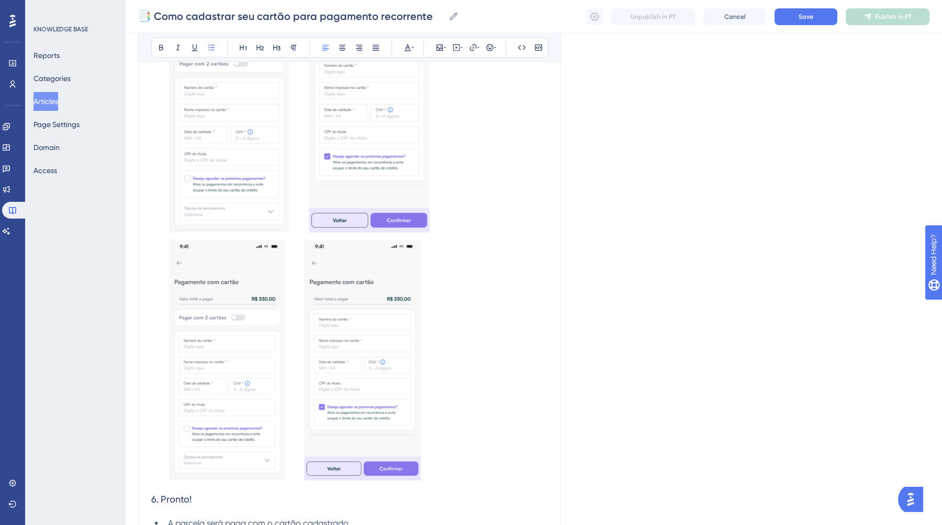
drag, startPoint x: 340, startPoint y: 424, endPoint x: 158, endPoint y: 387, distance: 185.9
click at [158, 387] on div "O que é? Você pode cadastrar o cartão de crédito para que as parcelas do seu ac…" at bounding box center [349, 54] width 396 height 1258
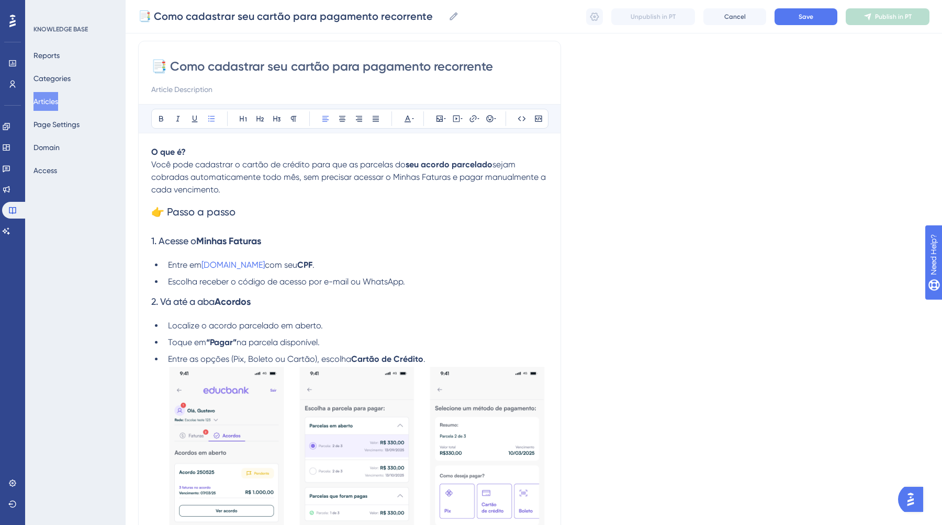
scroll to position [0, 0]
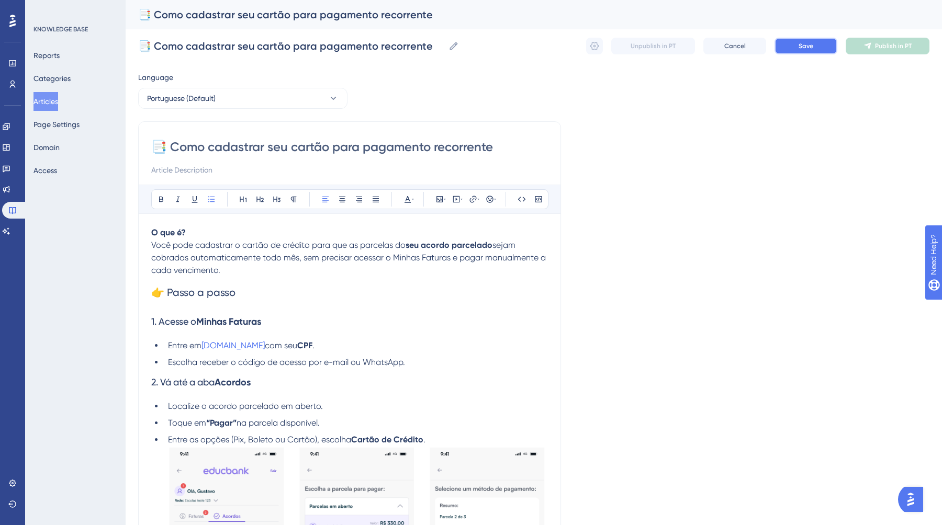
click at [803, 43] on span "Save" at bounding box center [805, 46] width 15 height 8
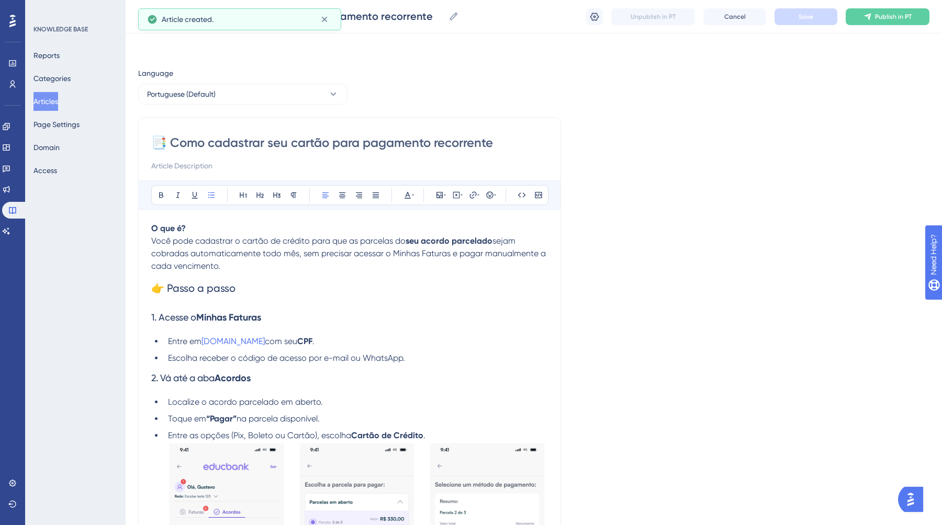
scroll to position [183, 0]
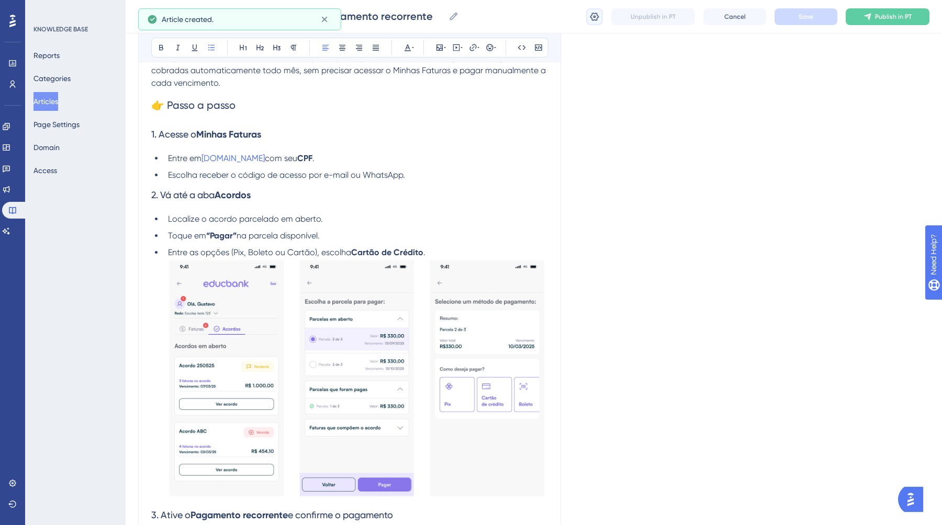
click at [597, 19] on icon at bounding box center [594, 16] width 9 height 8
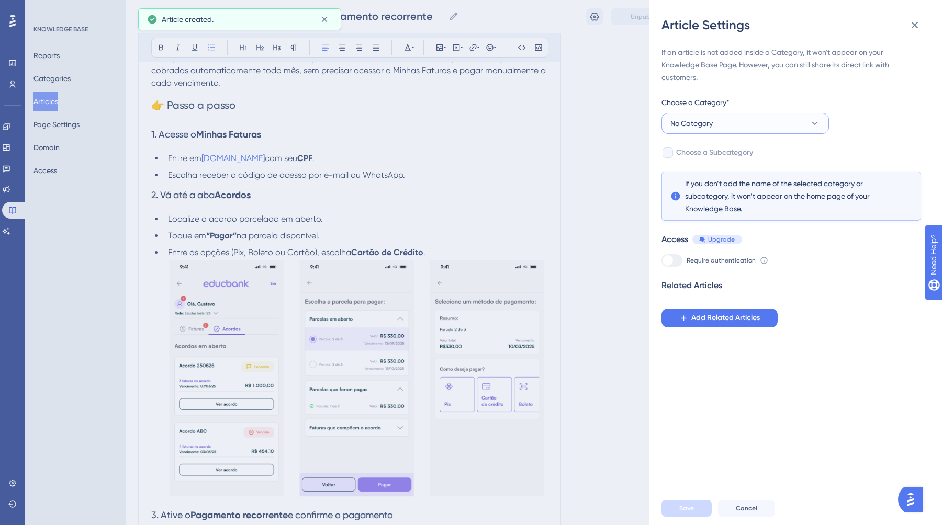
click at [735, 126] on button "No Category" at bounding box center [744, 123] width 167 height 21
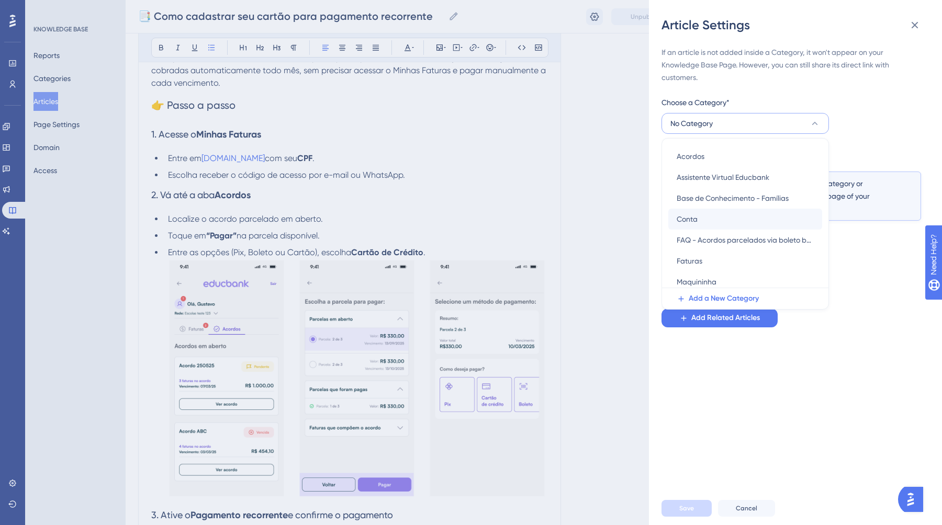
scroll to position [24, 0]
click at [732, 197] on span "Base de Conhecimento - Famílias" at bounding box center [732, 194] width 112 height 13
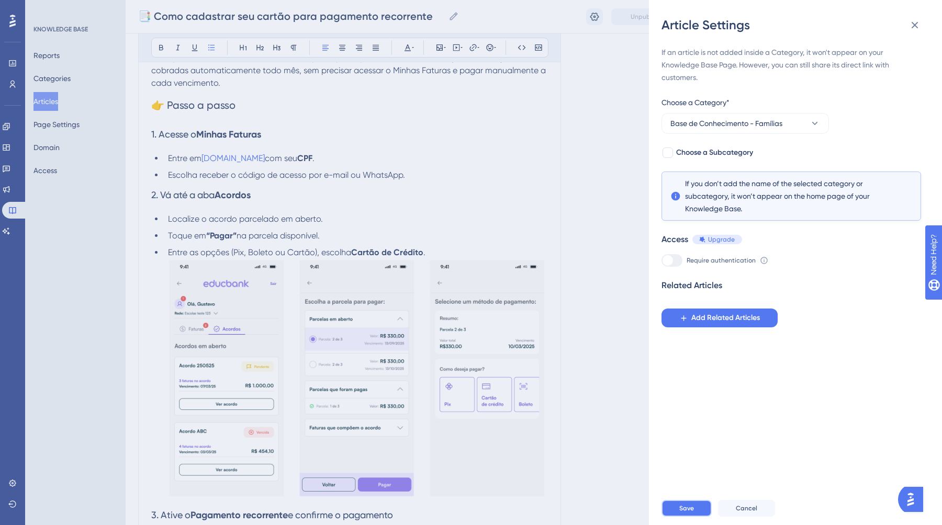
click at [697, 512] on button "Save" at bounding box center [686, 508] width 50 height 17
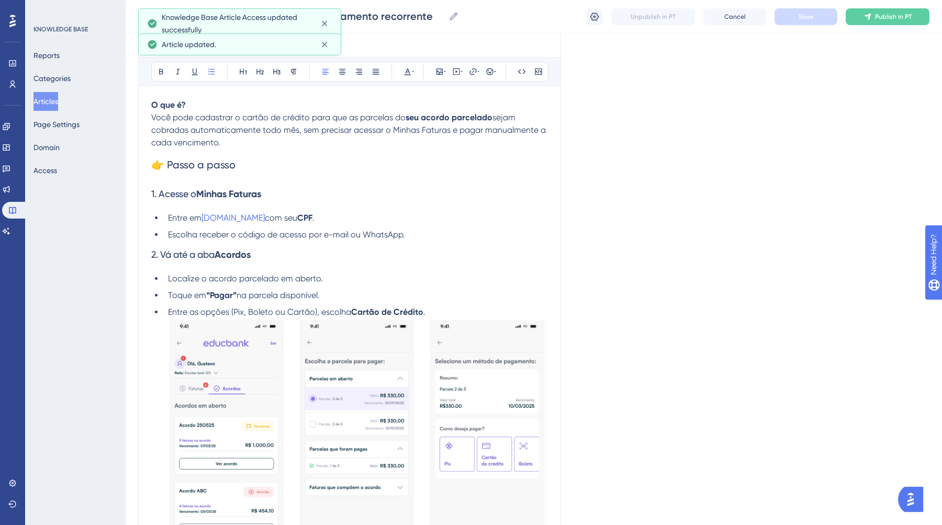
scroll to position [0, 0]
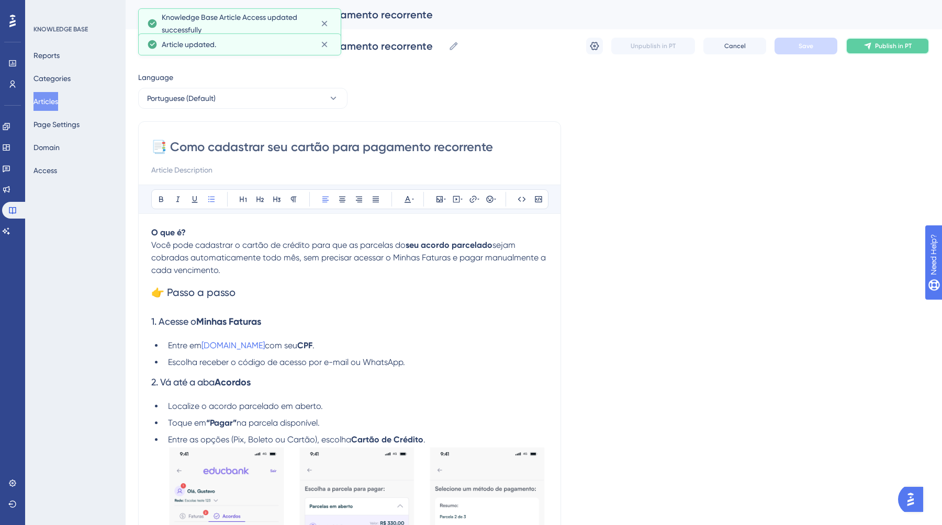
click at [868, 48] on icon at bounding box center [867, 46] width 7 height 7
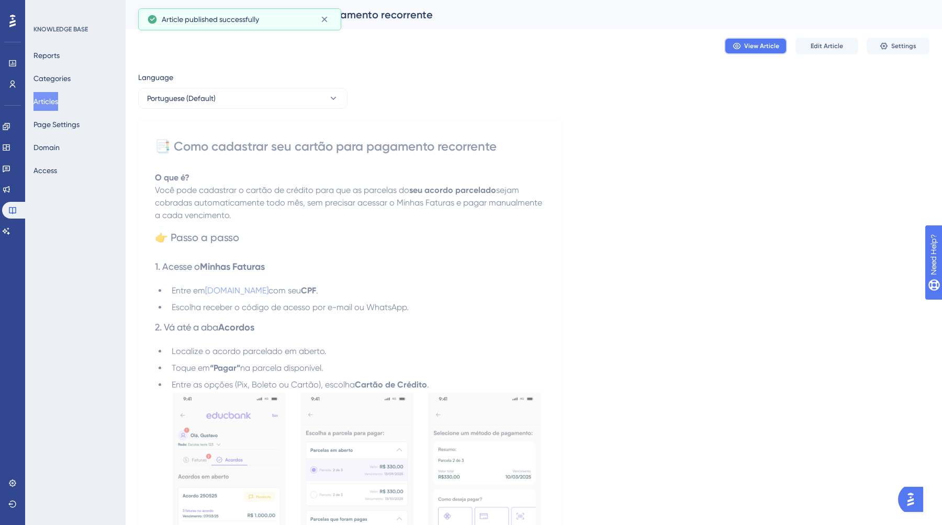
click at [738, 43] on icon at bounding box center [735, 46] width 7 height 6
